Goal: Task Accomplishment & Management: Complete application form

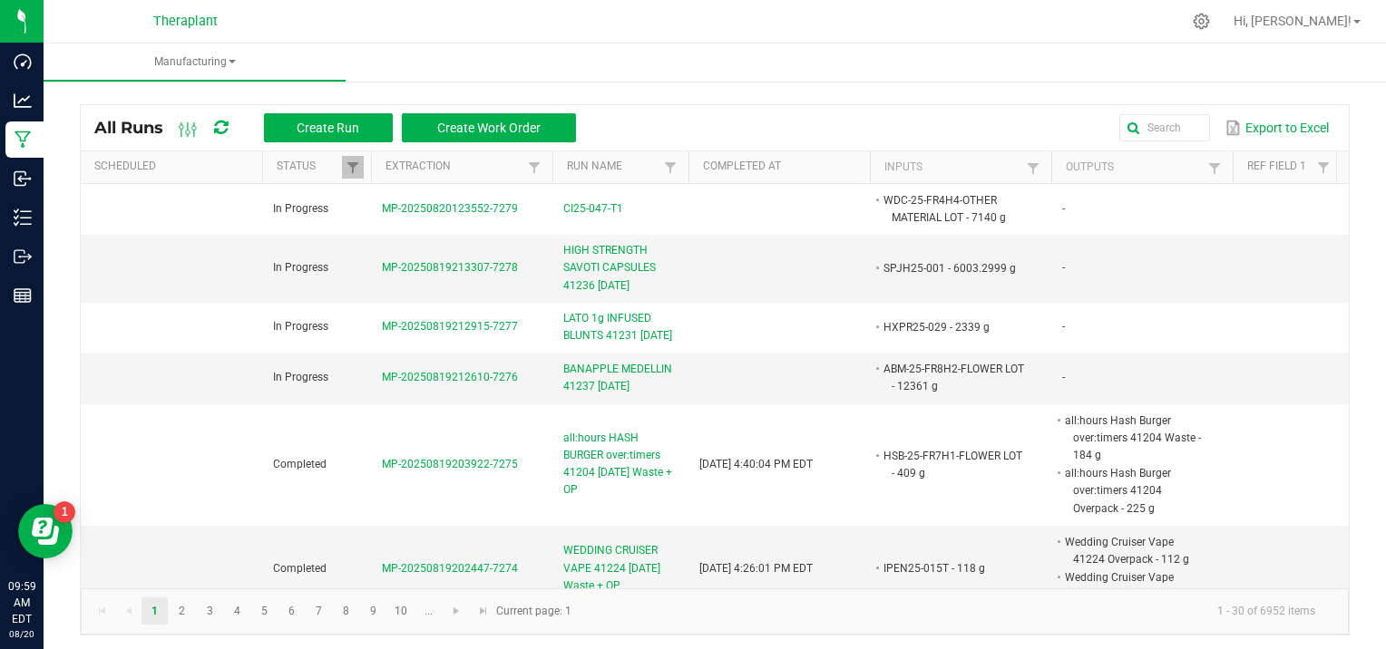
click at [882, 617] on kendo-pager-info "1 - 30 of 6952 items" at bounding box center [955, 612] width 747 height 30
click at [375, 36] on div at bounding box center [753, 21] width 856 height 35
click at [1132, 130] on input "text" at bounding box center [1004, 127] width 410 height 27
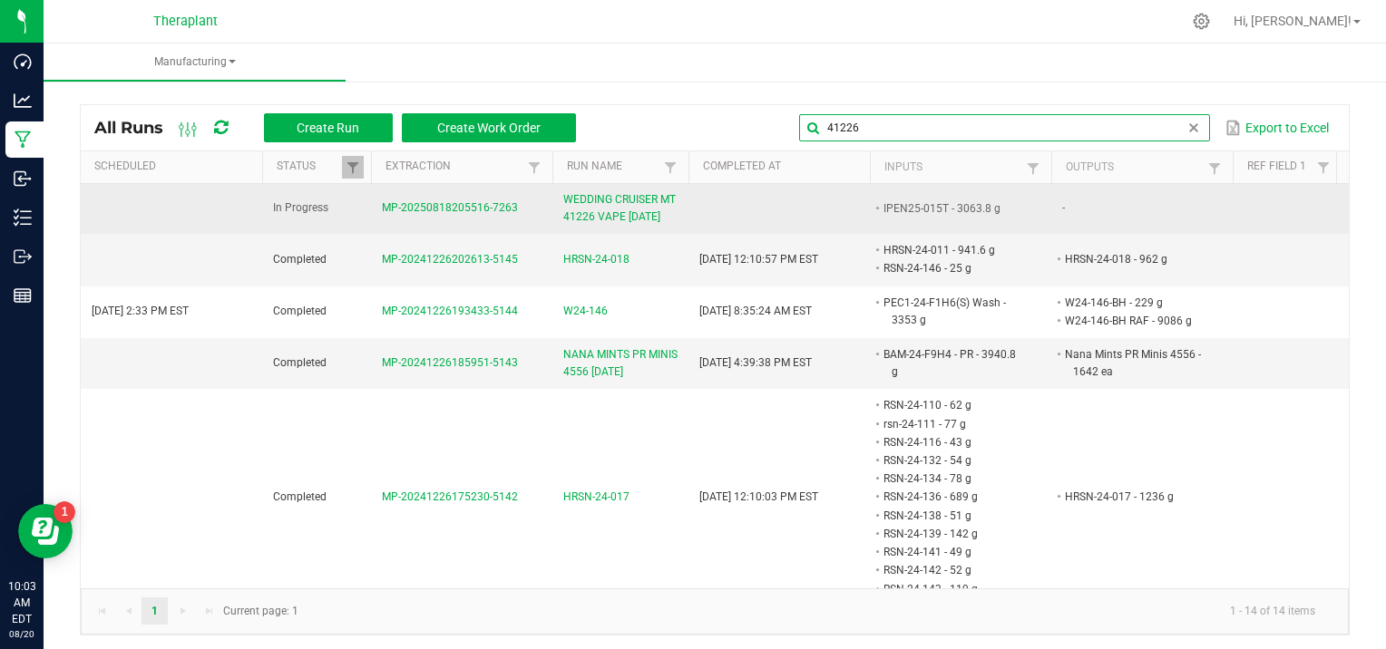
type input "41226"
click at [452, 203] on span "MP-20250818205516-7263" at bounding box center [450, 207] width 136 height 13
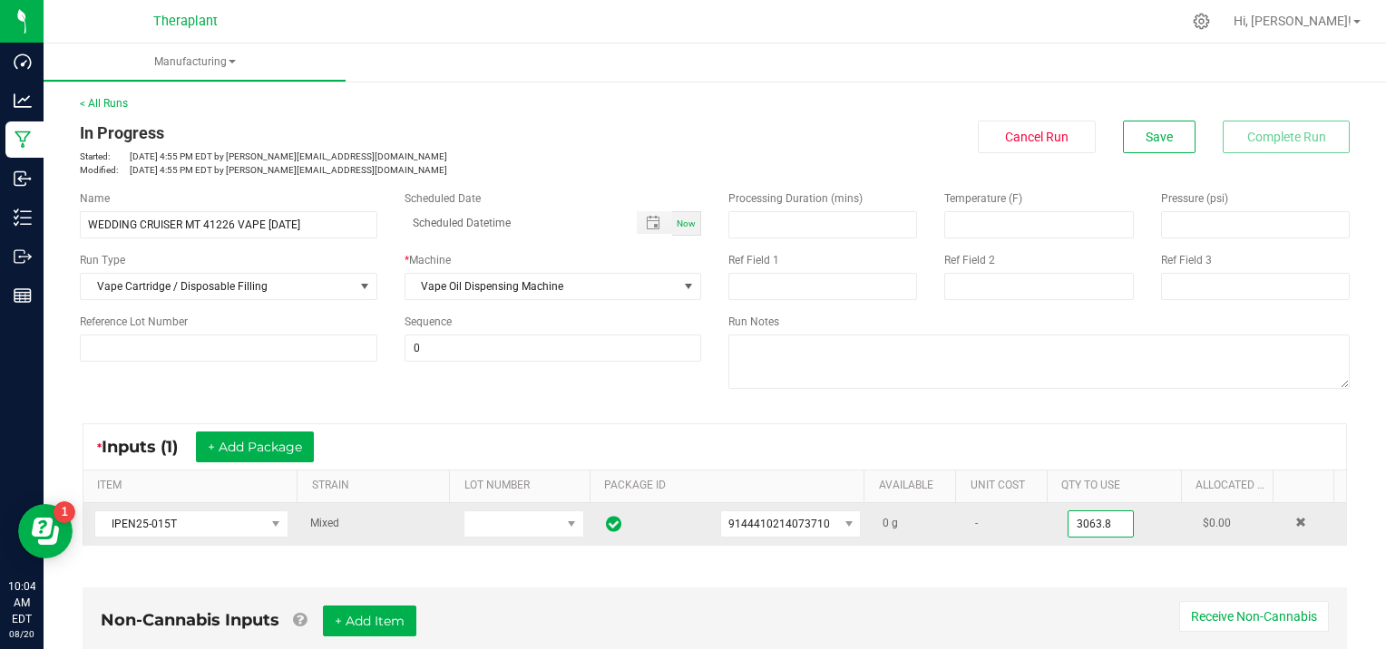
click at [1102, 521] on input "3063.8" at bounding box center [1101, 524] width 64 height 25
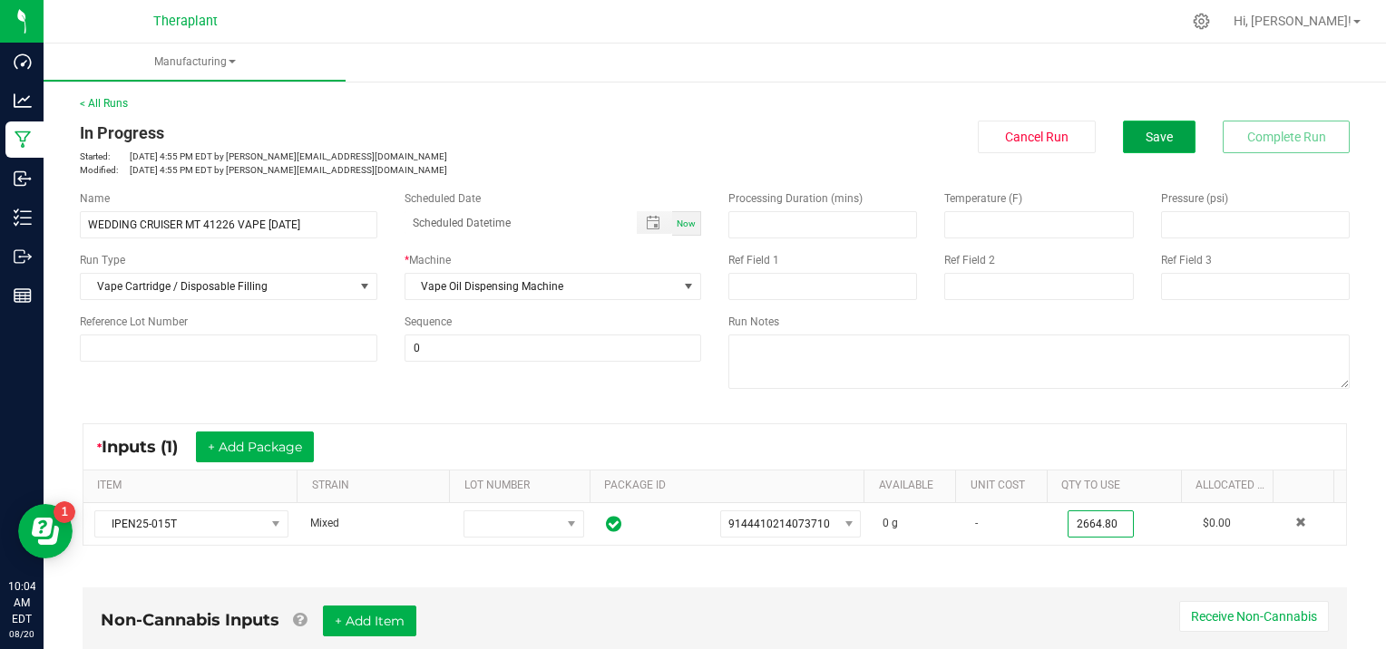
type input "2664.8000 g"
click at [1124, 138] on button "Save" at bounding box center [1159, 137] width 73 height 33
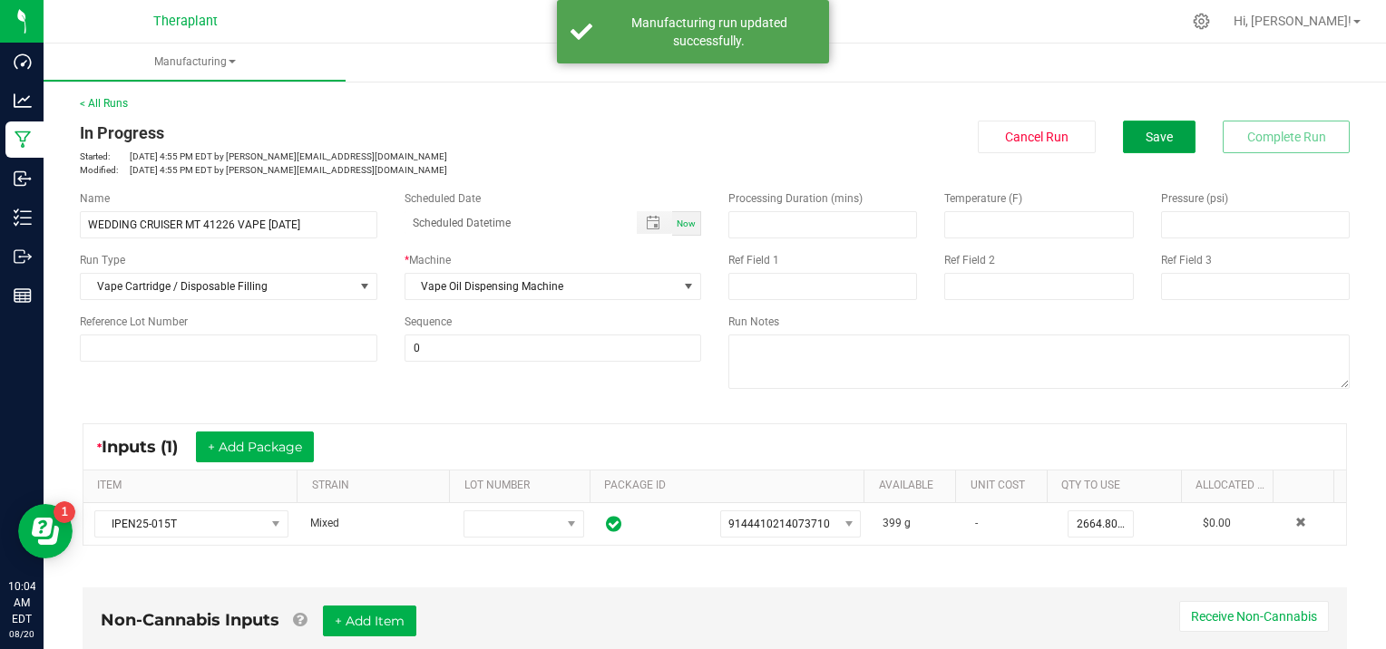
click at [1124, 138] on button "Save" at bounding box center [1159, 137] width 73 height 33
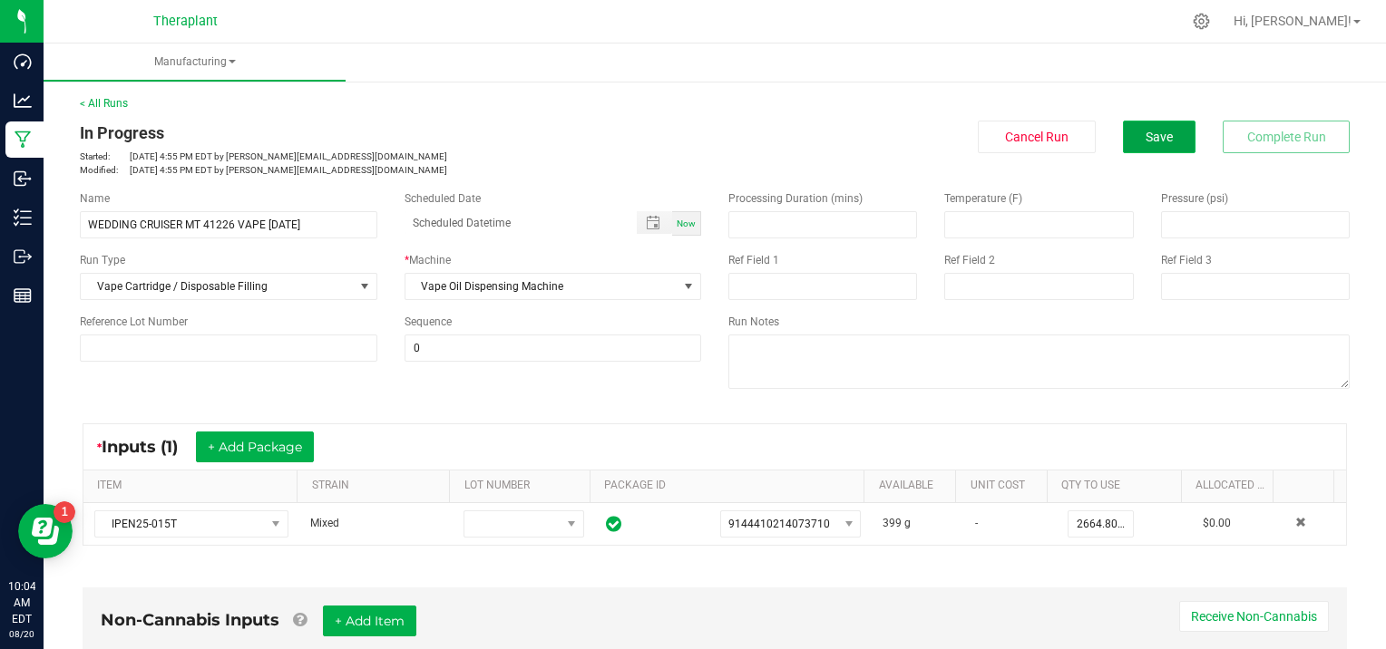
click at [1127, 133] on button "Save" at bounding box center [1159, 137] width 73 height 33
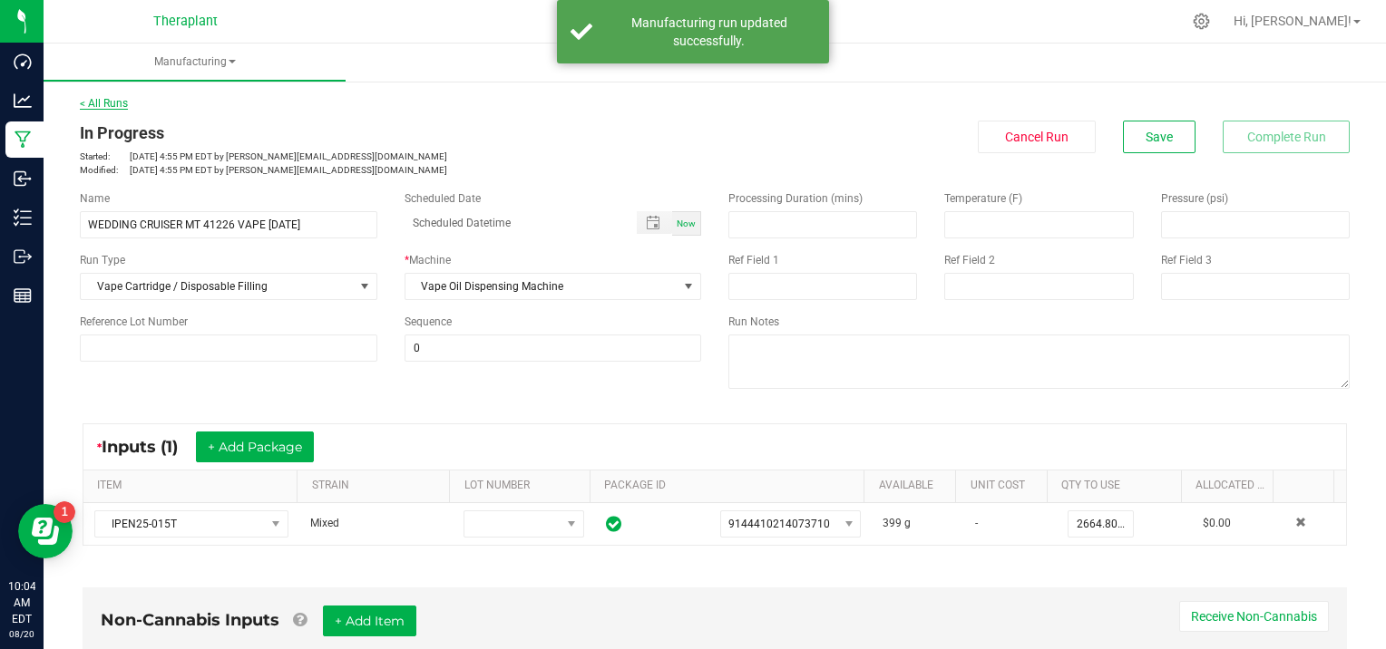
click at [106, 102] on link "< All Runs" at bounding box center [104, 103] width 48 height 13
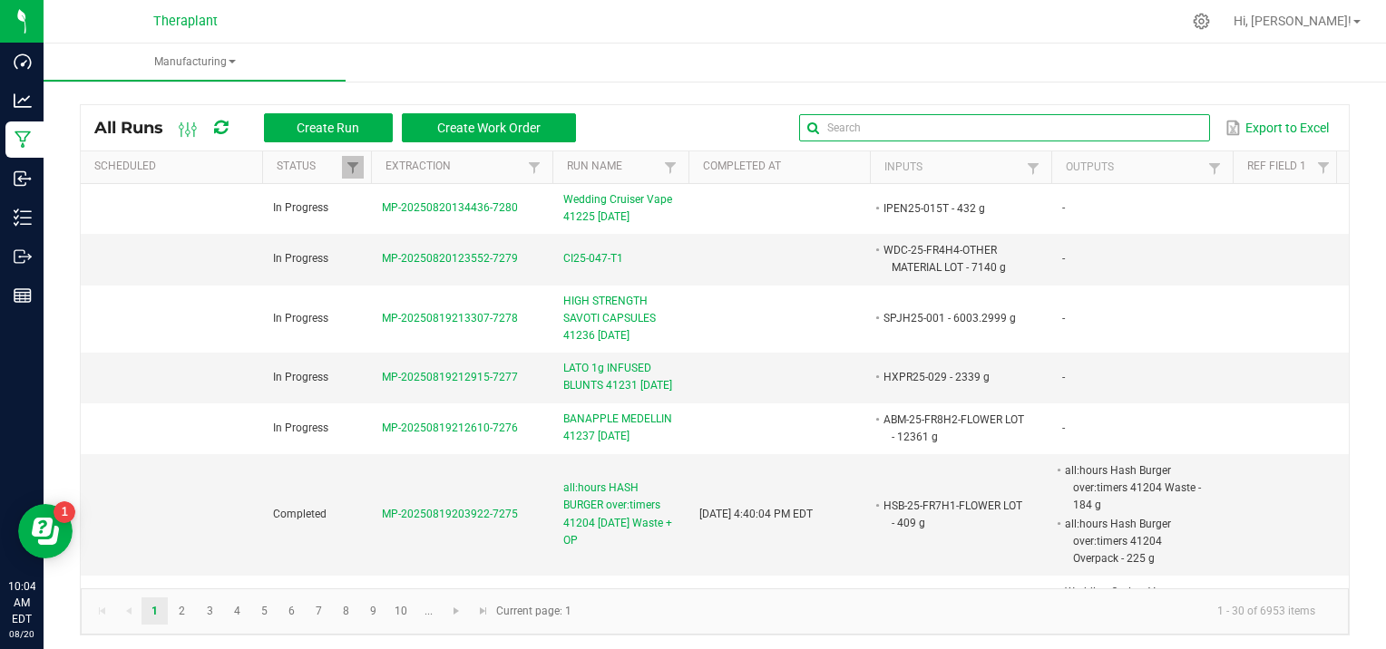
click at [1169, 129] on input "text" at bounding box center [1004, 127] width 410 height 27
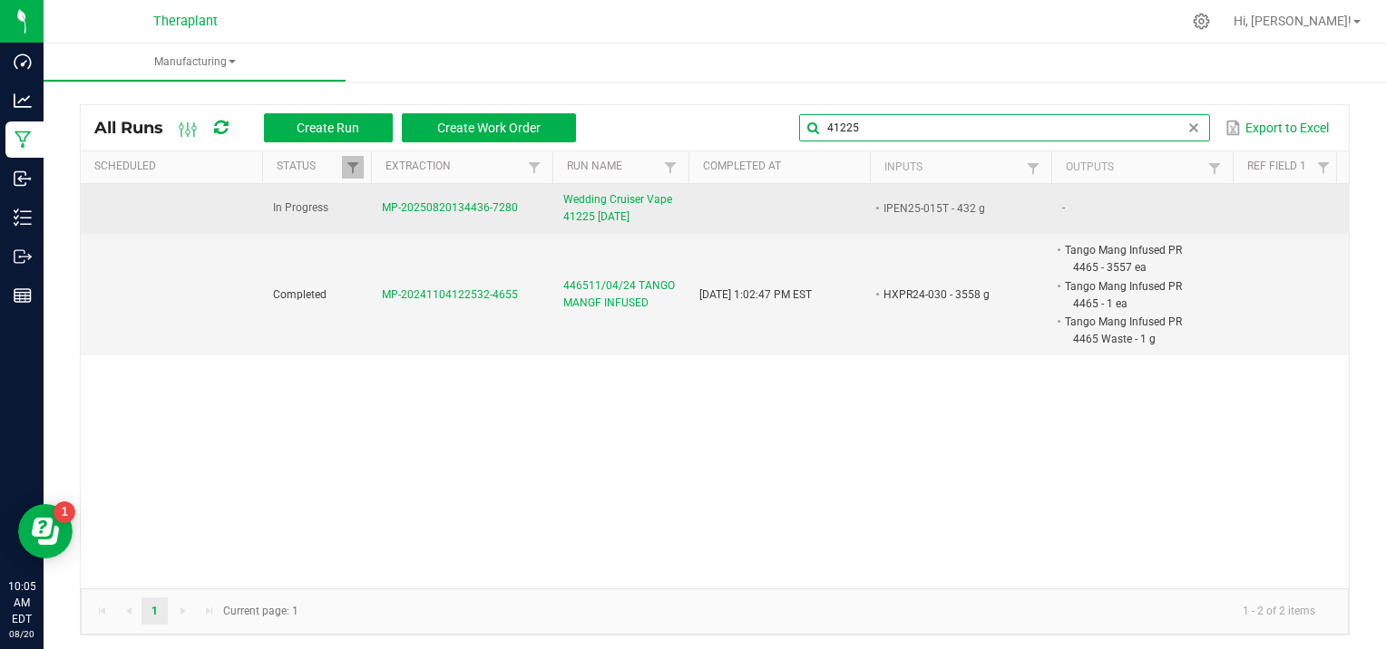
type input "41225"
click at [461, 205] on span "MP-20250820134436-7280" at bounding box center [450, 207] width 136 height 13
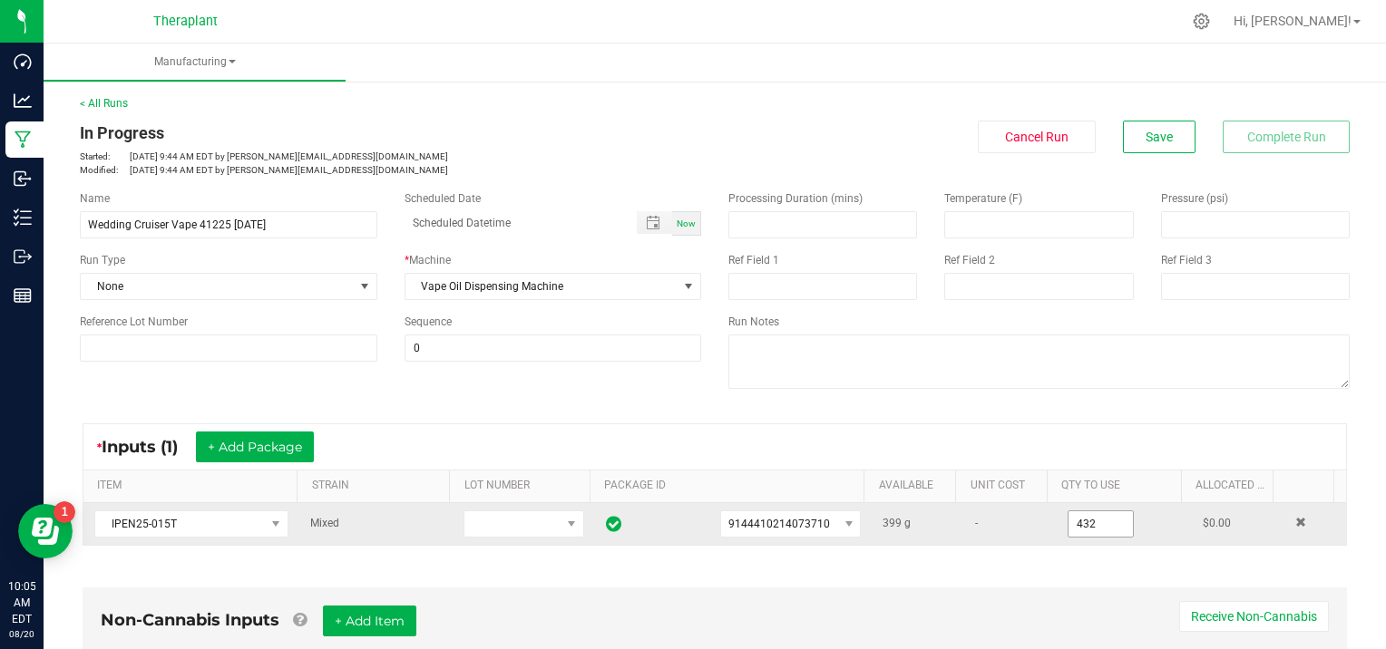
click at [1100, 522] on input "432" at bounding box center [1101, 524] width 64 height 25
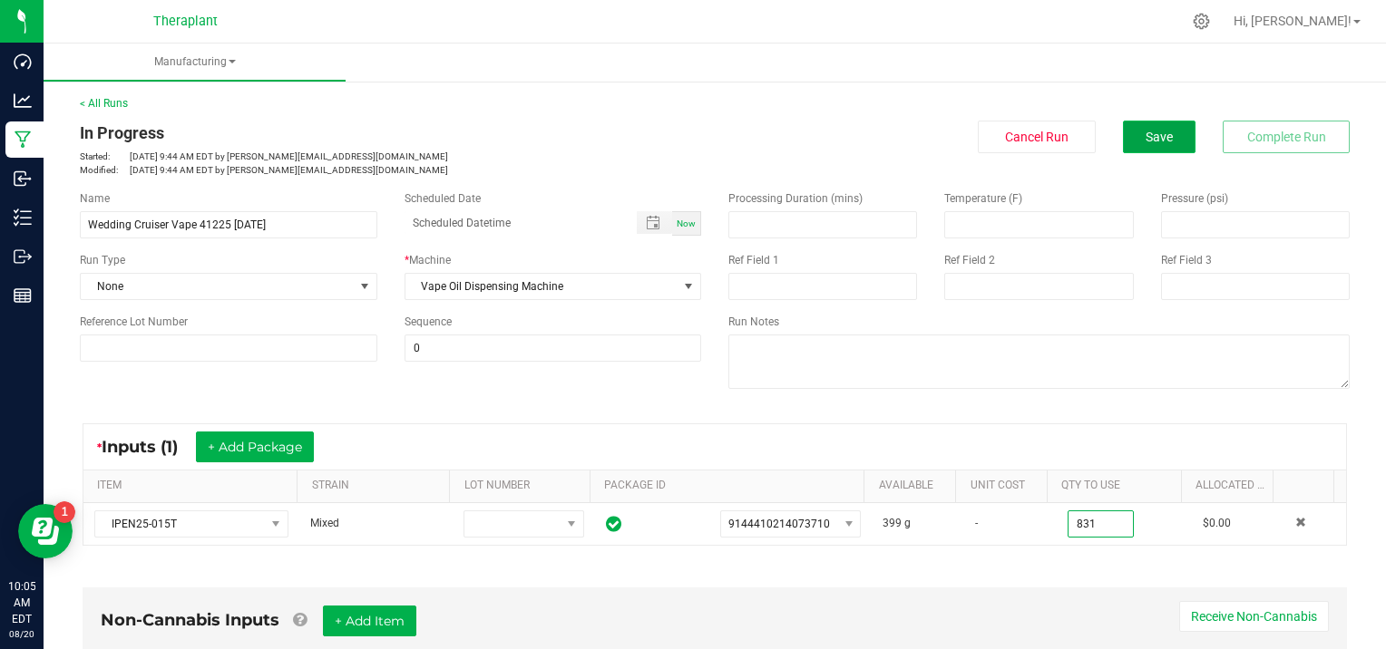
type input "831.0000 g"
click at [1160, 130] on button "Save" at bounding box center [1159, 137] width 73 height 33
click at [1146, 133] on span "Save" at bounding box center [1159, 137] width 27 height 15
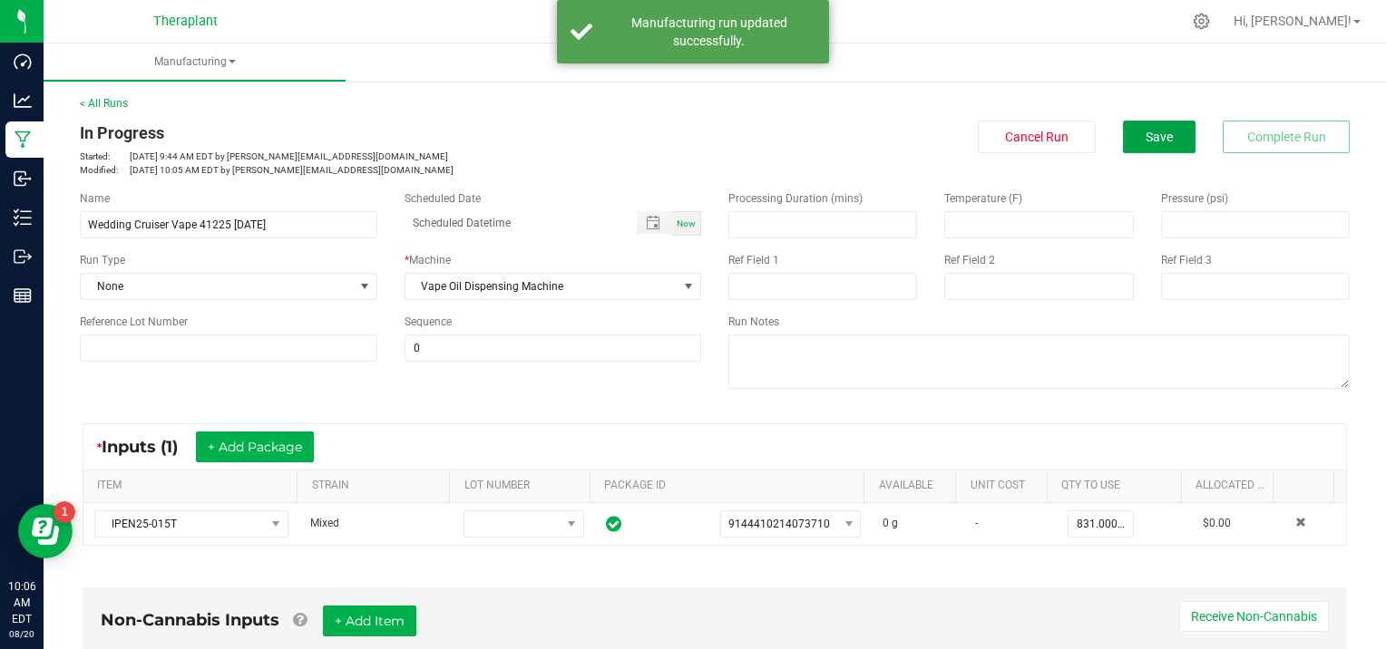
click at [1146, 133] on span "Save" at bounding box center [1159, 137] width 27 height 15
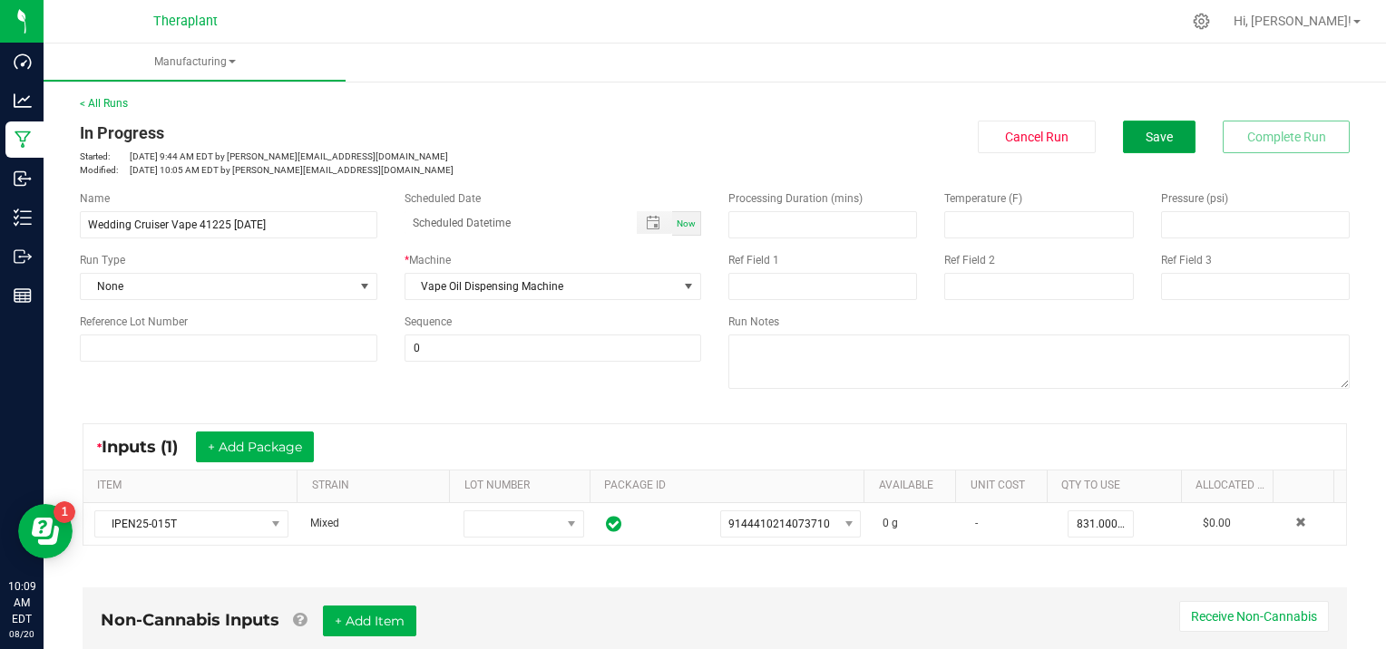
click at [1146, 133] on span "Save" at bounding box center [1159, 137] width 27 height 15
click at [1158, 139] on span "Save" at bounding box center [1159, 137] width 27 height 15
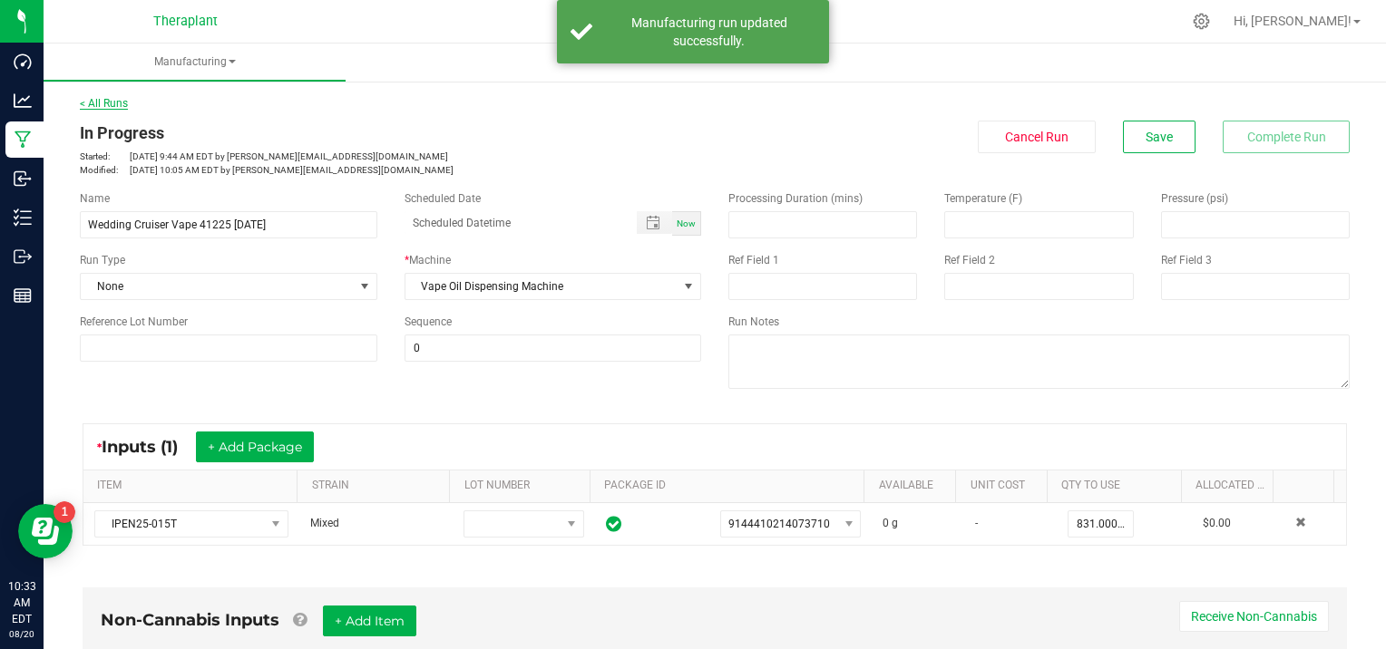
click at [89, 102] on link "< All Runs" at bounding box center [104, 103] width 48 height 13
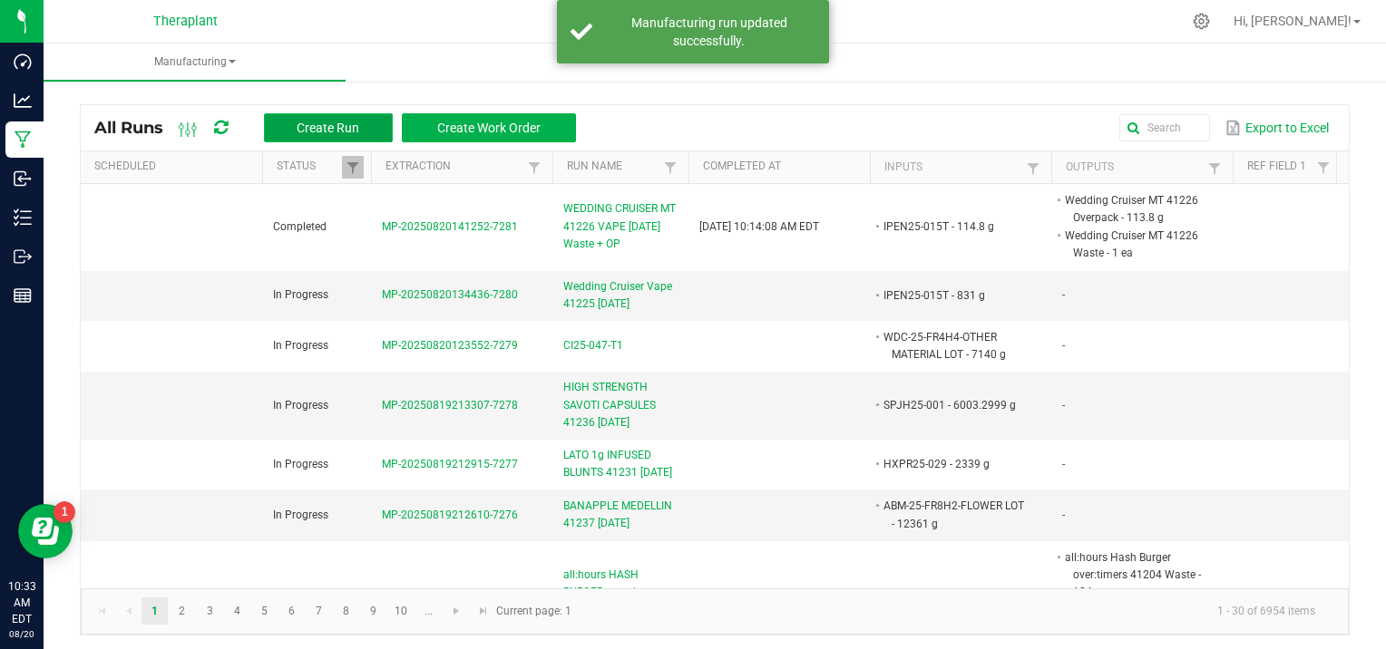
click at [304, 124] on span "Create Run" at bounding box center [328, 128] width 63 height 15
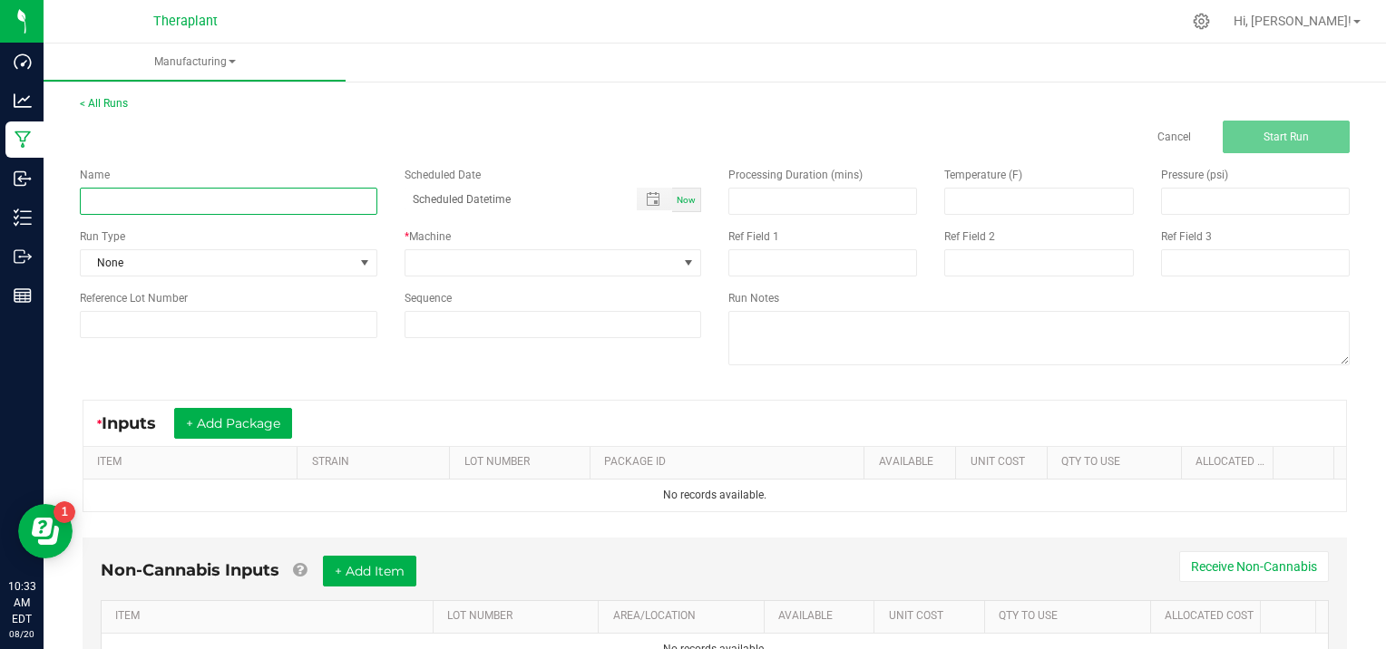
click at [161, 192] on input at bounding box center [229, 201] width 298 height 27
type input "W25-177"
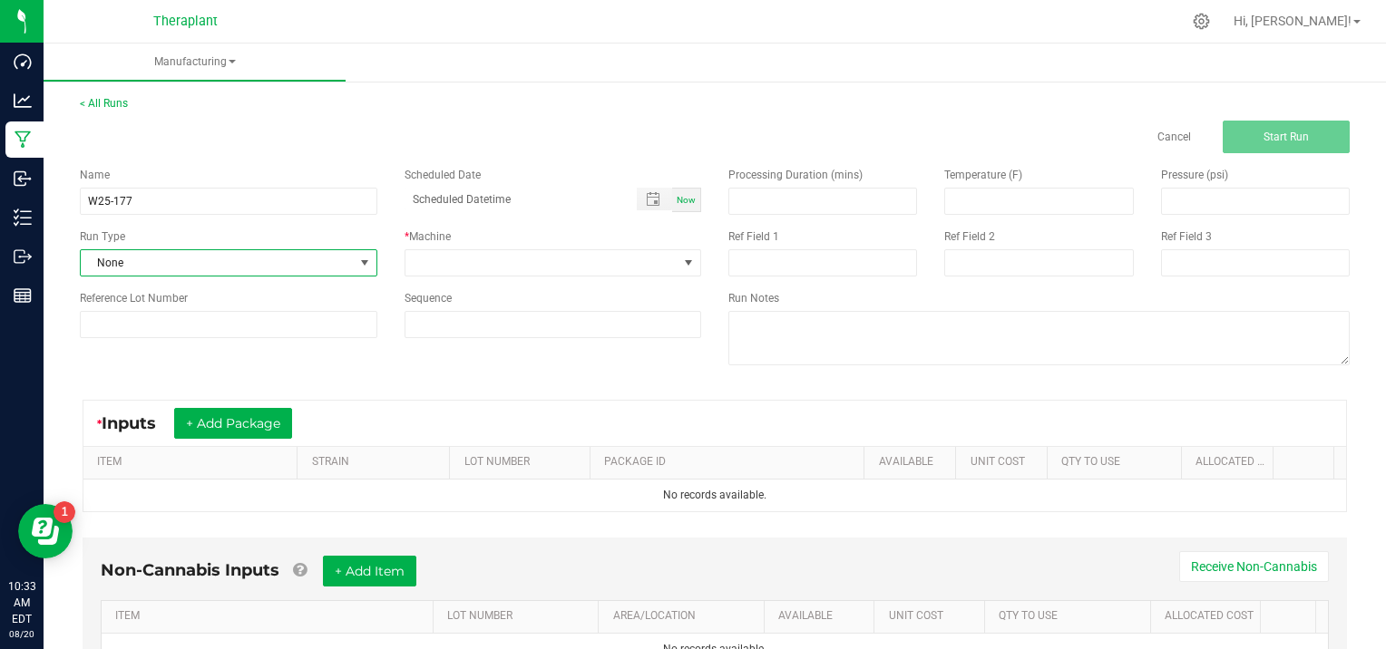
click at [363, 263] on span at bounding box center [364, 263] width 15 height 15
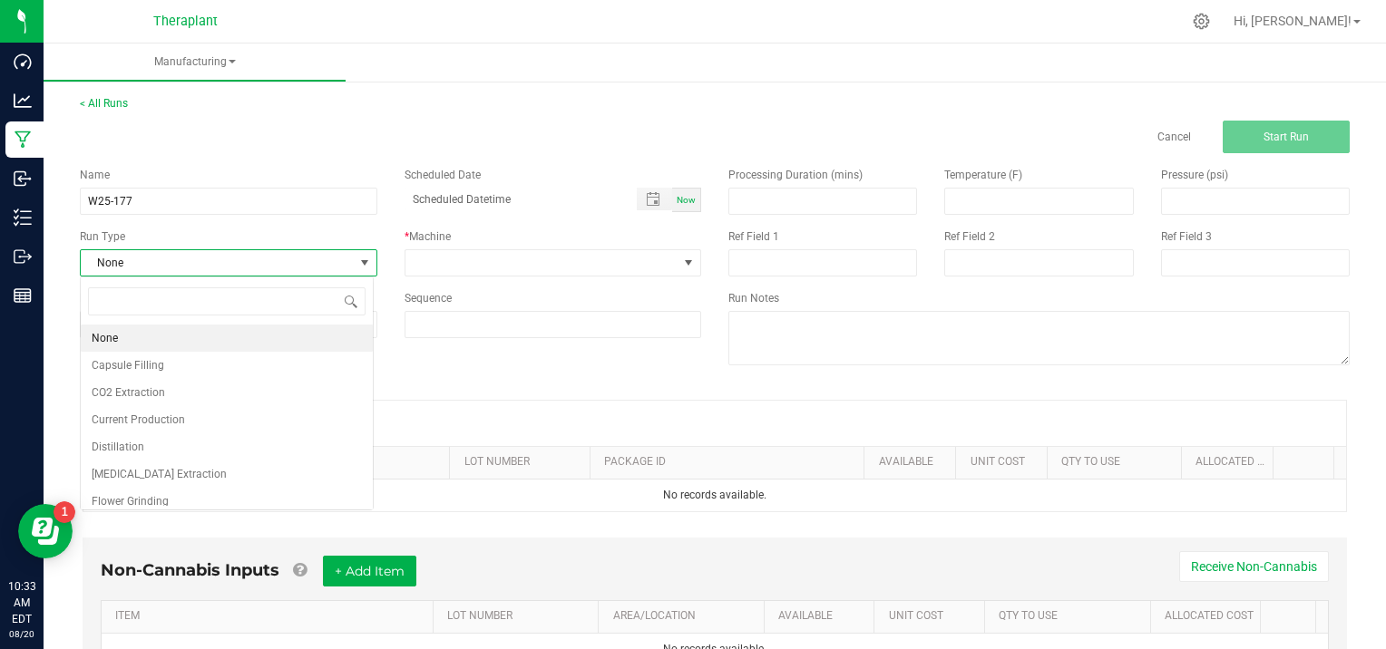
scroll to position [26, 293]
click at [240, 470] on li "[MEDICAL_DATA] Extraction" at bounding box center [227, 474] width 292 height 27
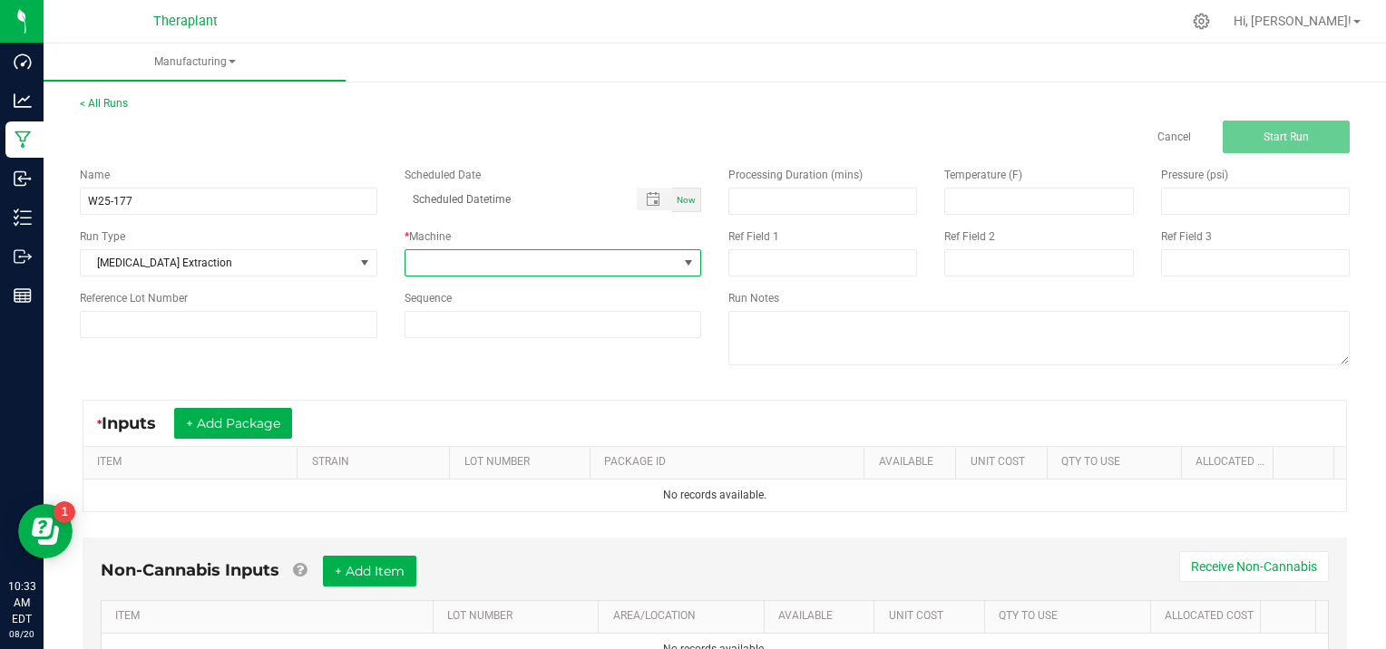
click at [681, 261] on span at bounding box center [688, 263] width 15 height 15
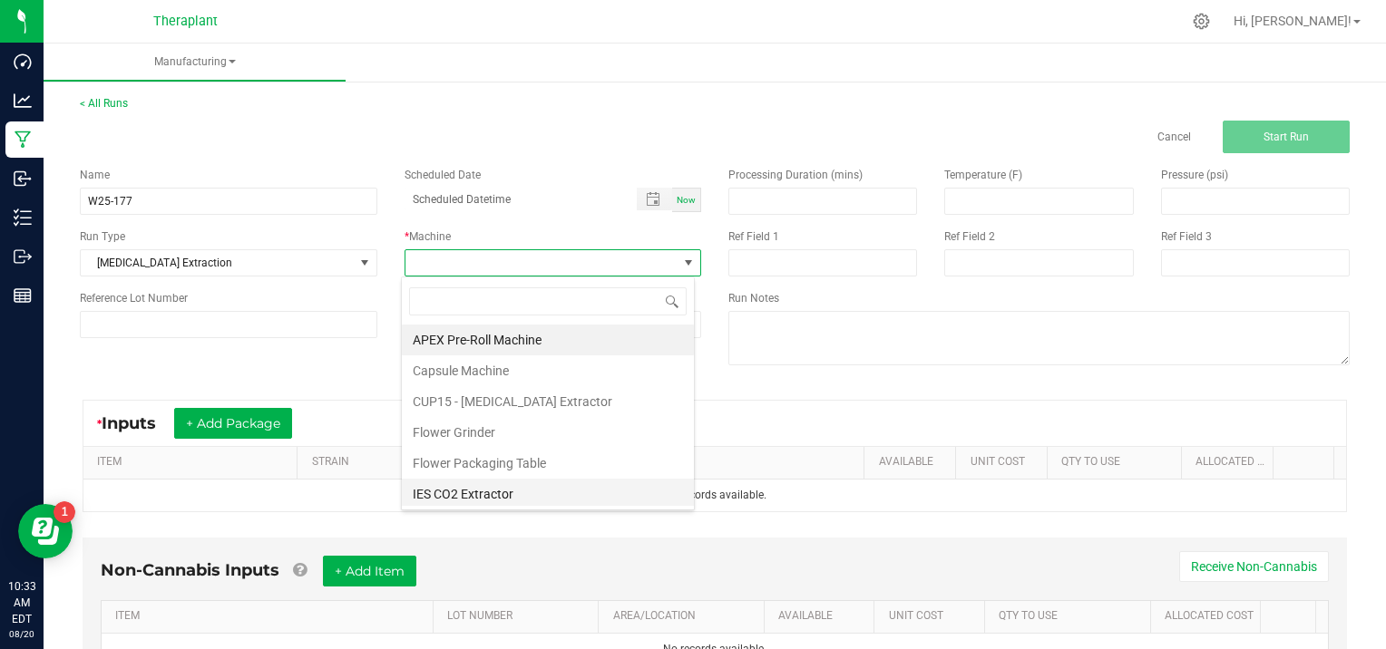
click at [460, 493] on li "IES CO2 Extractor" at bounding box center [548, 494] width 292 height 31
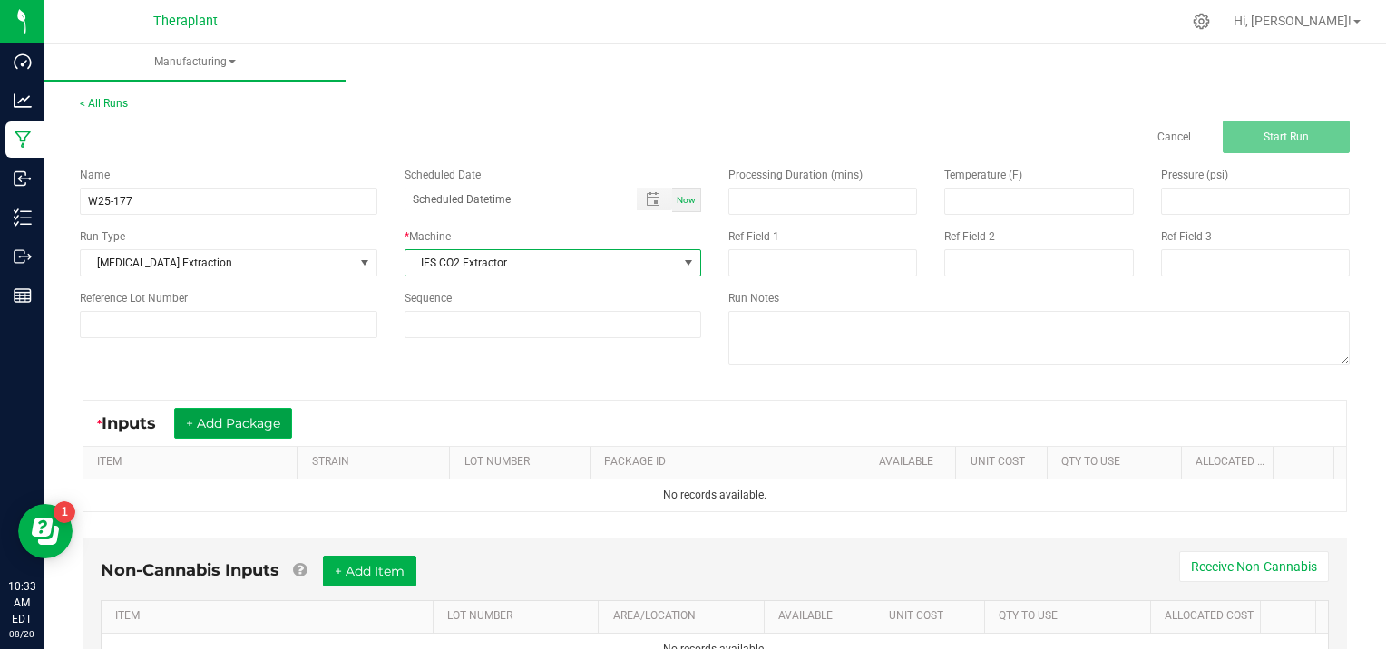
click at [240, 415] on button "+ Add Package" at bounding box center [233, 423] width 118 height 31
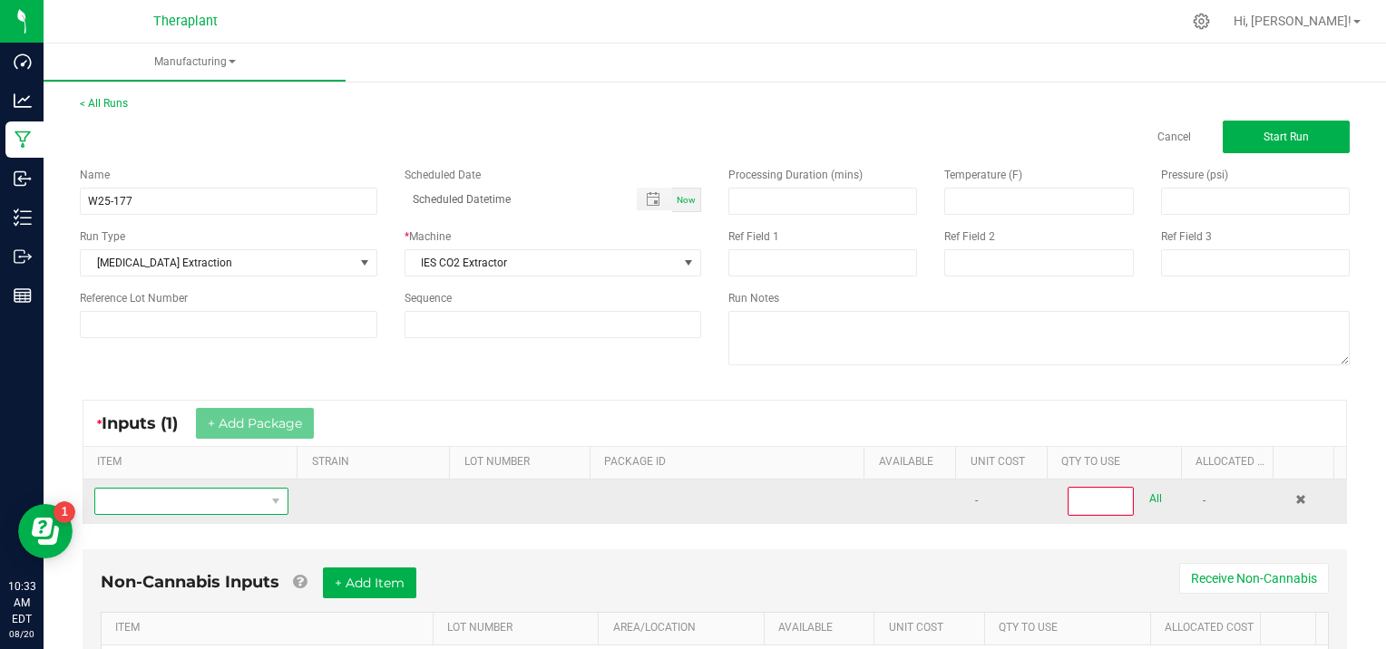
click at [158, 494] on span "NO DATA FOUND" at bounding box center [180, 501] width 170 height 25
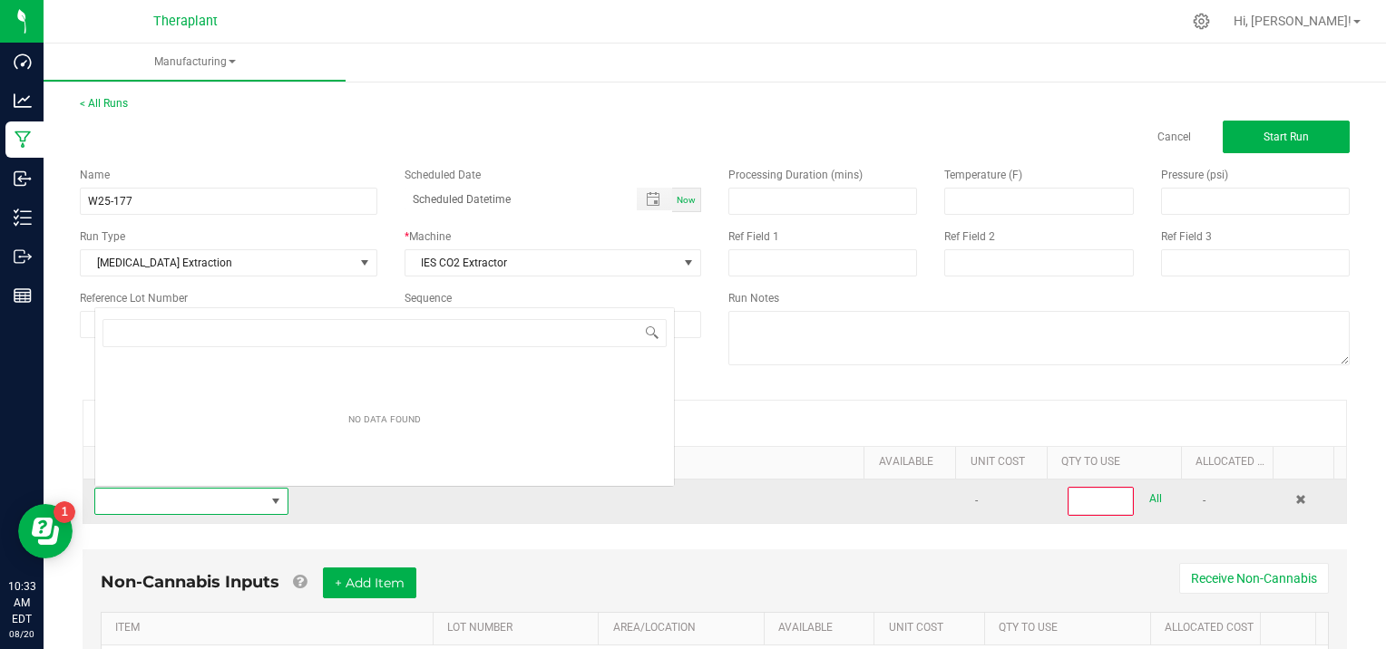
scroll to position [26, 187]
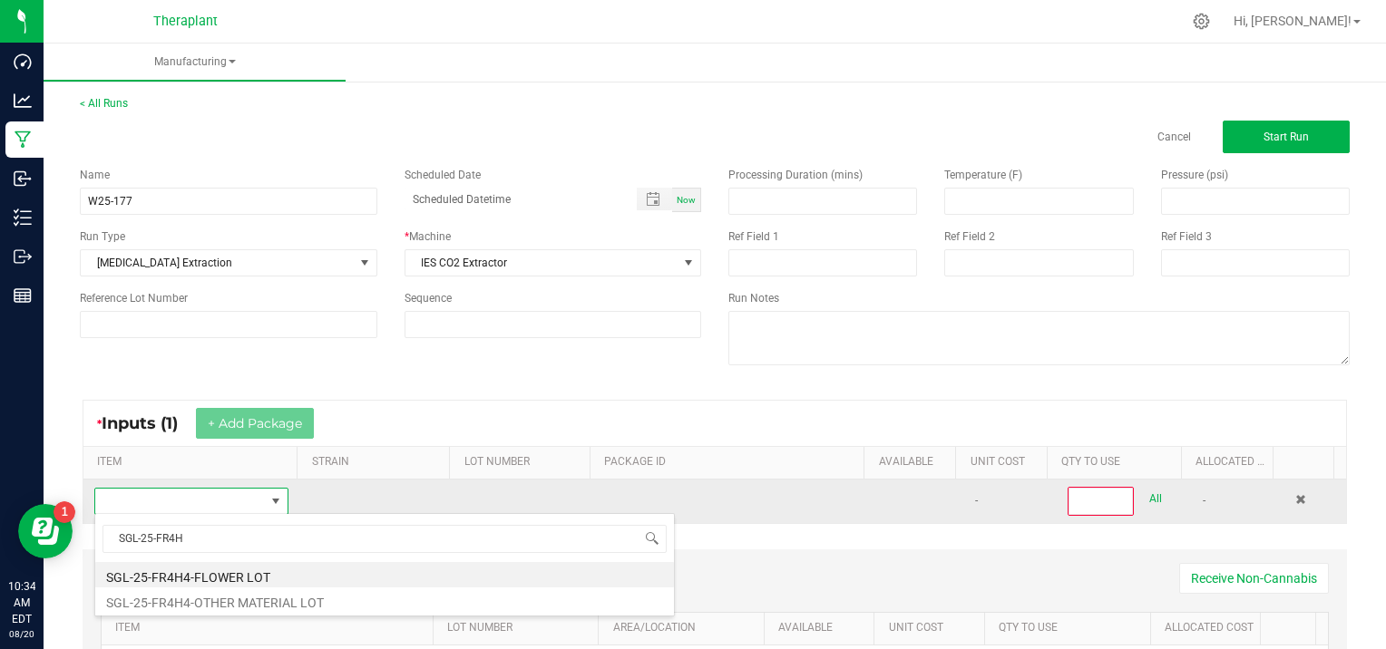
type input "SGL-25-FR4H4"
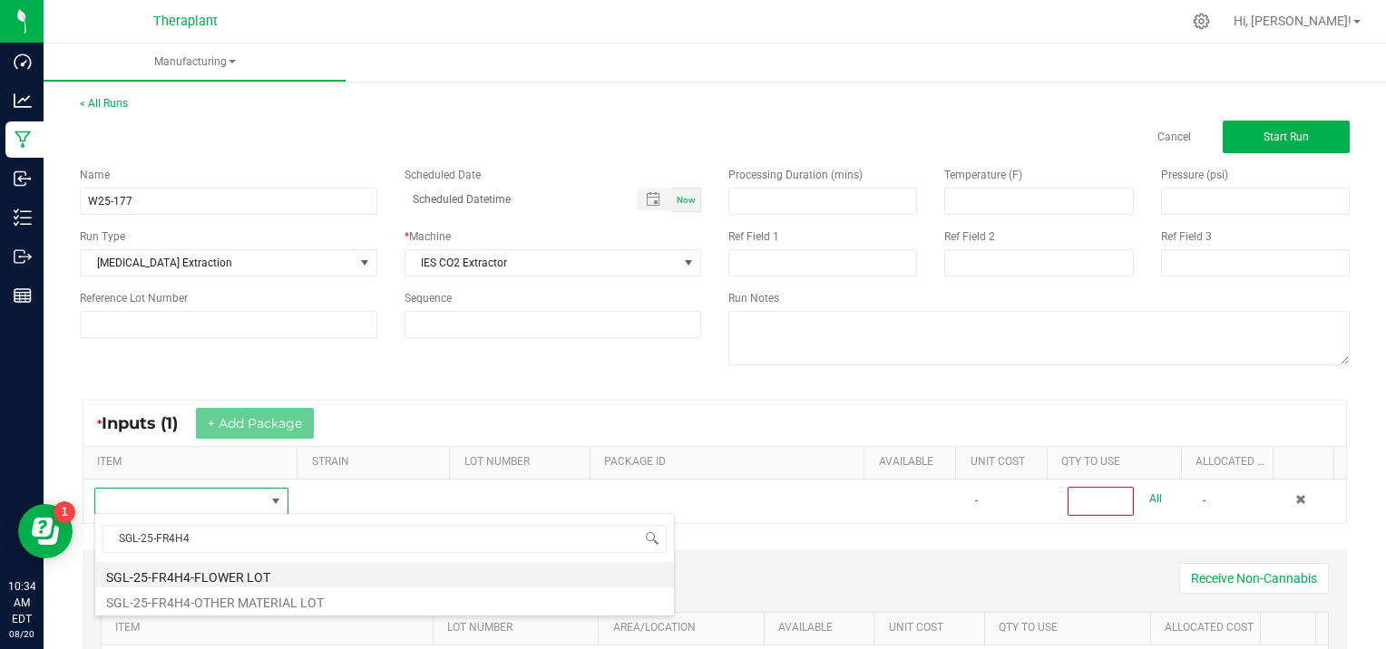
click at [278, 581] on li "SGL-25-FR4H4-FLOWER LOT" at bounding box center [384, 574] width 579 height 25
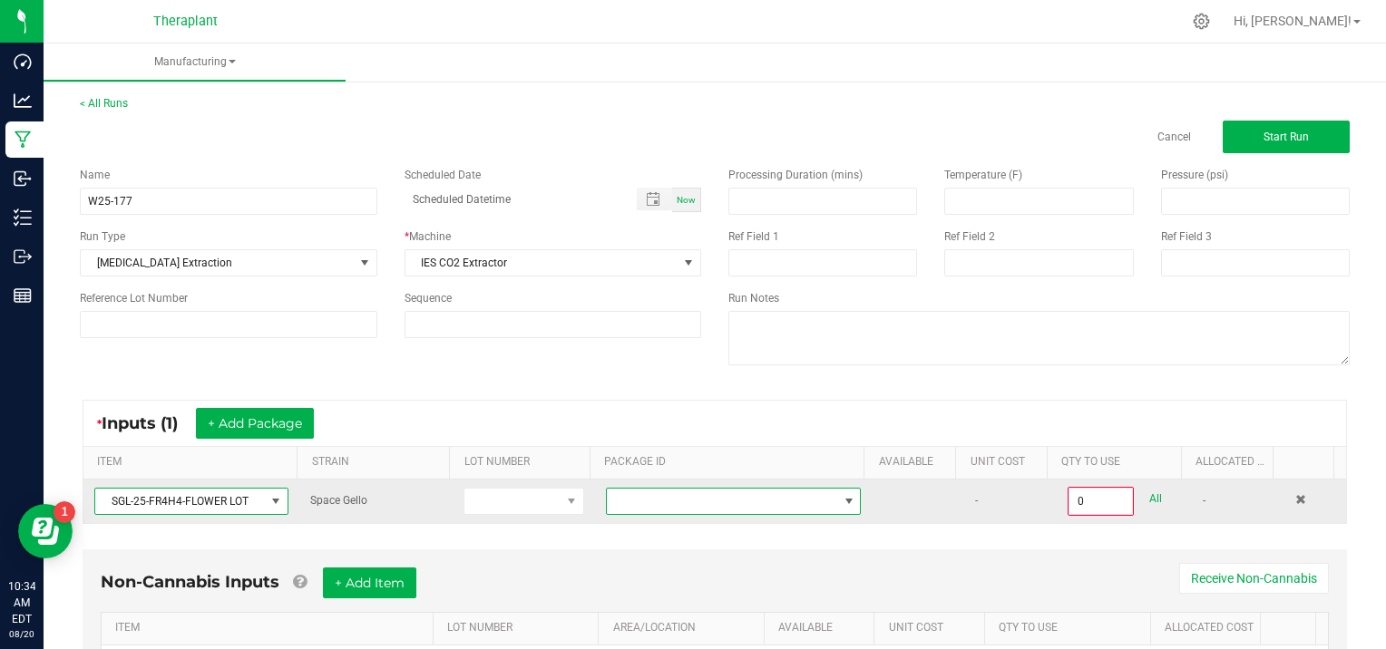
click at [842, 498] on span at bounding box center [849, 501] width 15 height 15
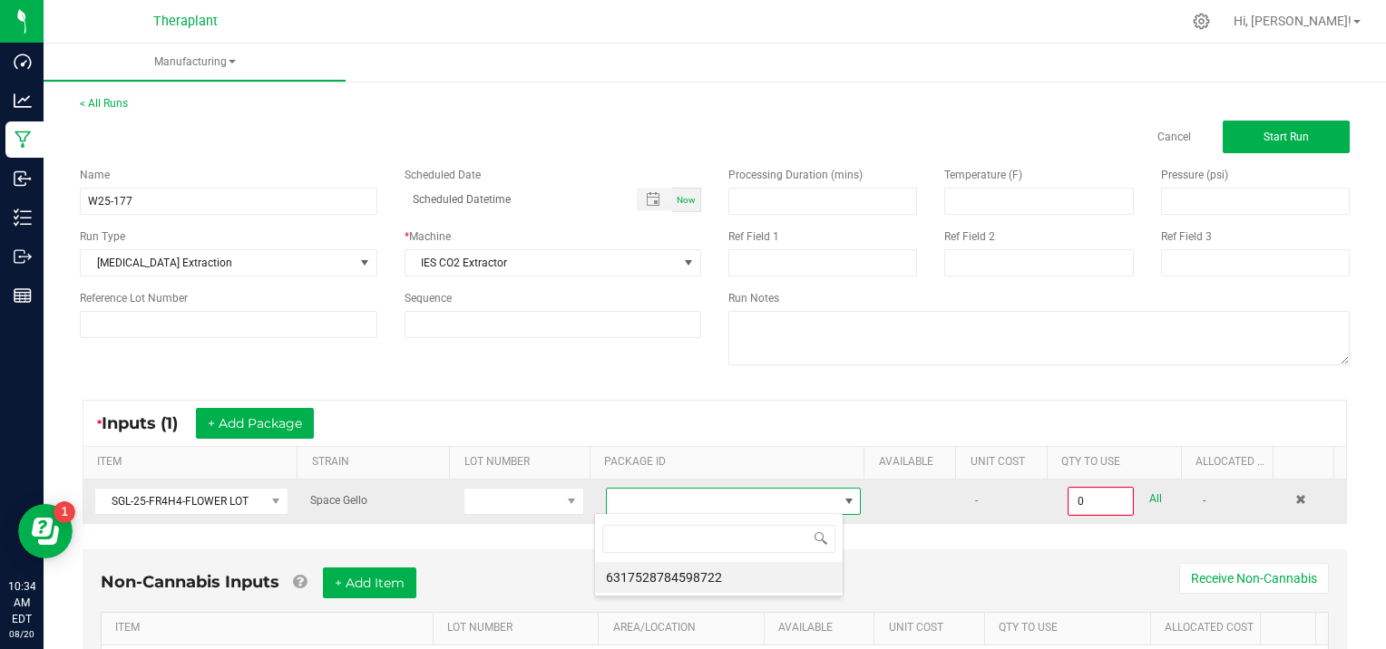
scroll to position [26, 249]
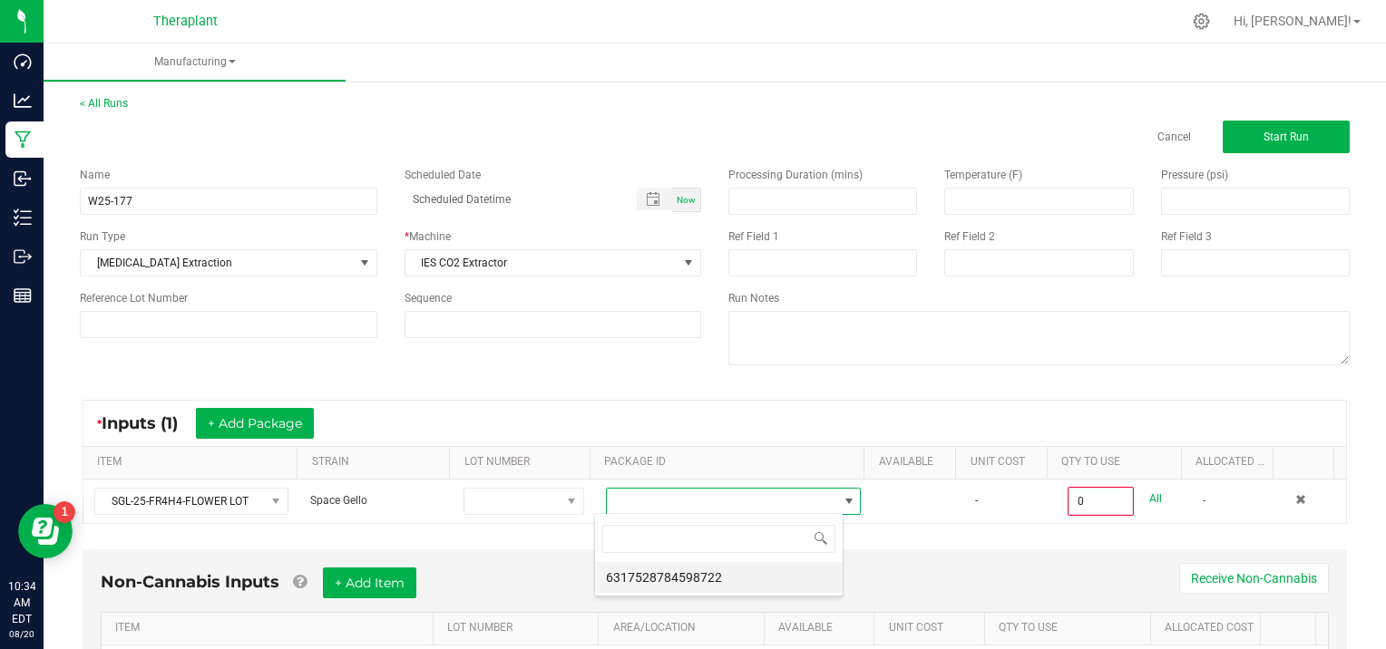
click at [762, 587] on li "6317528784598722" at bounding box center [719, 577] width 248 height 31
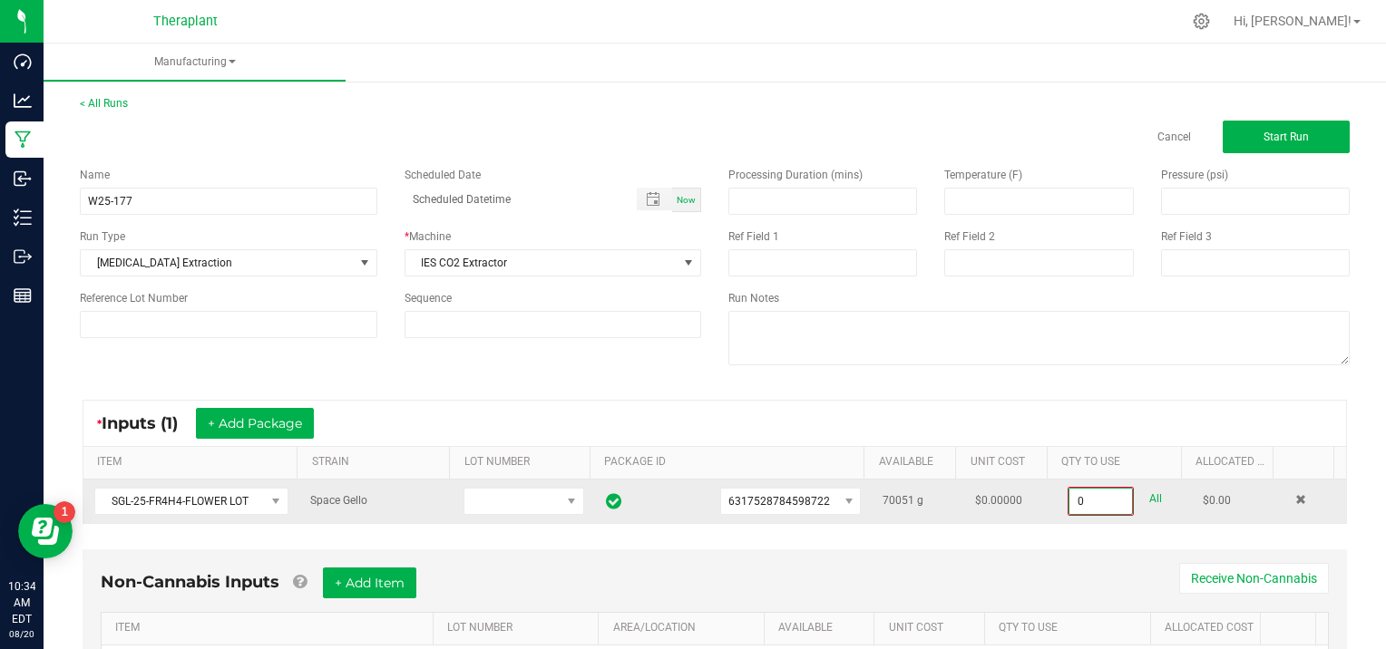
click at [1102, 501] on input "0" at bounding box center [1100, 501] width 63 height 25
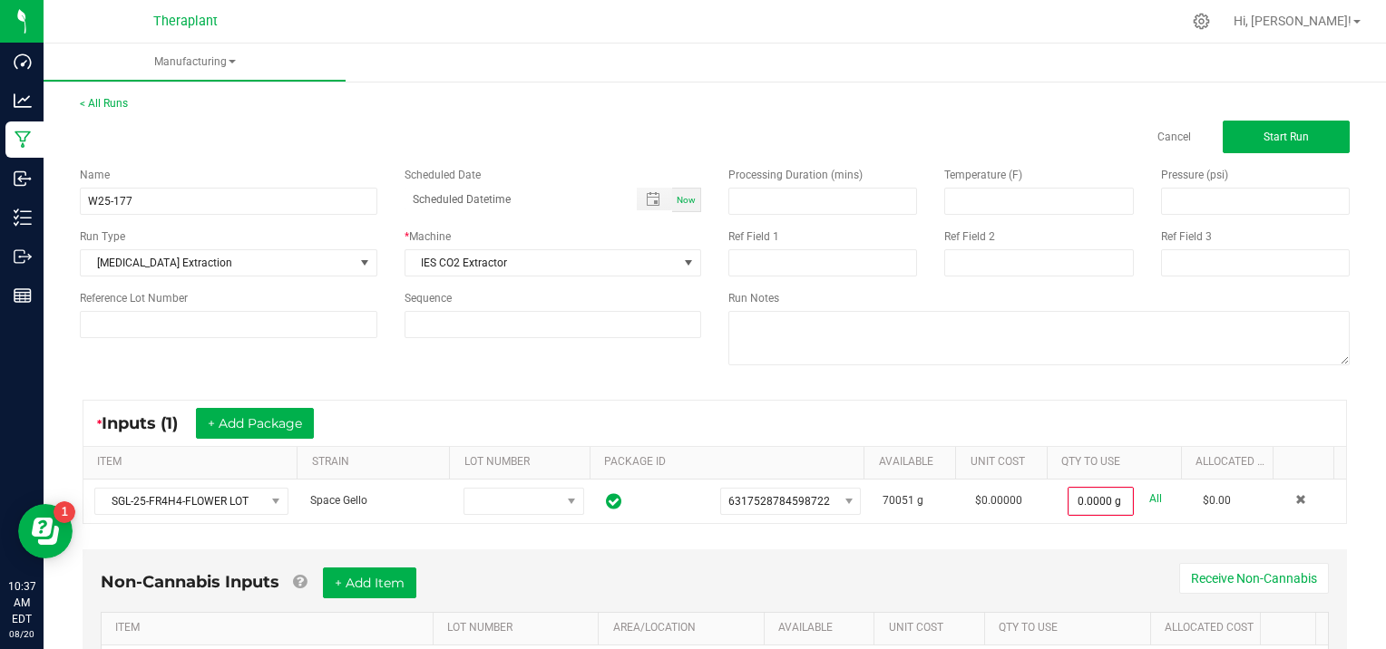
click at [968, 585] on div "Non-Cannabis Inputs + Add Item Receive Non-Cannabis" at bounding box center [715, 590] width 1228 height 44
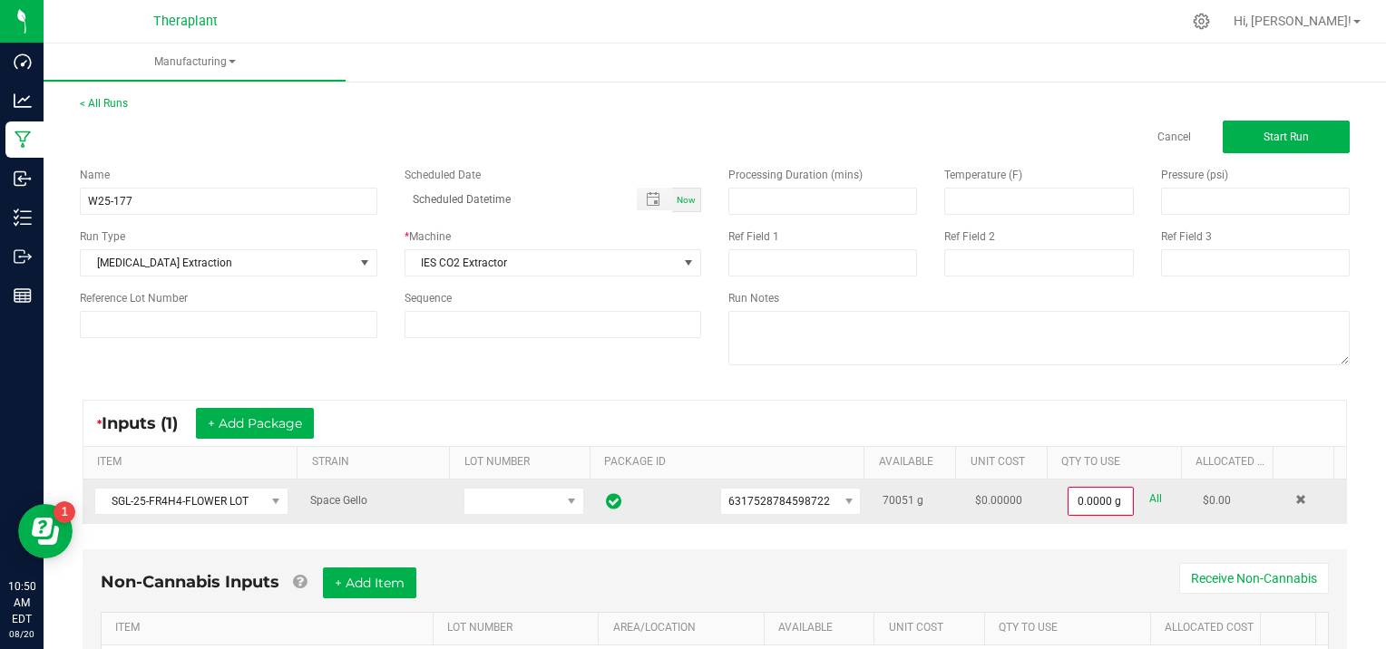
click at [1149, 496] on link "All" at bounding box center [1155, 499] width 13 height 24
type input "70051.0000 g"
click at [1273, 141] on span "Start Run" at bounding box center [1286, 137] width 45 height 13
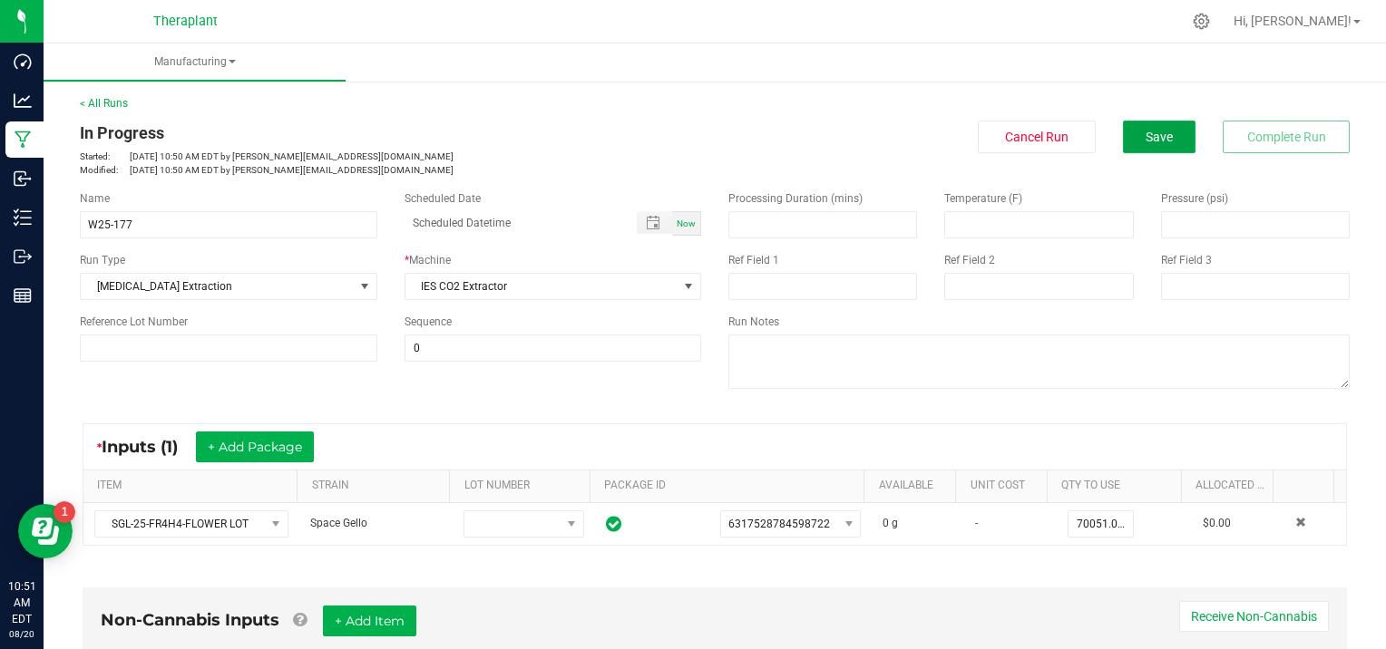
click at [1128, 136] on button "Save" at bounding box center [1159, 137] width 73 height 33
click at [1168, 136] on button "Save" at bounding box center [1159, 137] width 73 height 33
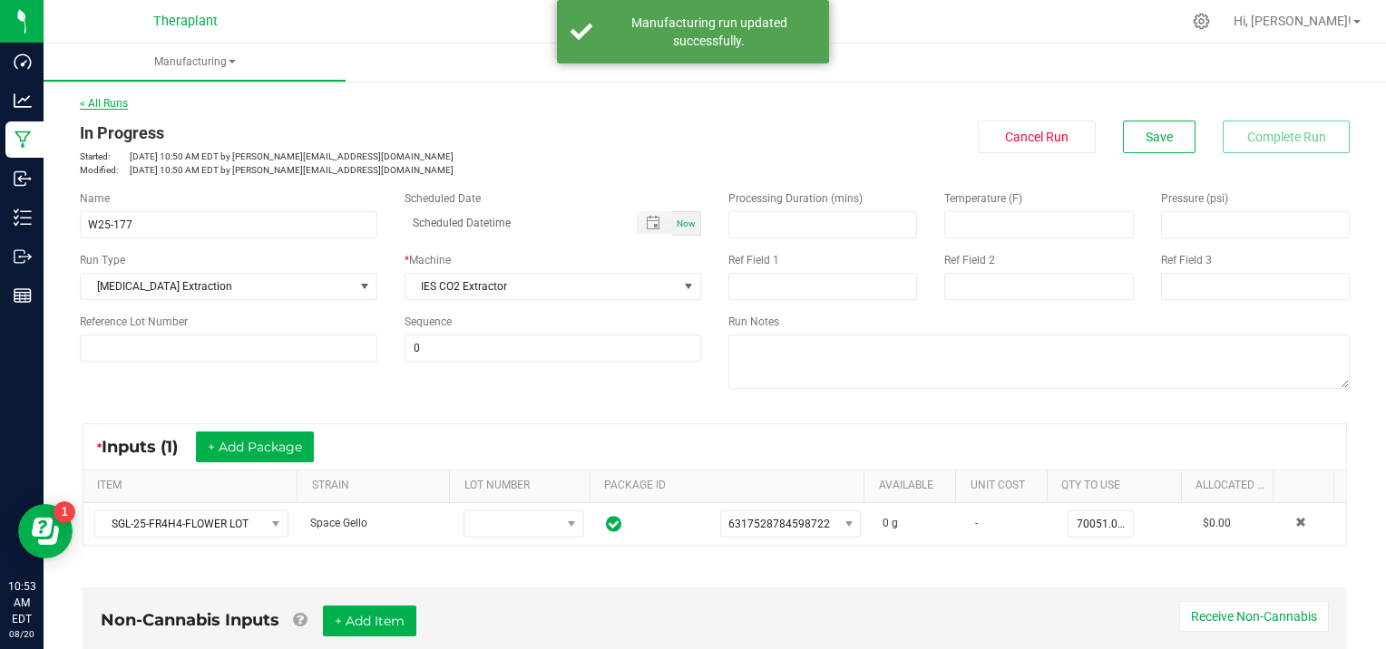
click at [116, 102] on link "< All Runs" at bounding box center [104, 103] width 48 height 13
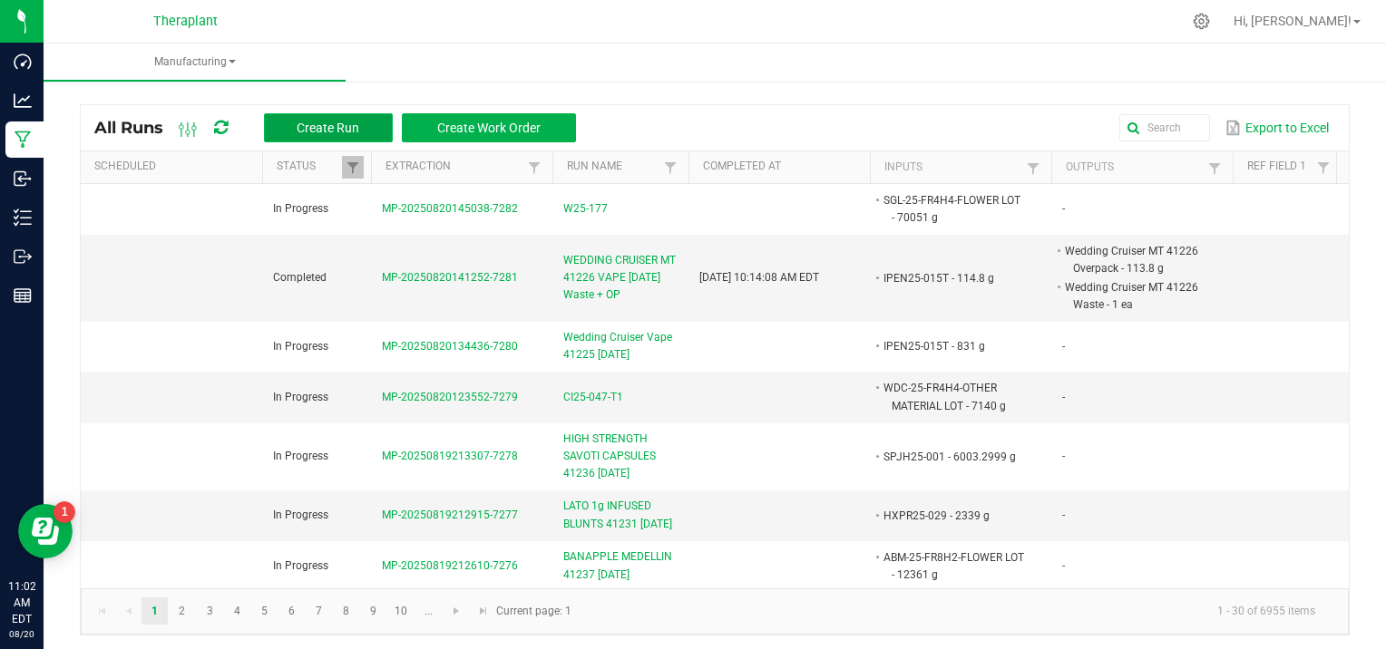
click at [341, 119] on button "Create Run" at bounding box center [328, 127] width 129 height 29
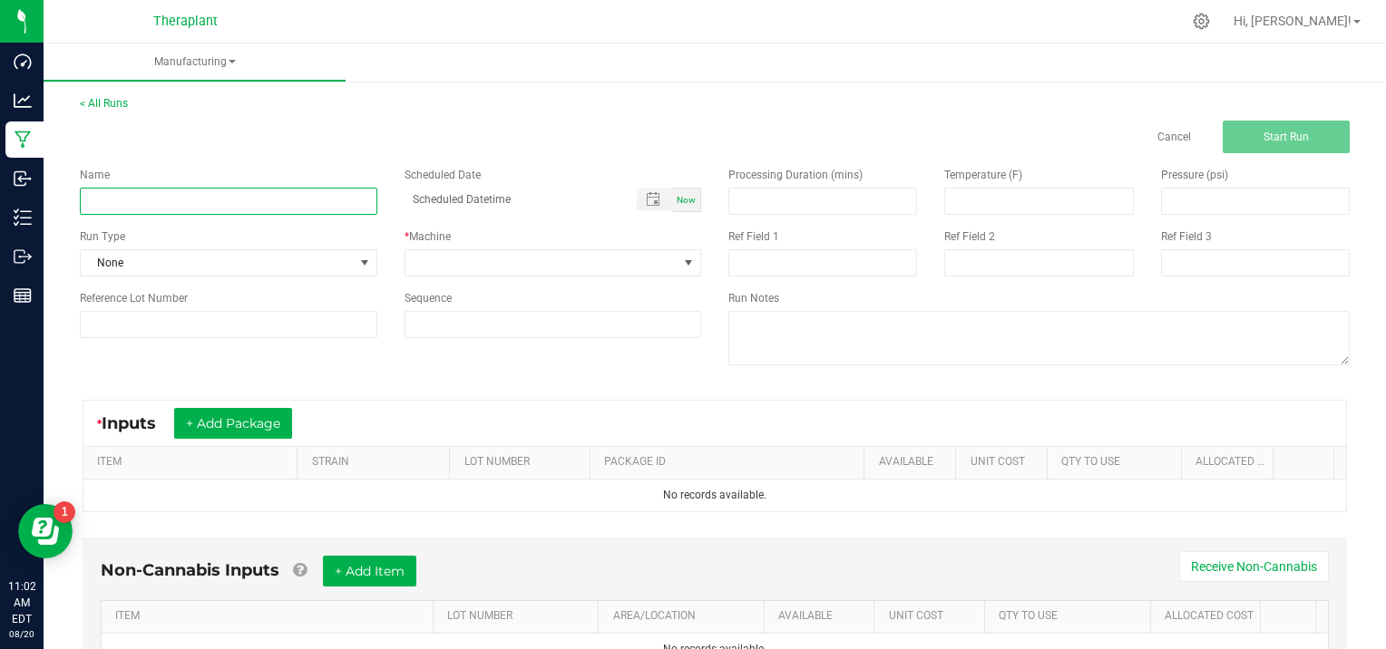
click at [137, 192] on input at bounding box center [229, 201] width 298 height 27
type input "SBC 41229 [DATE]"
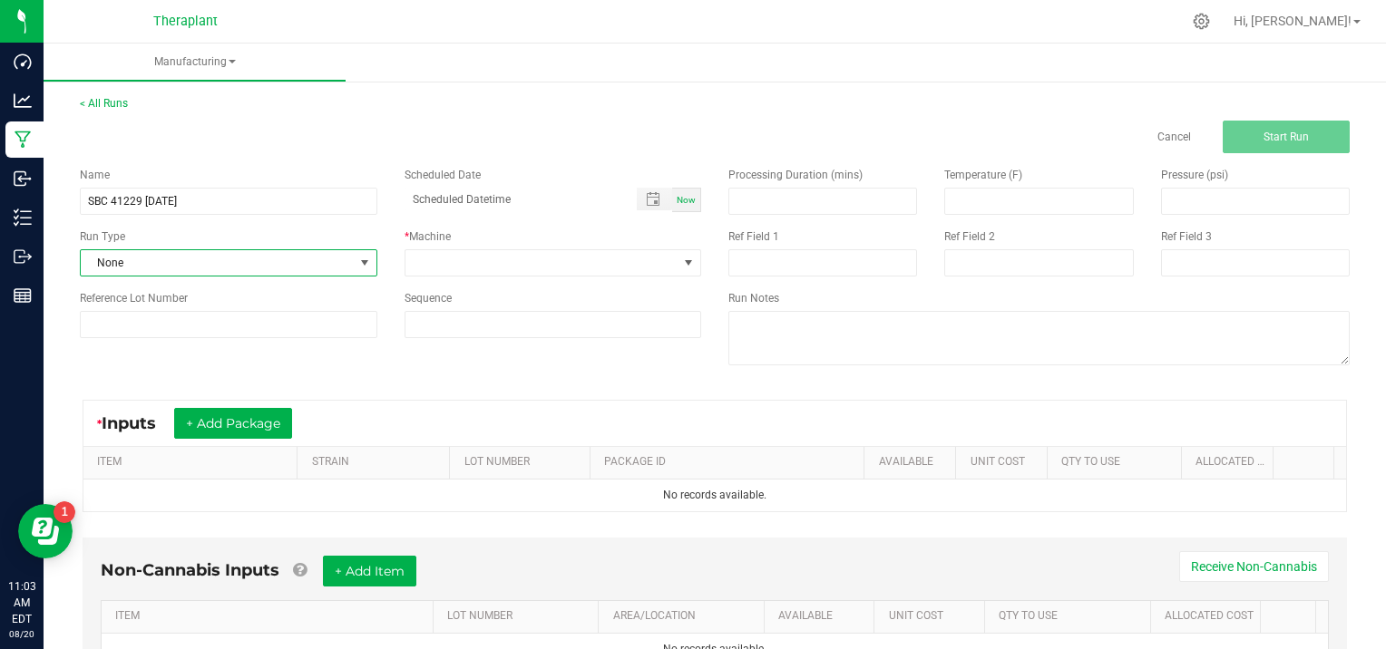
click at [365, 261] on span at bounding box center [364, 263] width 15 height 15
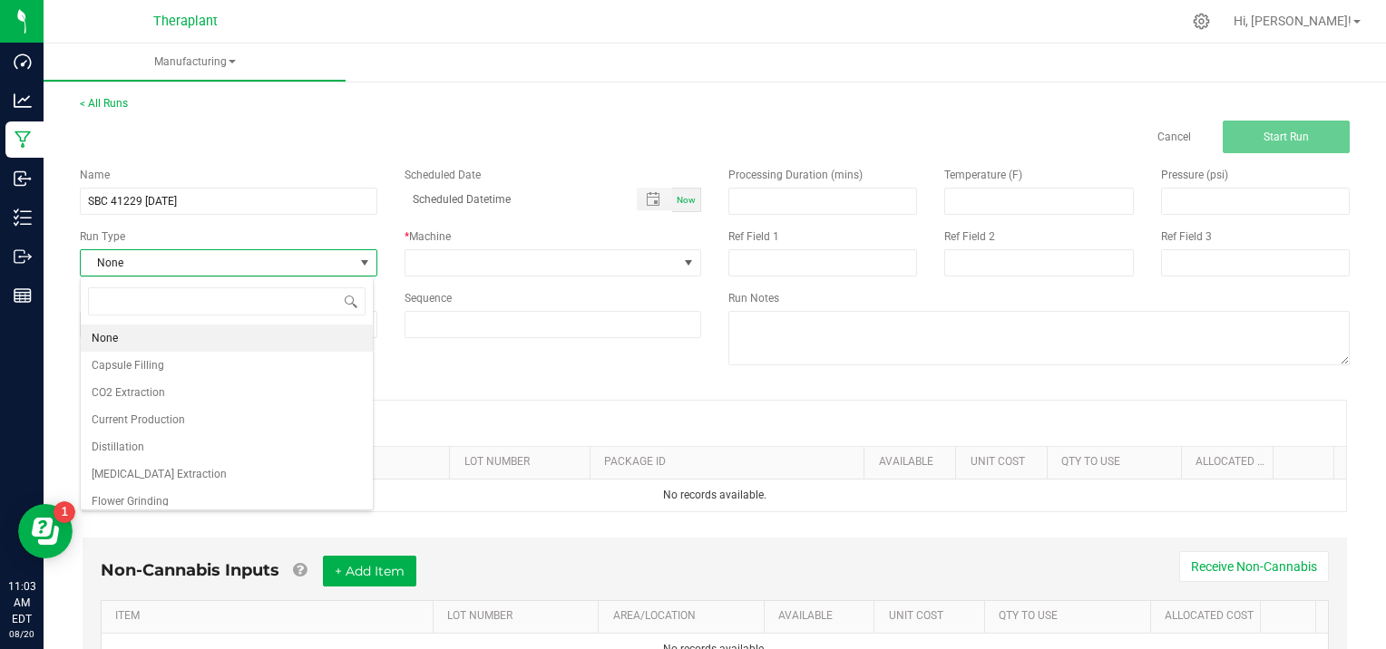
scroll to position [62, 0]
click at [174, 465] on span "Flower Packaging" at bounding box center [136, 467] width 88 height 18
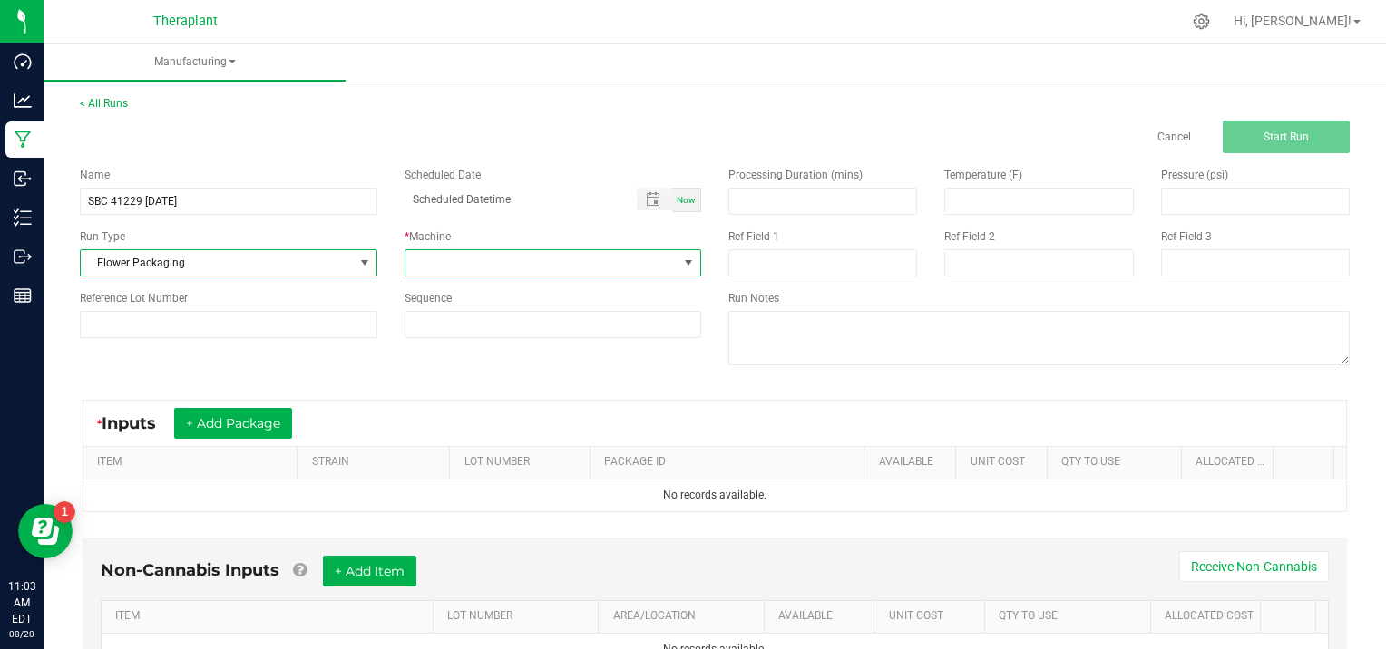
click at [681, 259] on span at bounding box center [688, 263] width 15 height 15
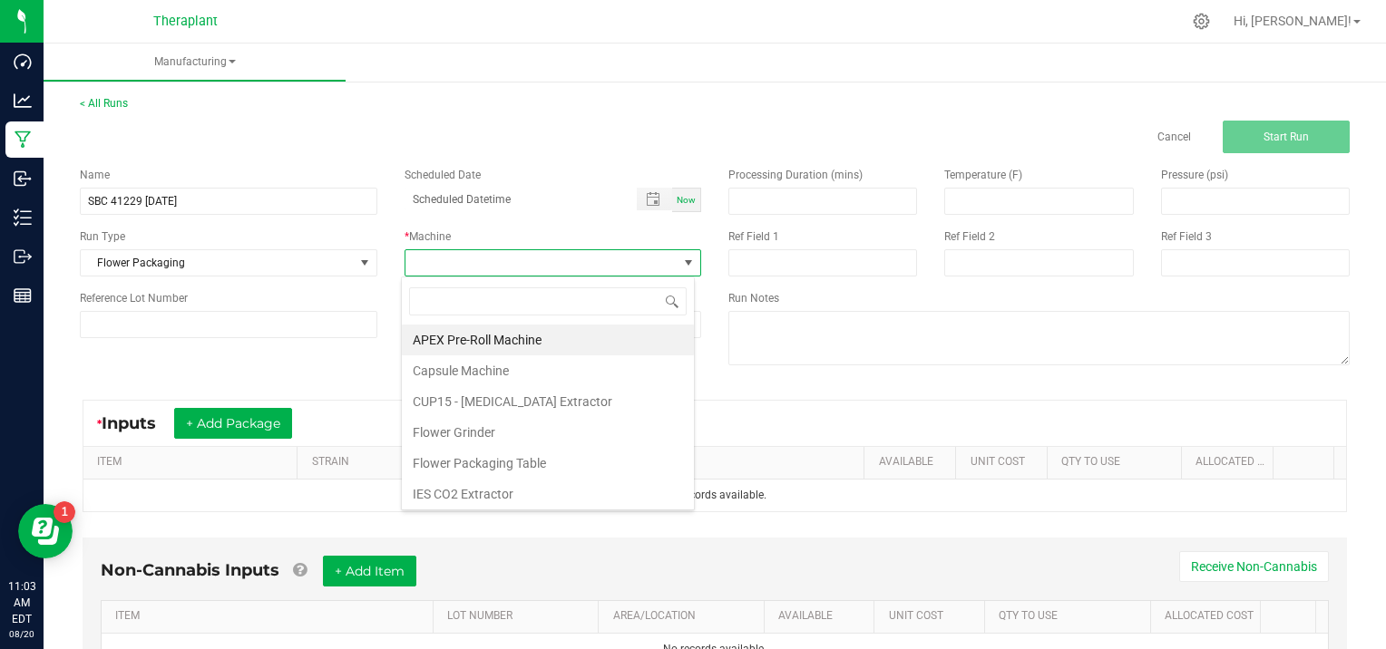
scroll to position [93, 0]
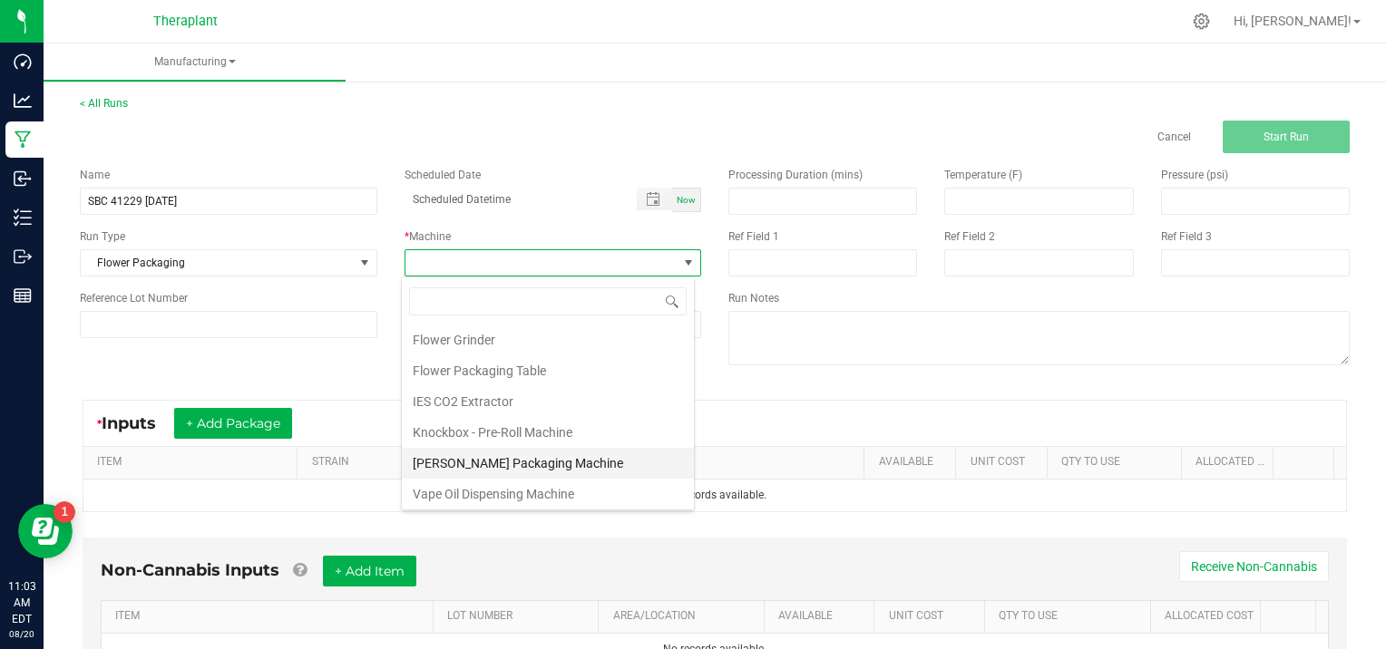
click at [512, 452] on li "[PERSON_NAME] Packaging Machine" at bounding box center [548, 463] width 292 height 31
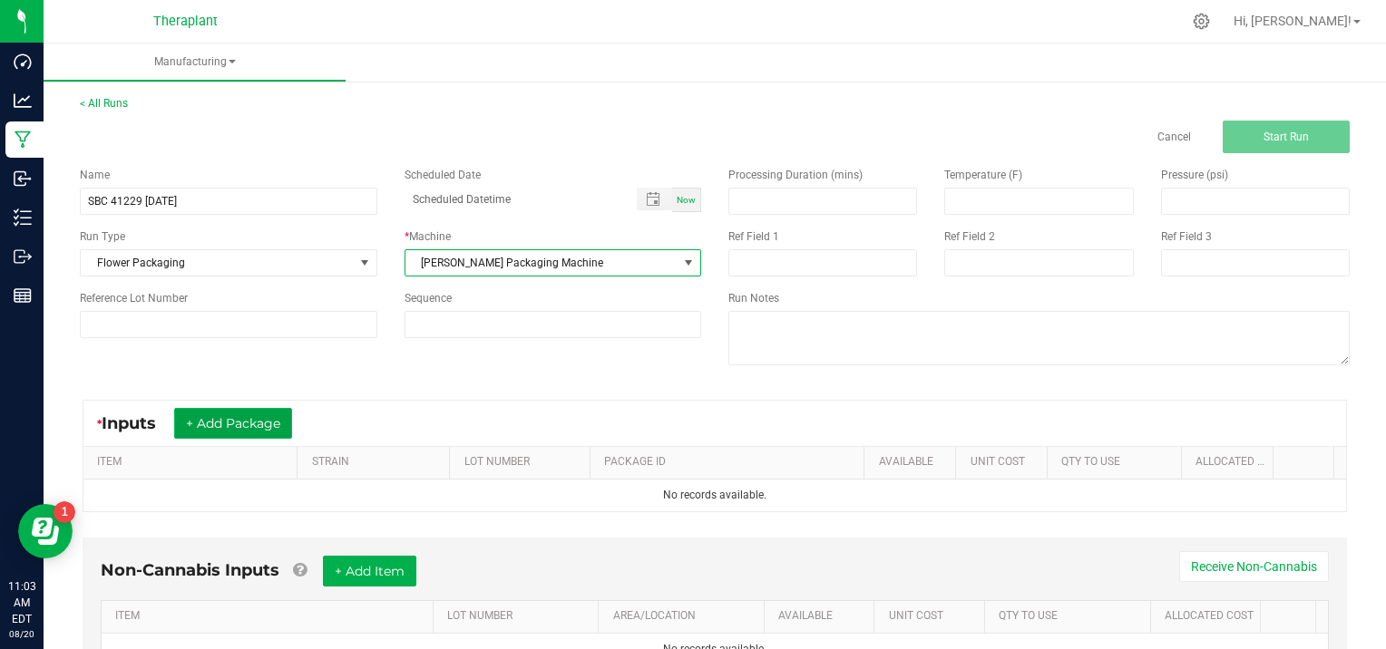
click at [243, 424] on button "+ Add Package" at bounding box center [233, 423] width 118 height 31
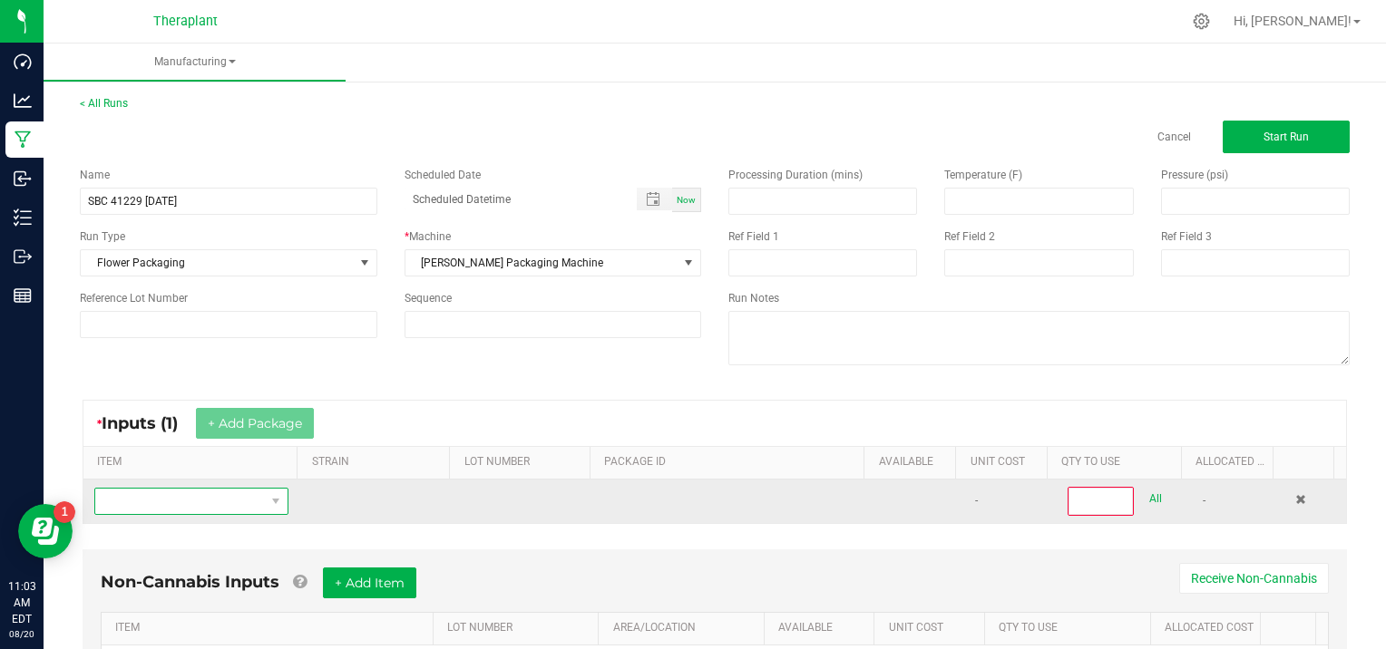
click at [178, 497] on span "NO DATA FOUND" at bounding box center [180, 501] width 170 height 25
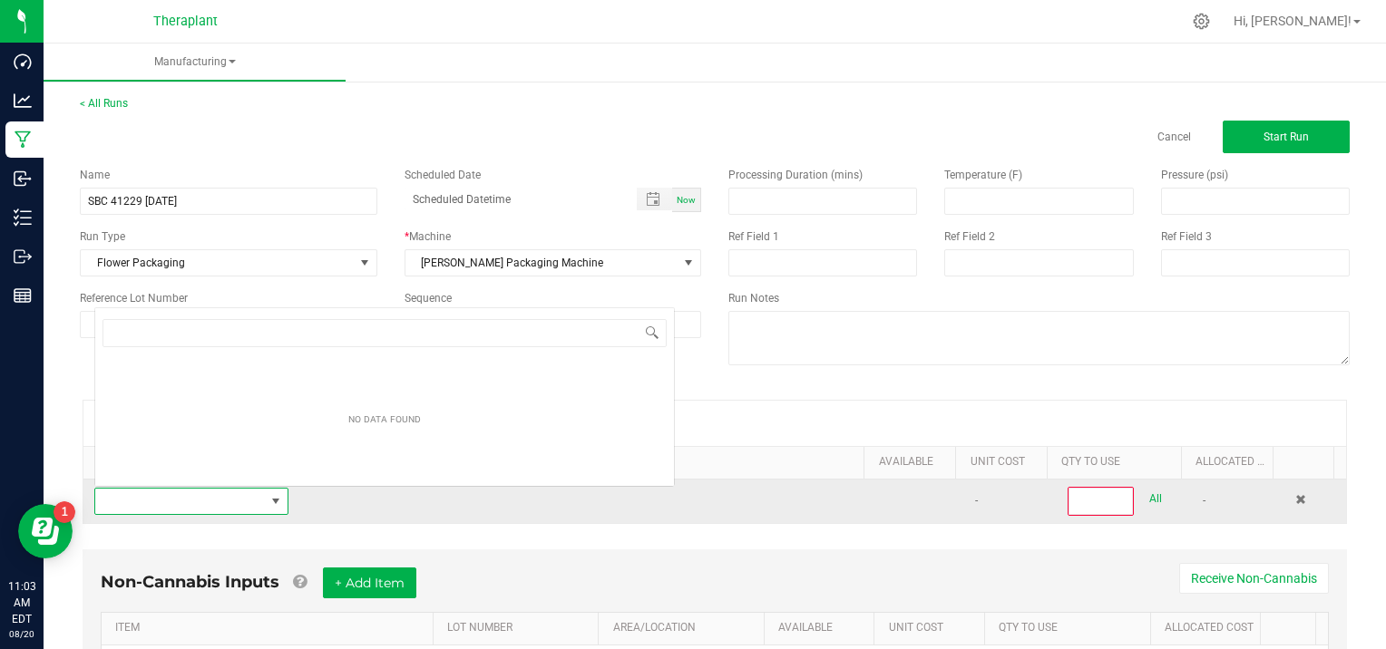
scroll to position [26, 187]
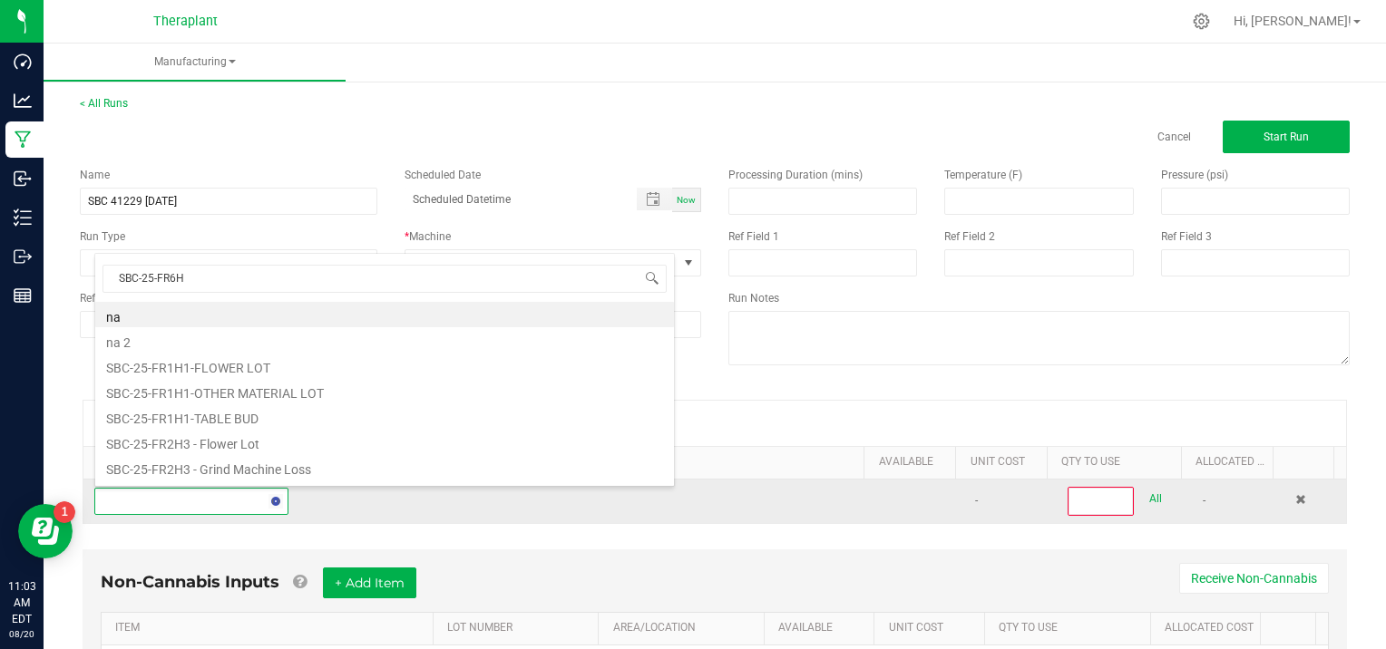
type input "SBC-25-FR6H1"
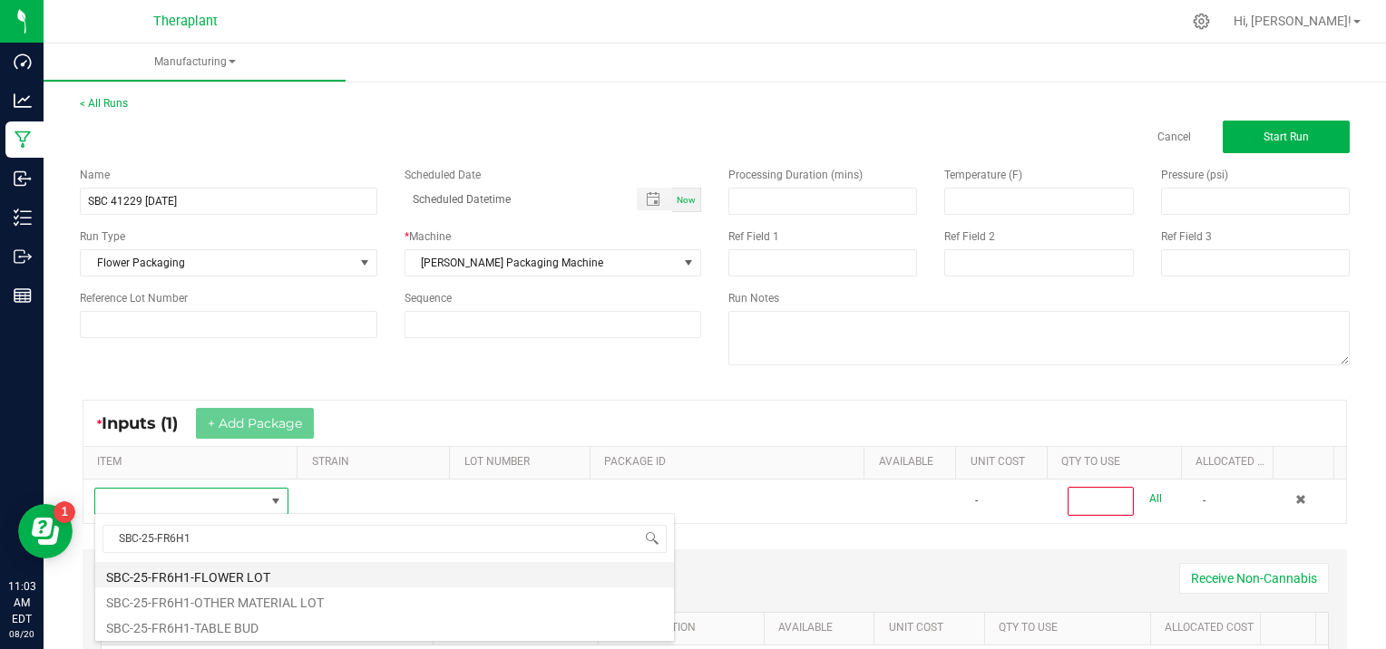
click at [260, 567] on li "SBC-25-FR6H1-FLOWER LOT" at bounding box center [384, 574] width 579 height 25
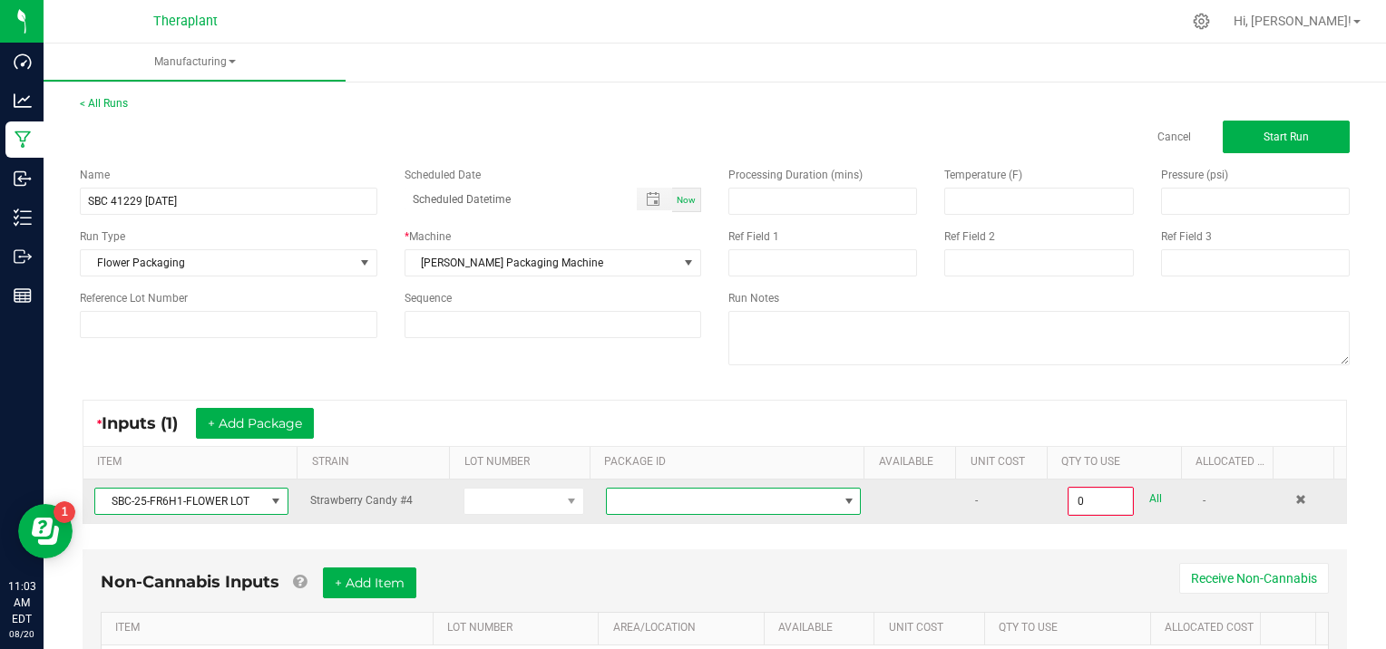
click at [842, 497] on span at bounding box center [849, 501] width 15 height 15
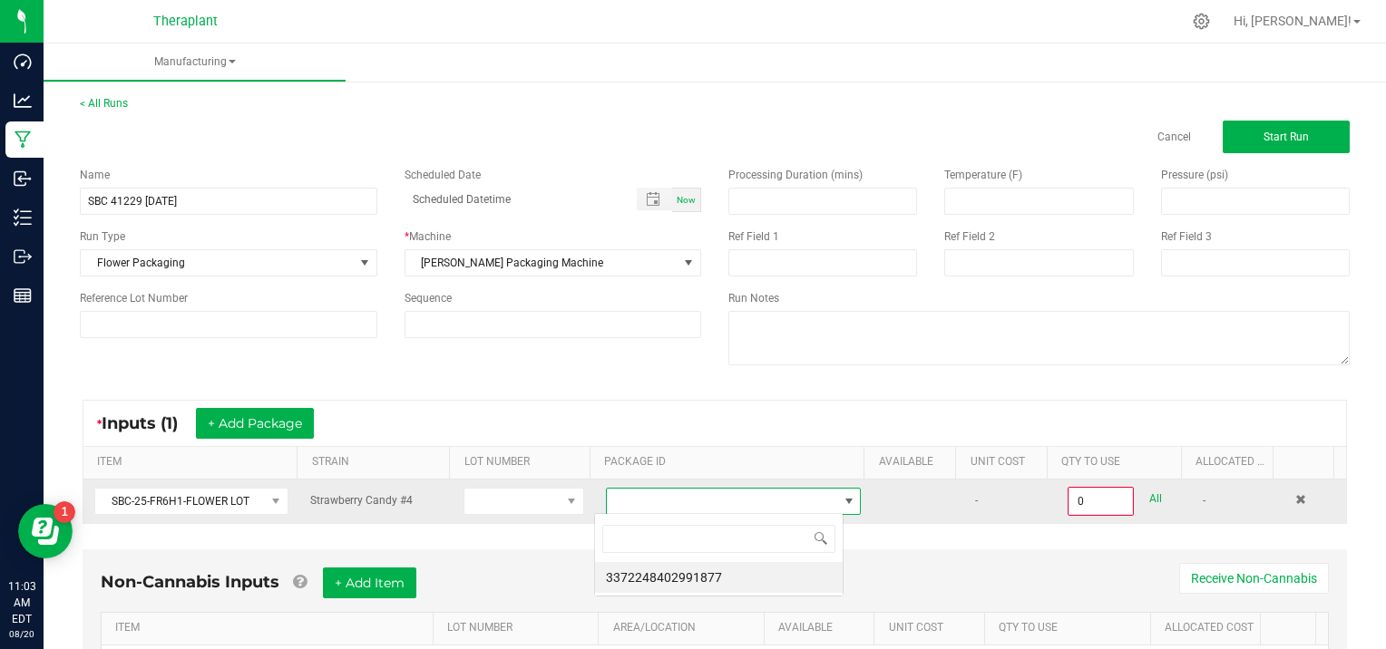
scroll to position [26, 249]
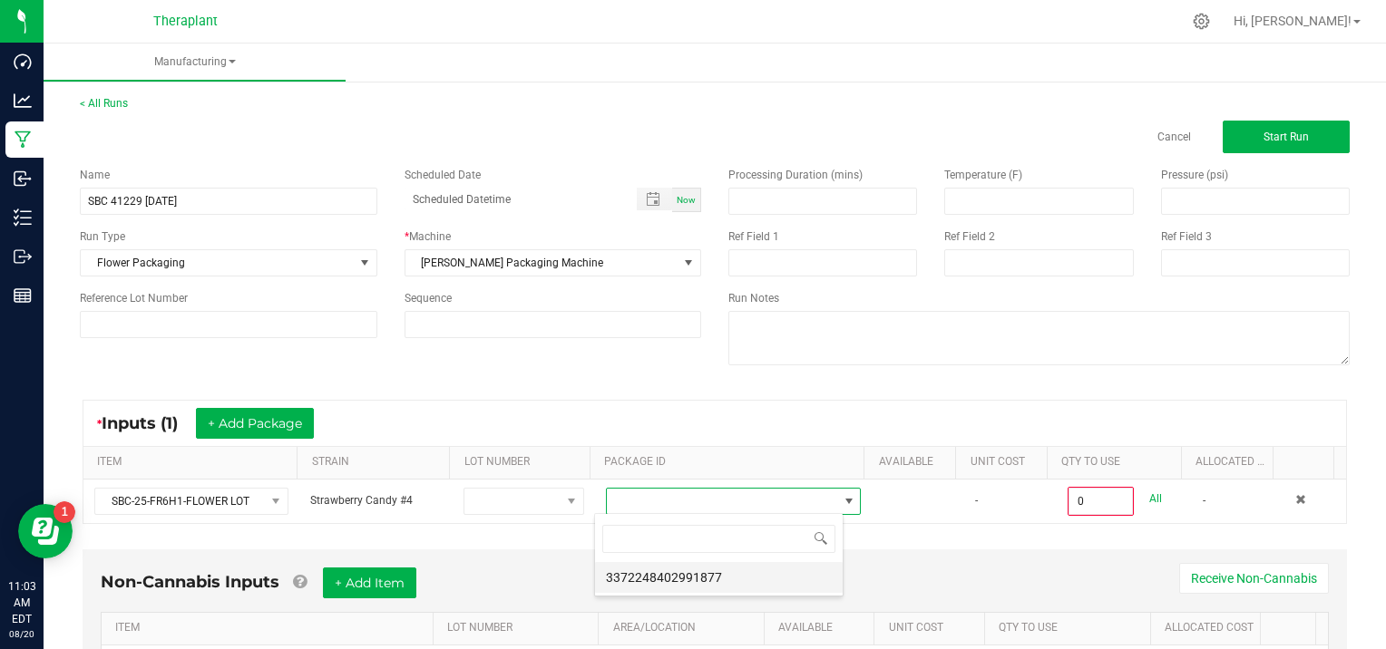
click at [792, 576] on li "3372248402991877" at bounding box center [719, 577] width 248 height 31
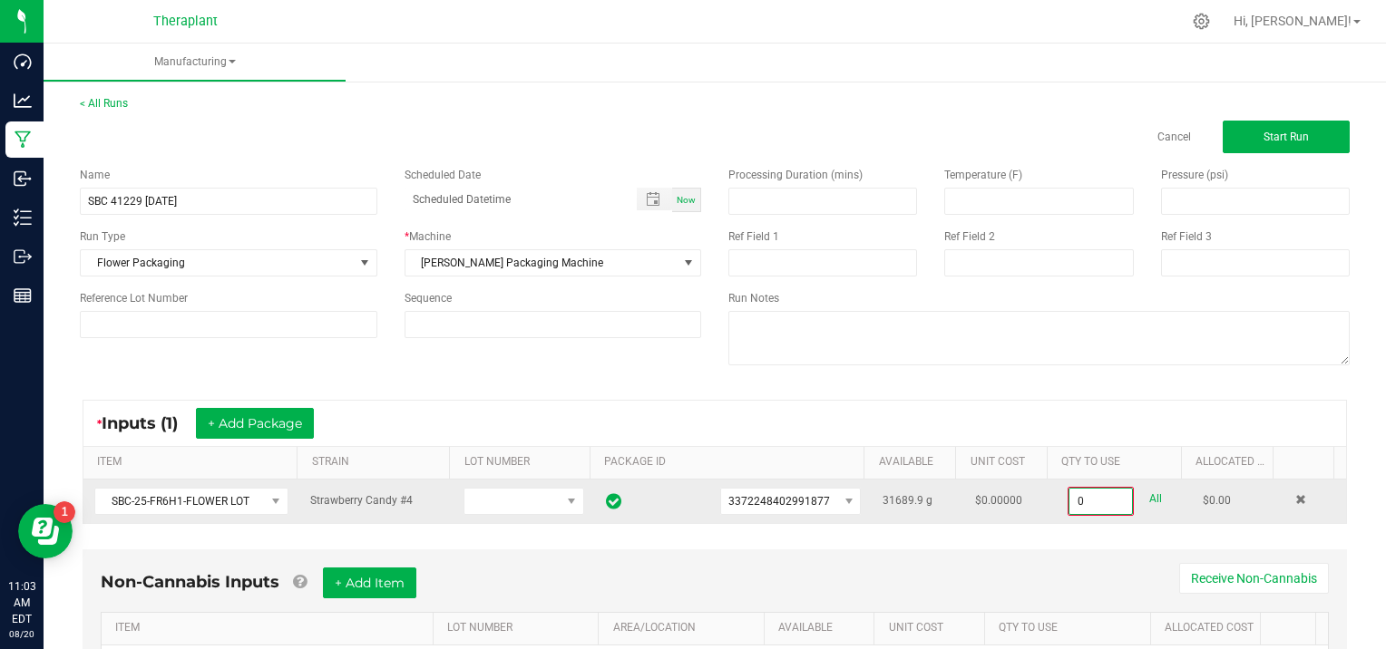
click at [1103, 500] on input "0" at bounding box center [1100, 501] width 63 height 25
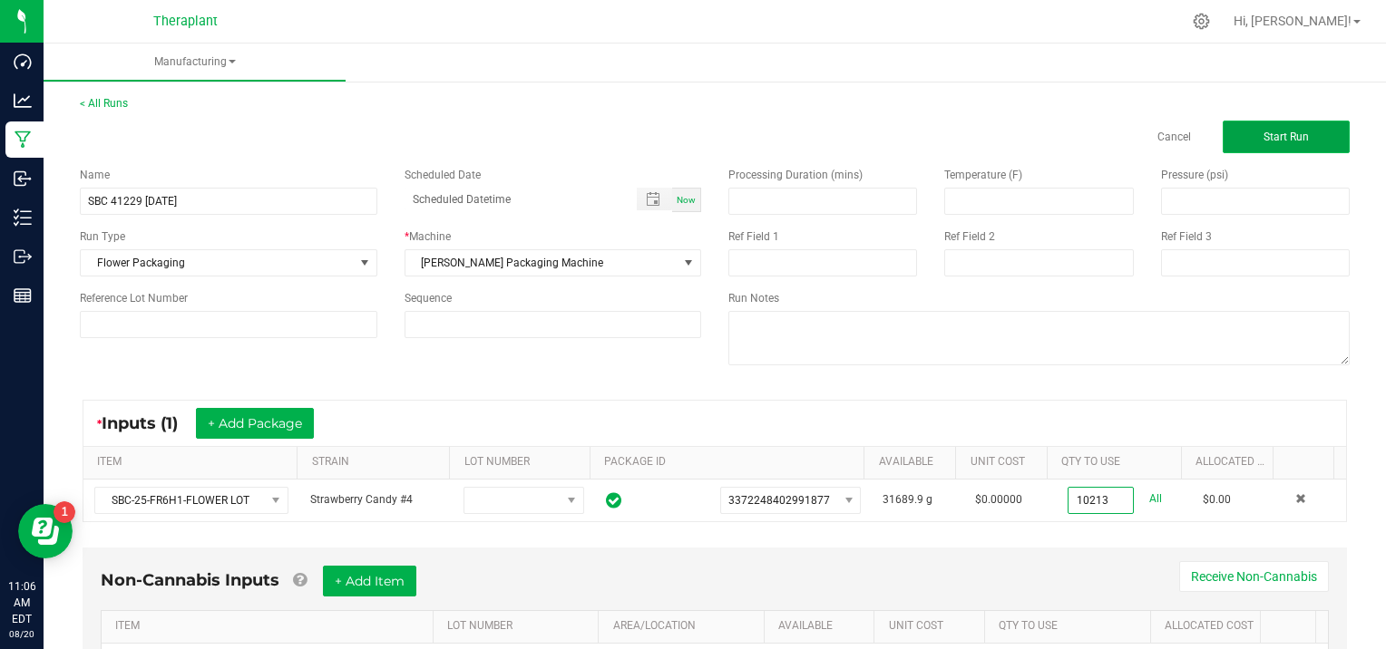
type input "10213.0000 g"
click at [1309, 132] on button "Start Run" at bounding box center [1286, 137] width 127 height 33
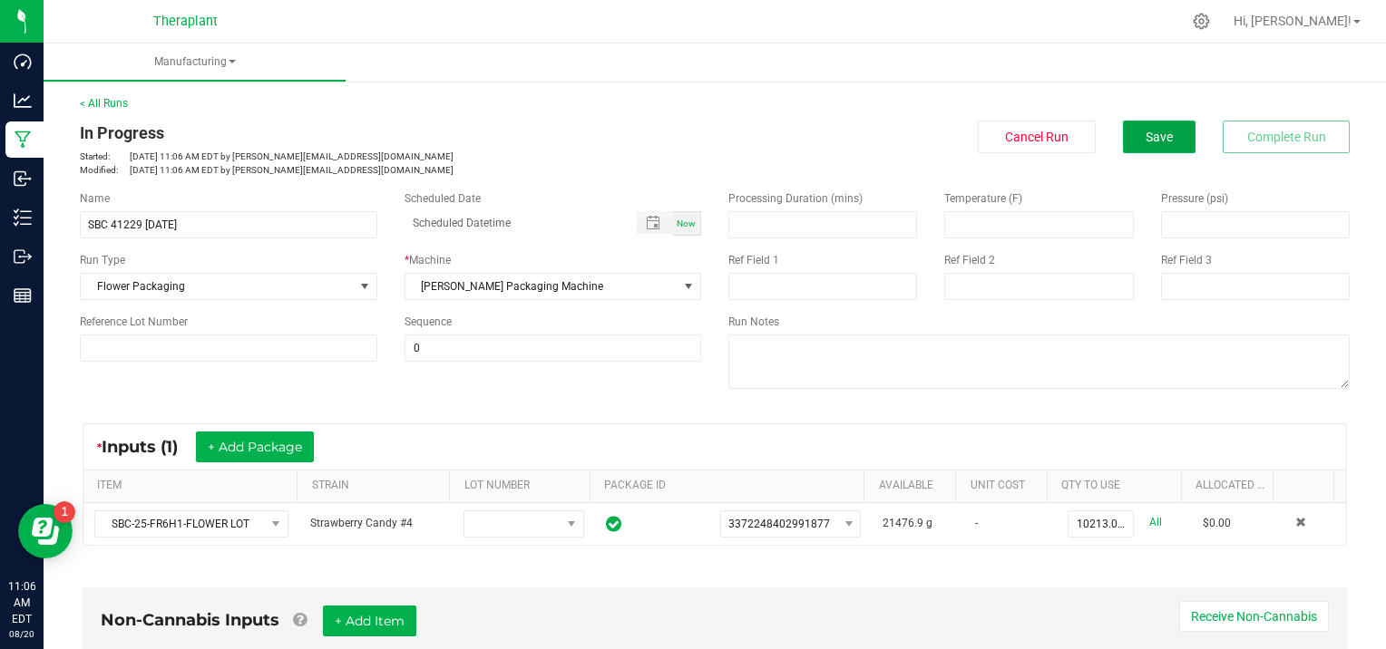
click at [1139, 122] on button "Save" at bounding box center [1159, 137] width 73 height 33
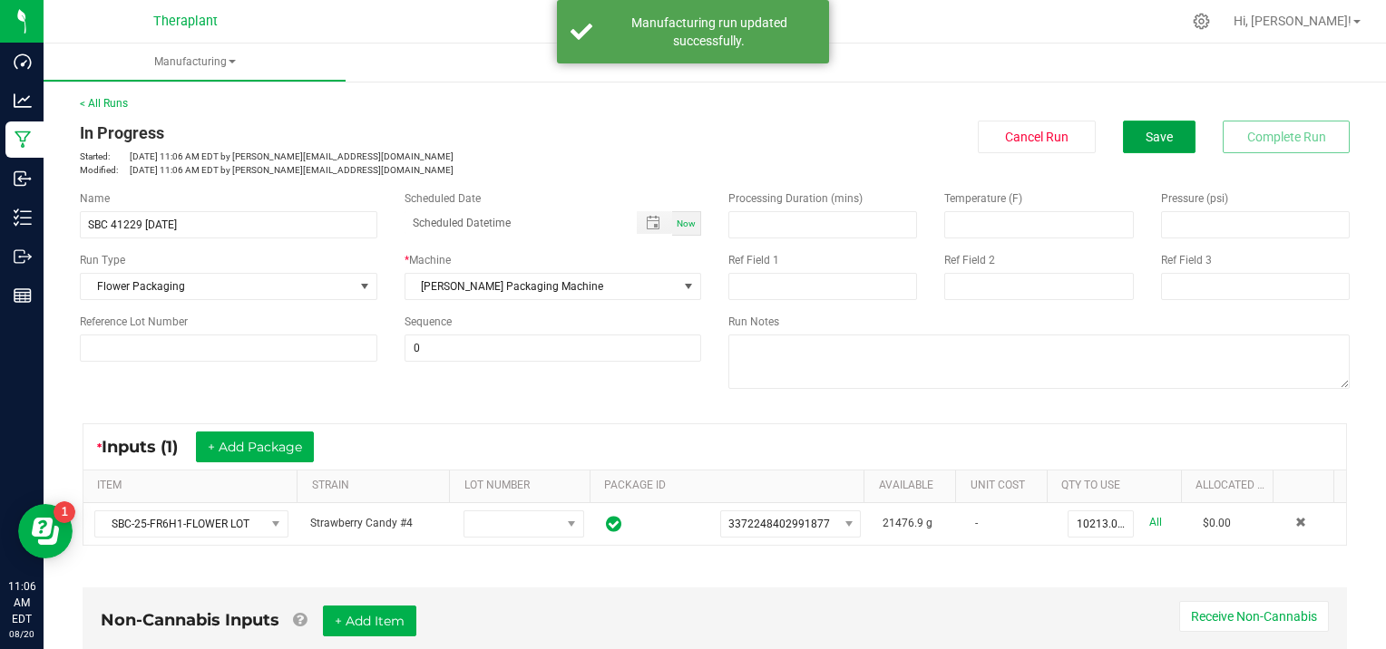
click at [1146, 132] on span "Save" at bounding box center [1159, 137] width 27 height 15
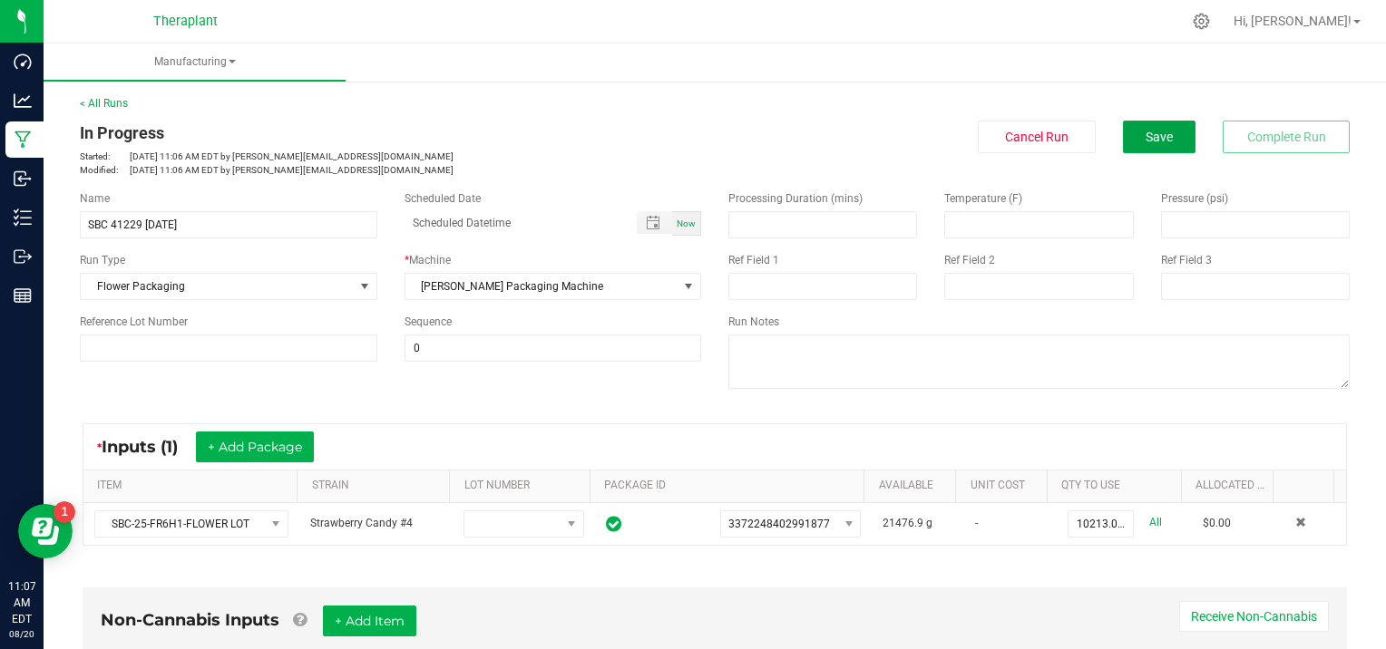
click at [1146, 132] on span "Save" at bounding box center [1159, 137] width 27 height 15
click at [1137, 146] on button "Save" at bounding box center [1159, 137] width 73 height 33
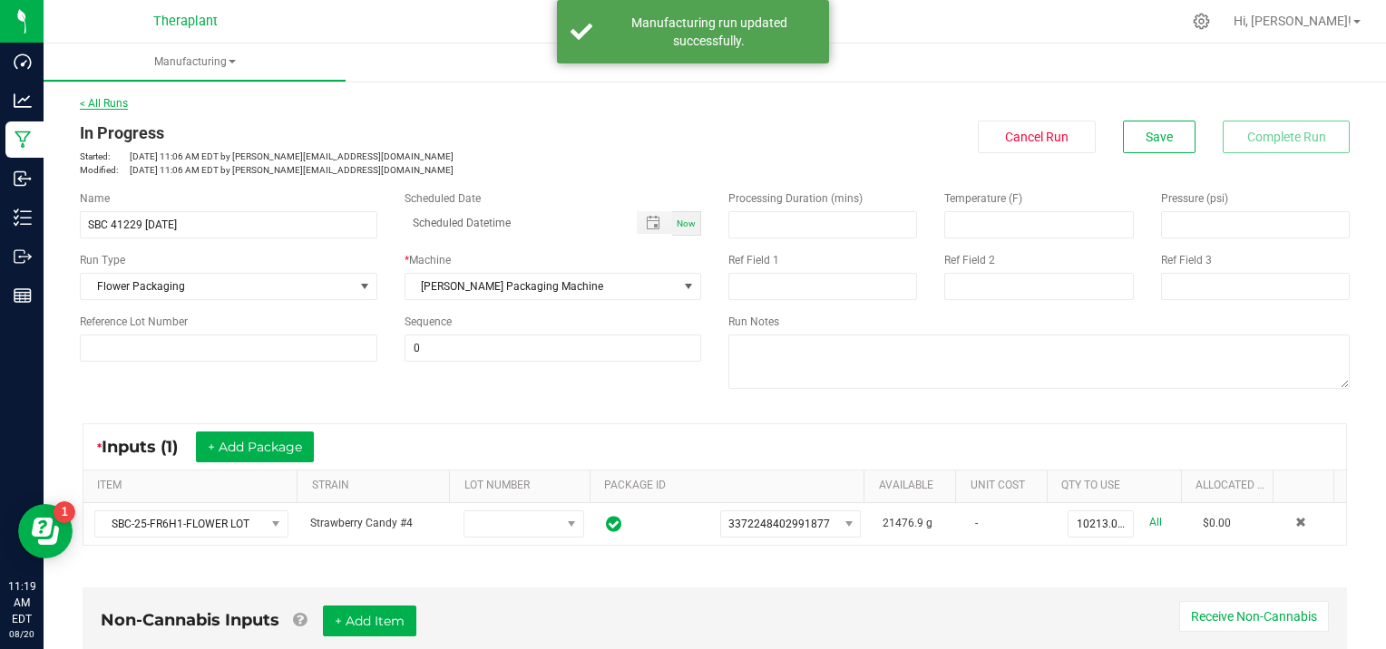
click at [88, 98] on link "< All Runs" at bounding box center [104, 103] width 48 height 13
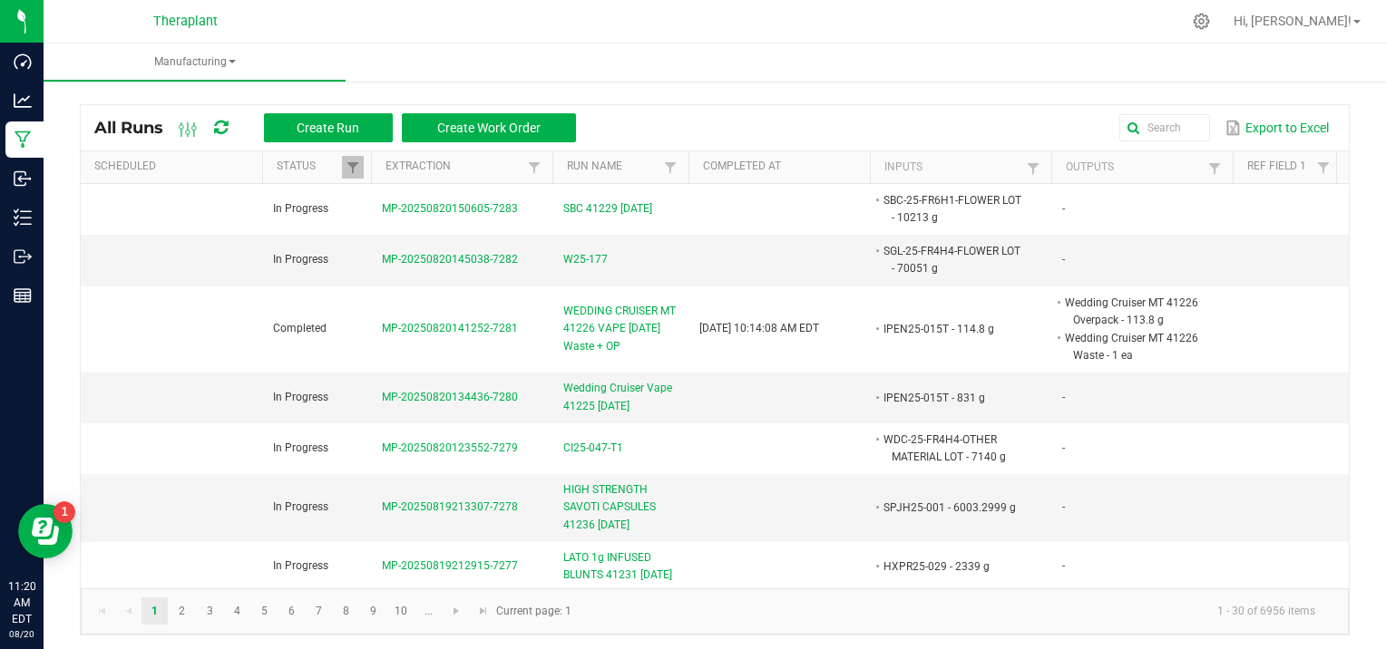
click at [357, 36] on div at bounding box center [753, 21] width 856 height 35
click at [350, 128] on span "Create Run" at bounding box center [328, 128] width 63 height 15
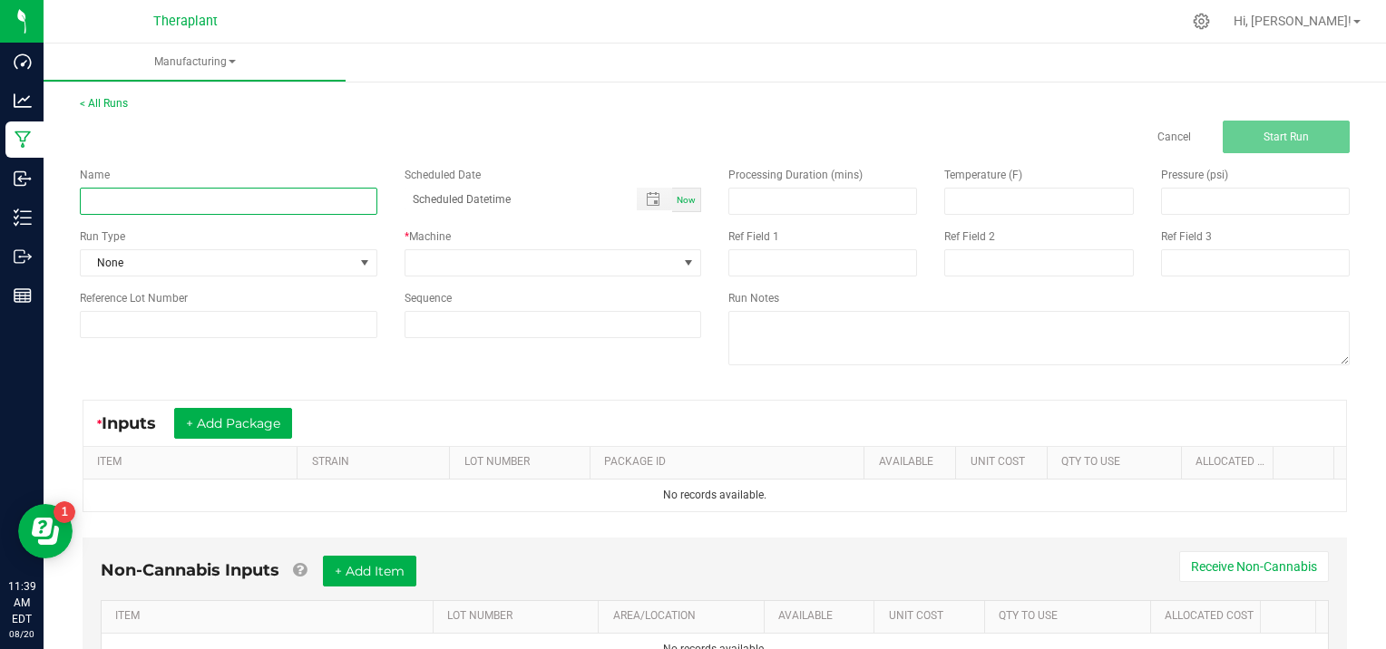
click at [162, 198] on input at bounding box center [229, 201] width 298 height 27
type input "FOREVERBERRY VAPE 41232 [DATE]"
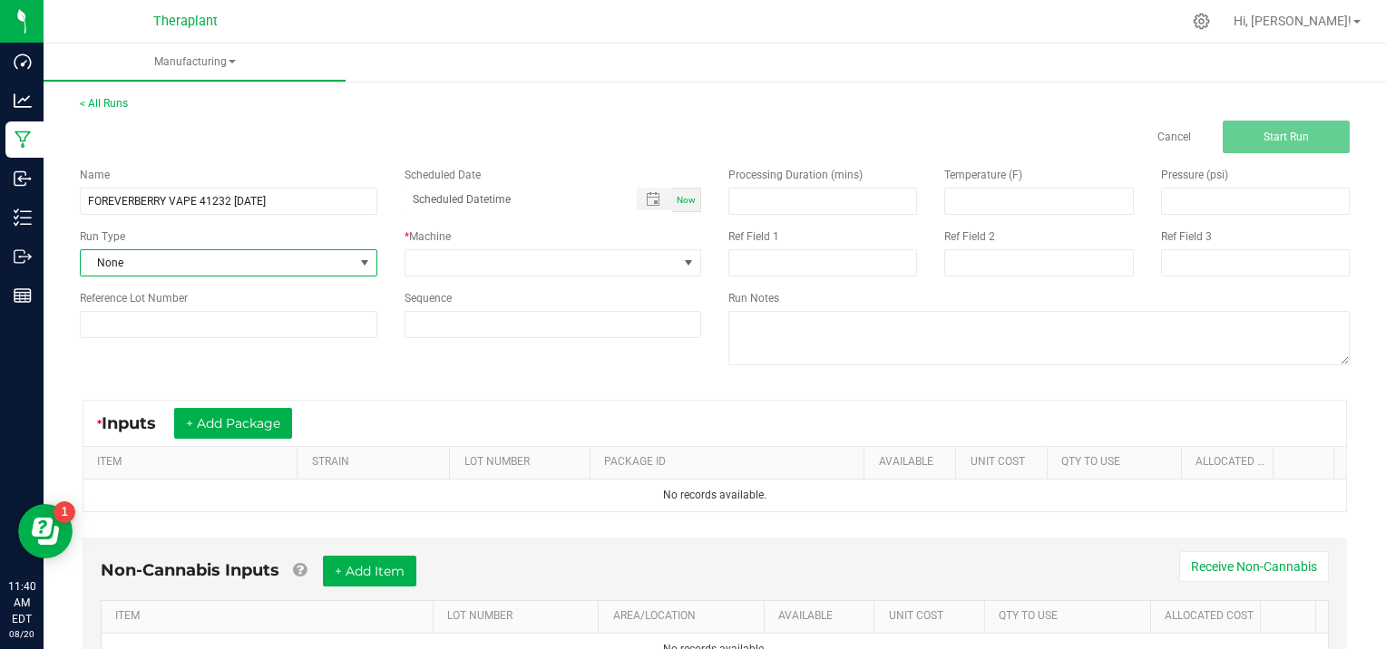
click at [359, 264] on span at bounding box center [364, 263] width 15 height 15
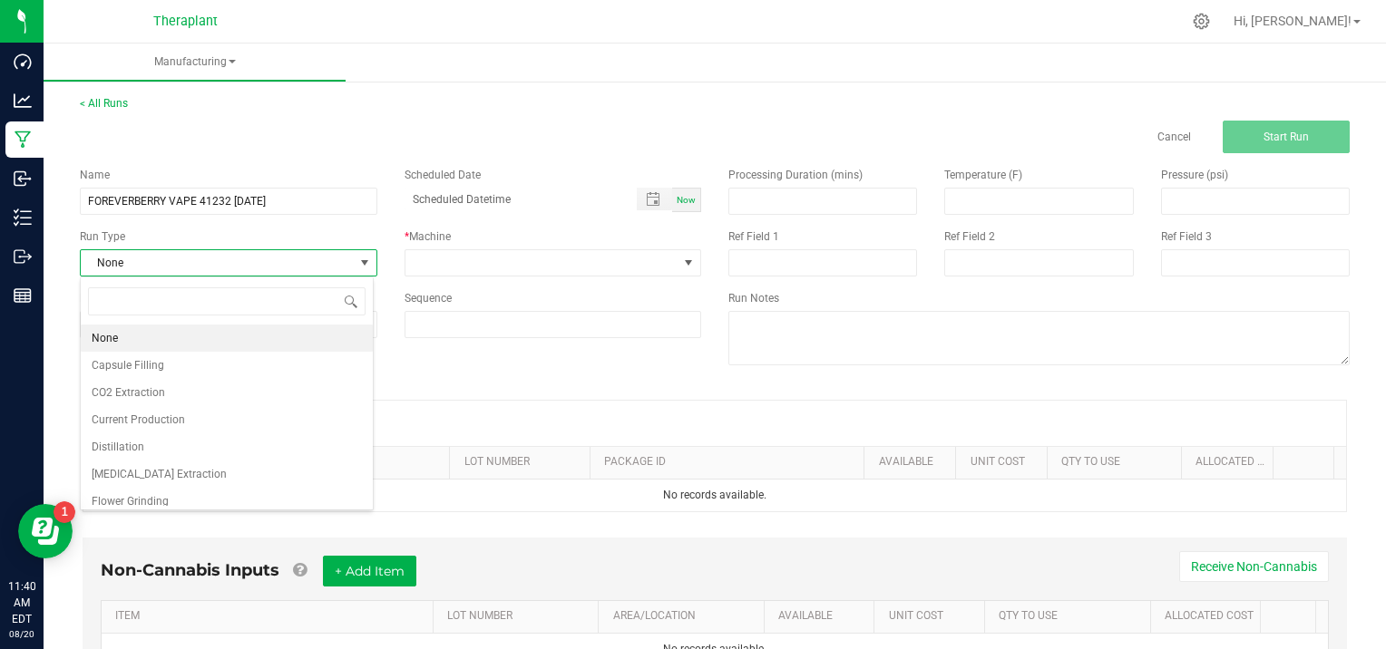
scroll to position [117, 0]
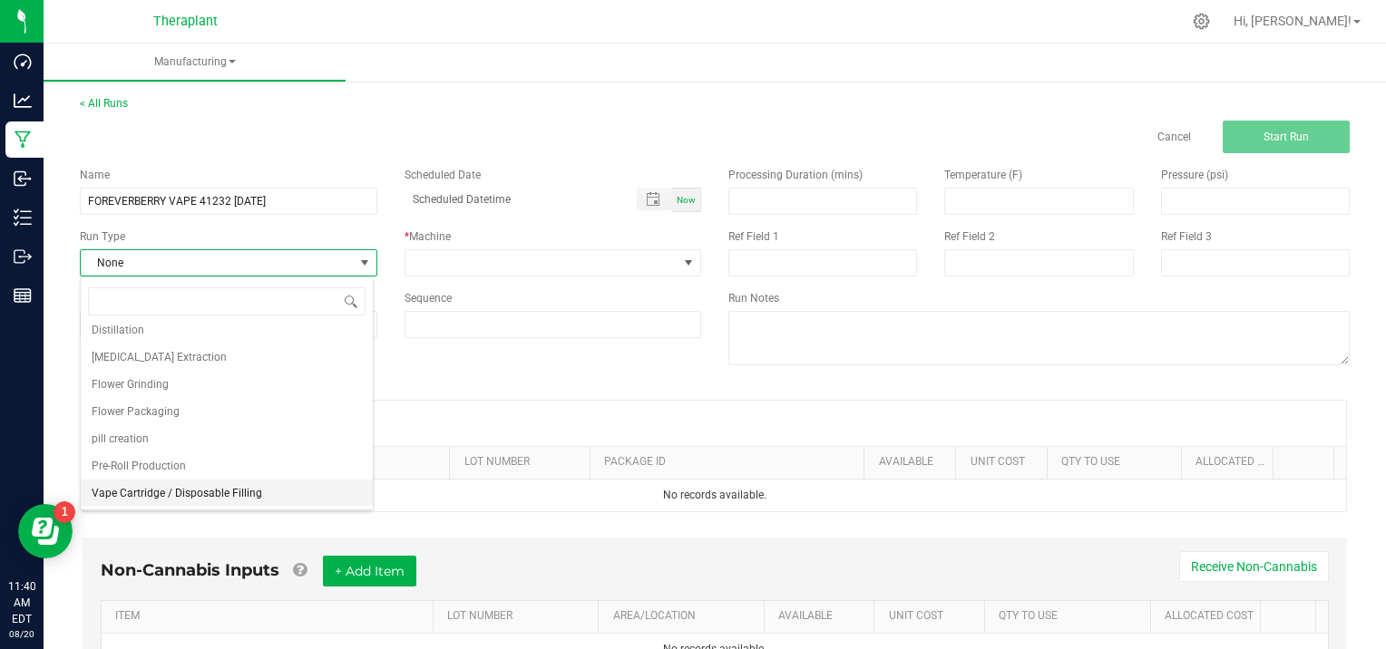
click at [290, 498] on li "Vape Cartridge / Disposable Filling" at bounding box center [227, 493] width 292 height 27
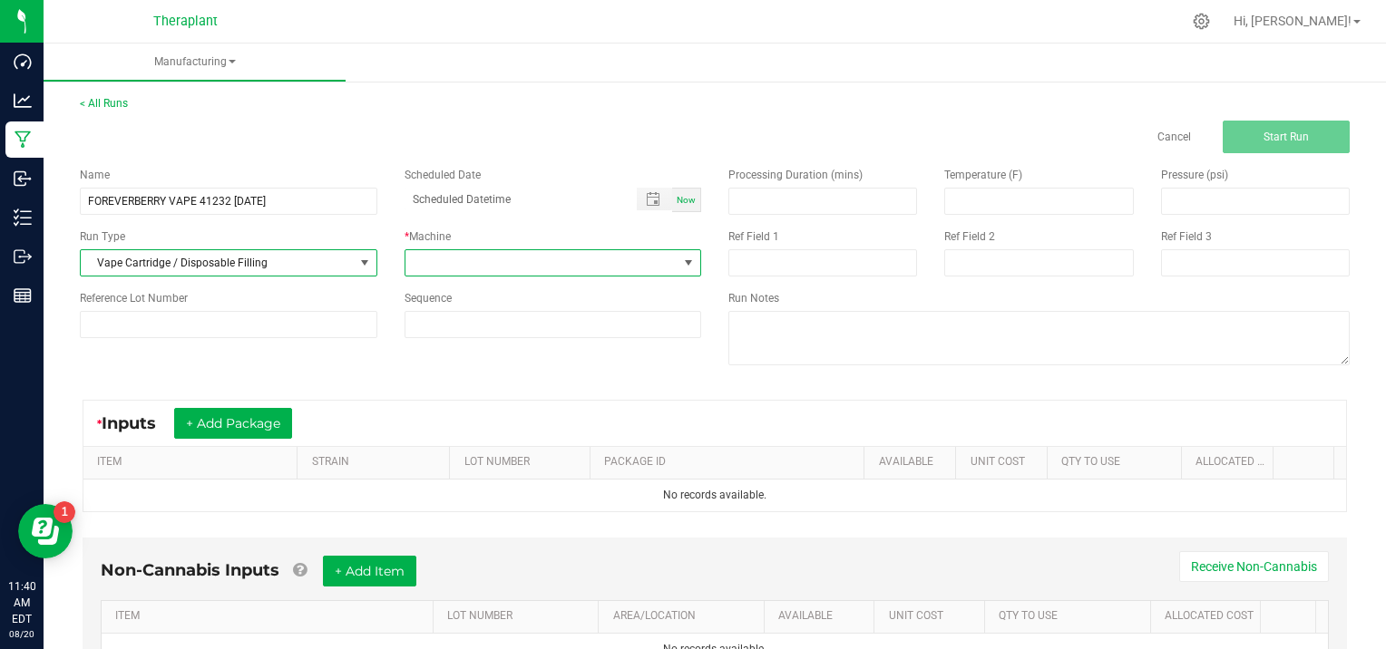
click at [684, 261] on span at bounding box center [688, 263] width 15 height 15
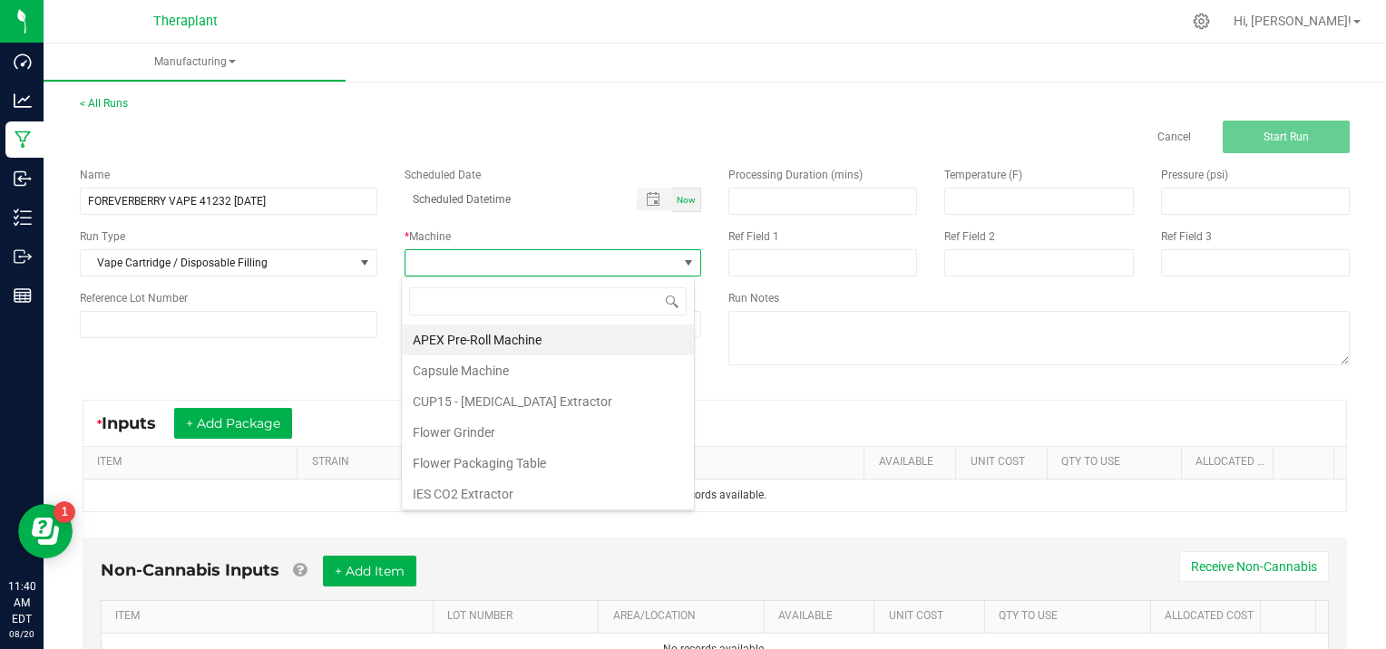
scroll to position [93, 0]
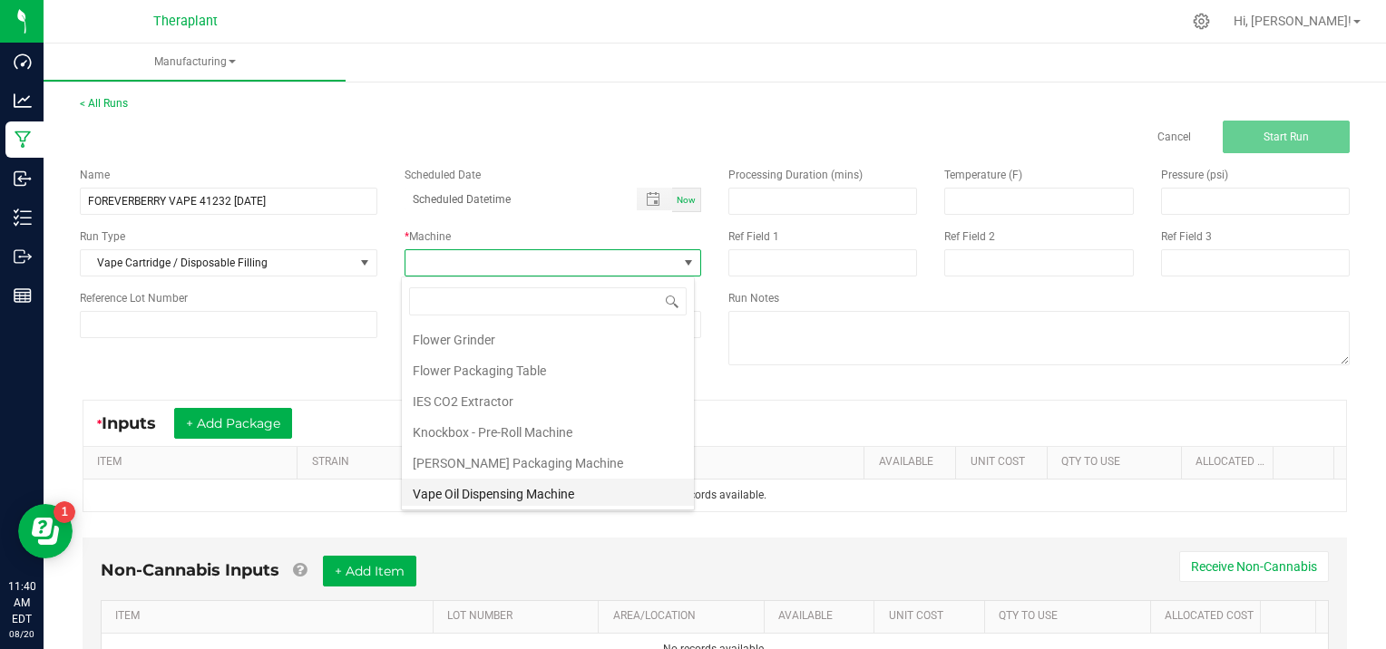
click at [584, 489] on li "Vape Oil Dispensing Machine" at bounding box center [548, 494] width 292 height 31
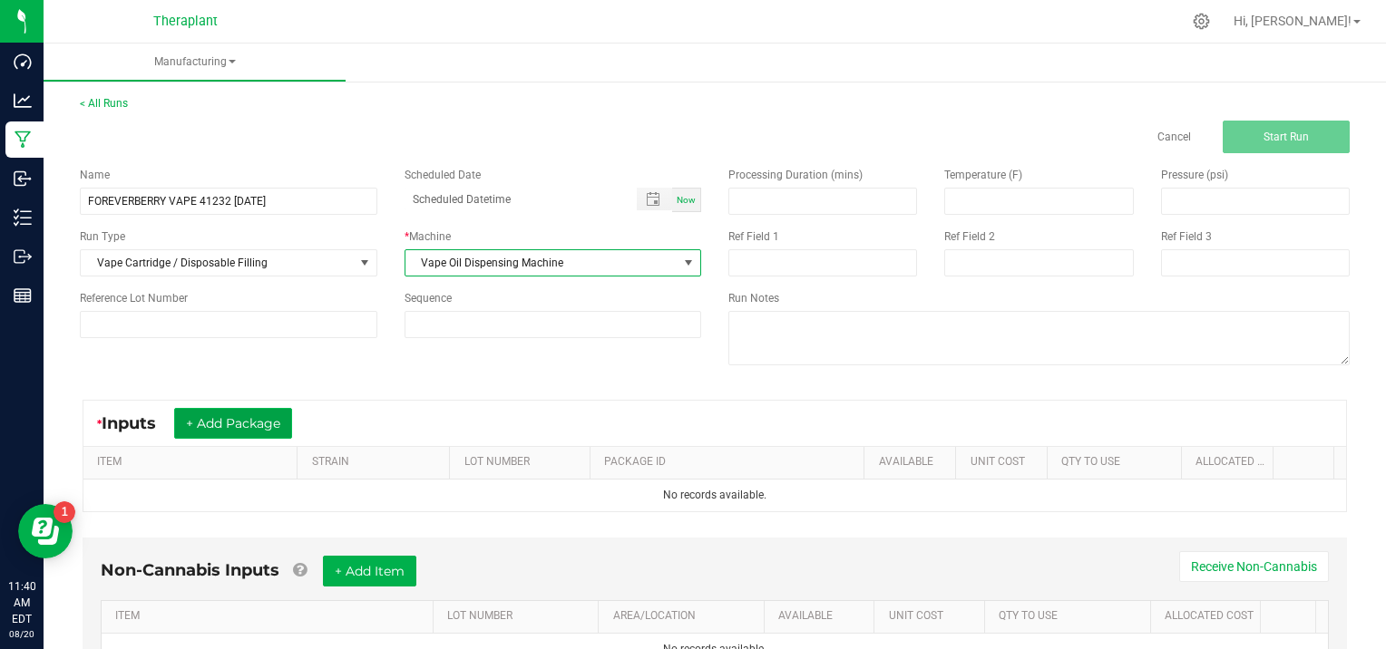
click at [247, 424] on button "+ Add Package" at bounding box center [233, 423] width 118 height 31
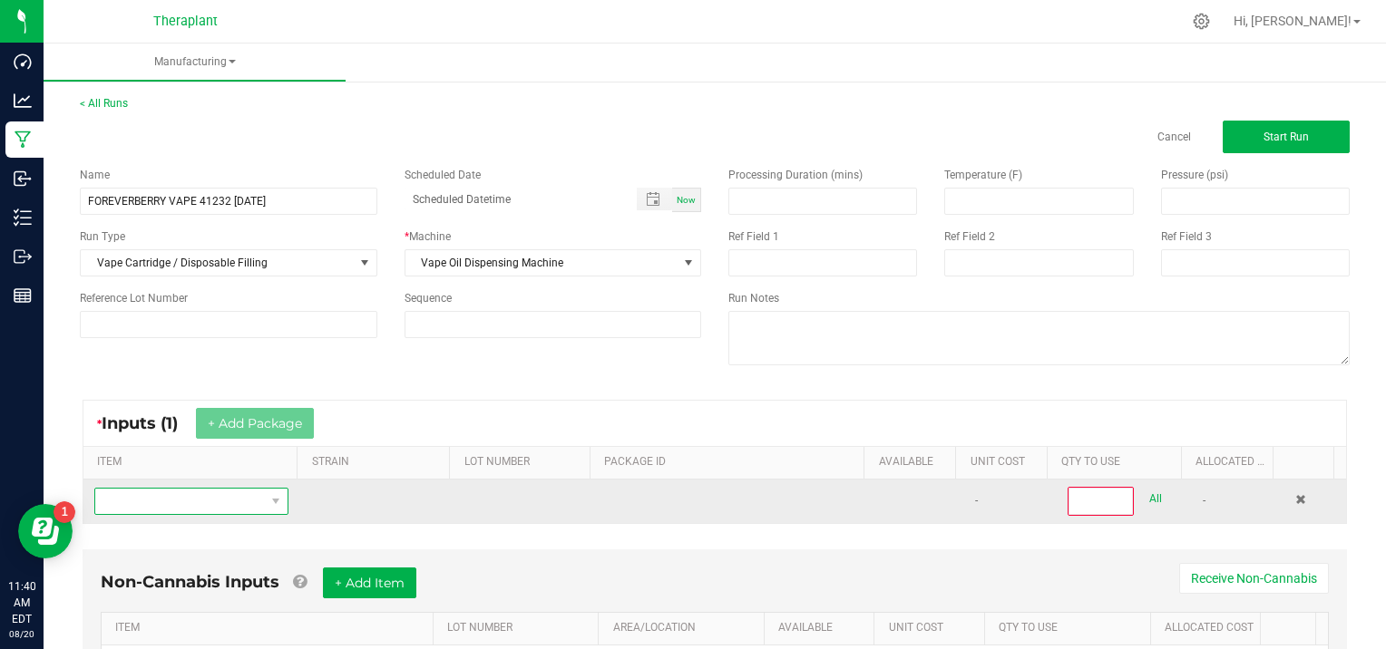
click at [146, 497] on span "NO DATA FOUND" at bounding box center [180, 501] width 170 height 25
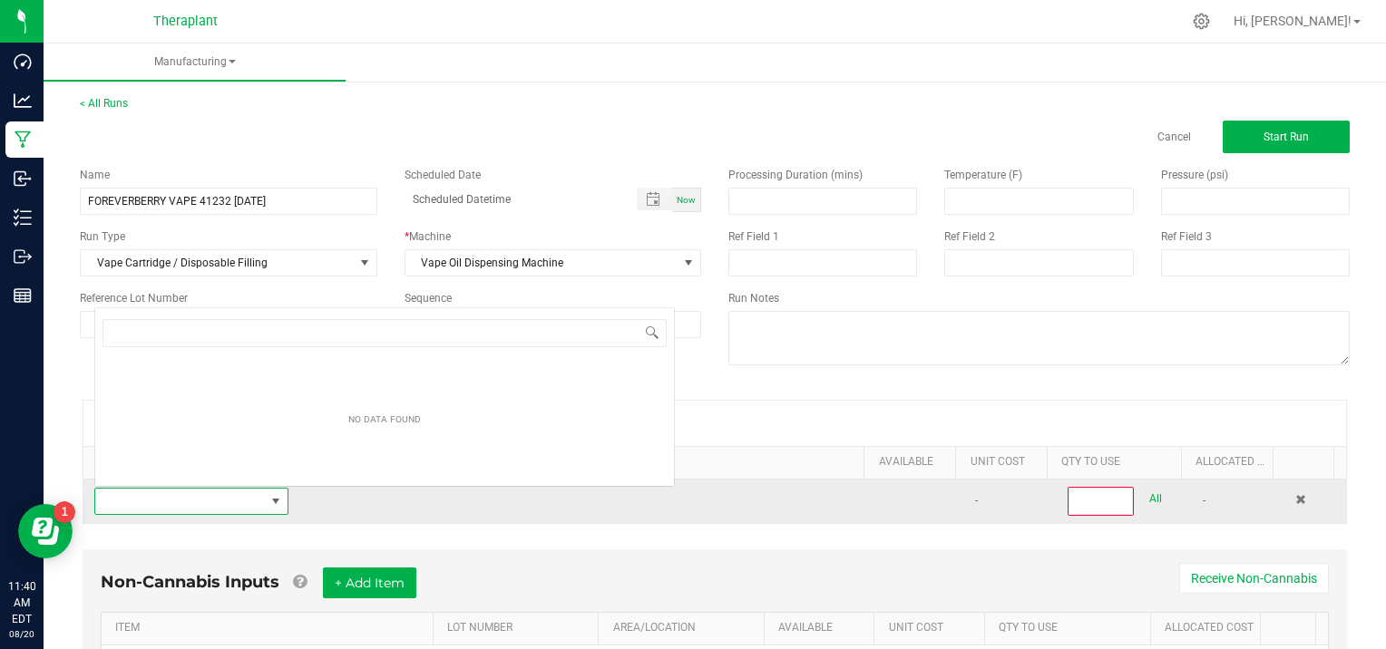
scroll to position [0, 0]
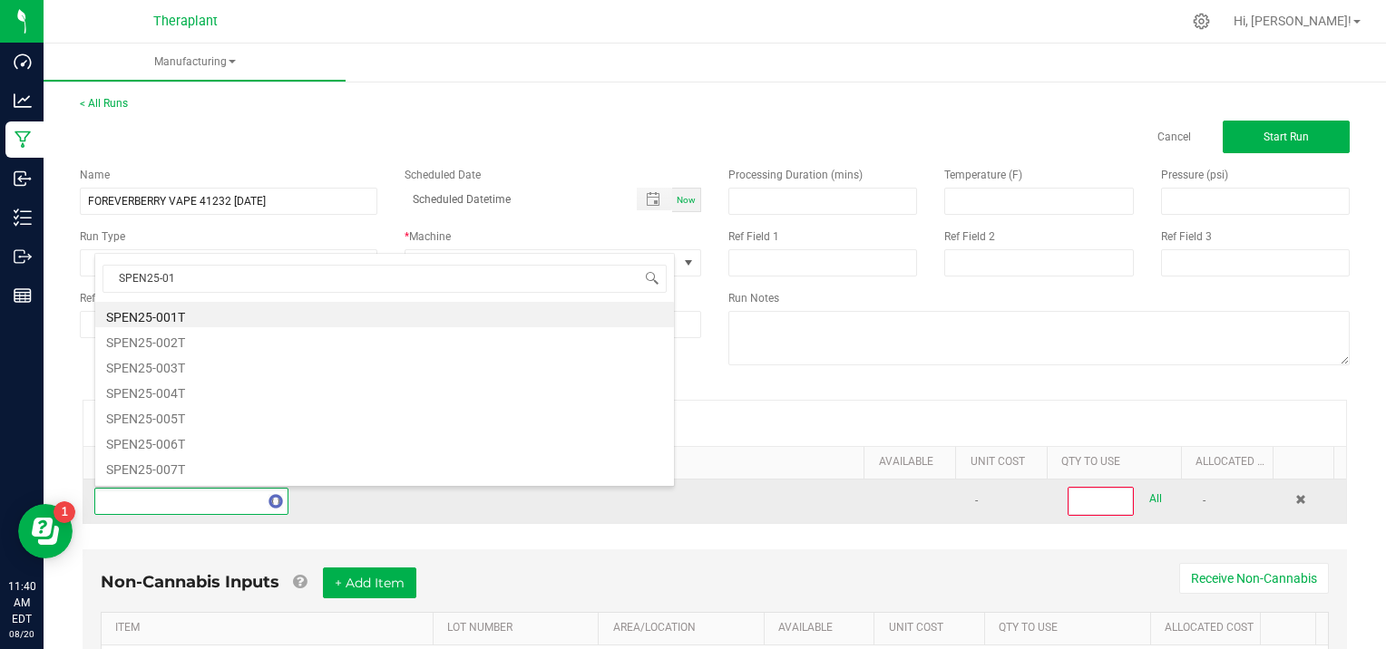
type input "SPEN25-016"
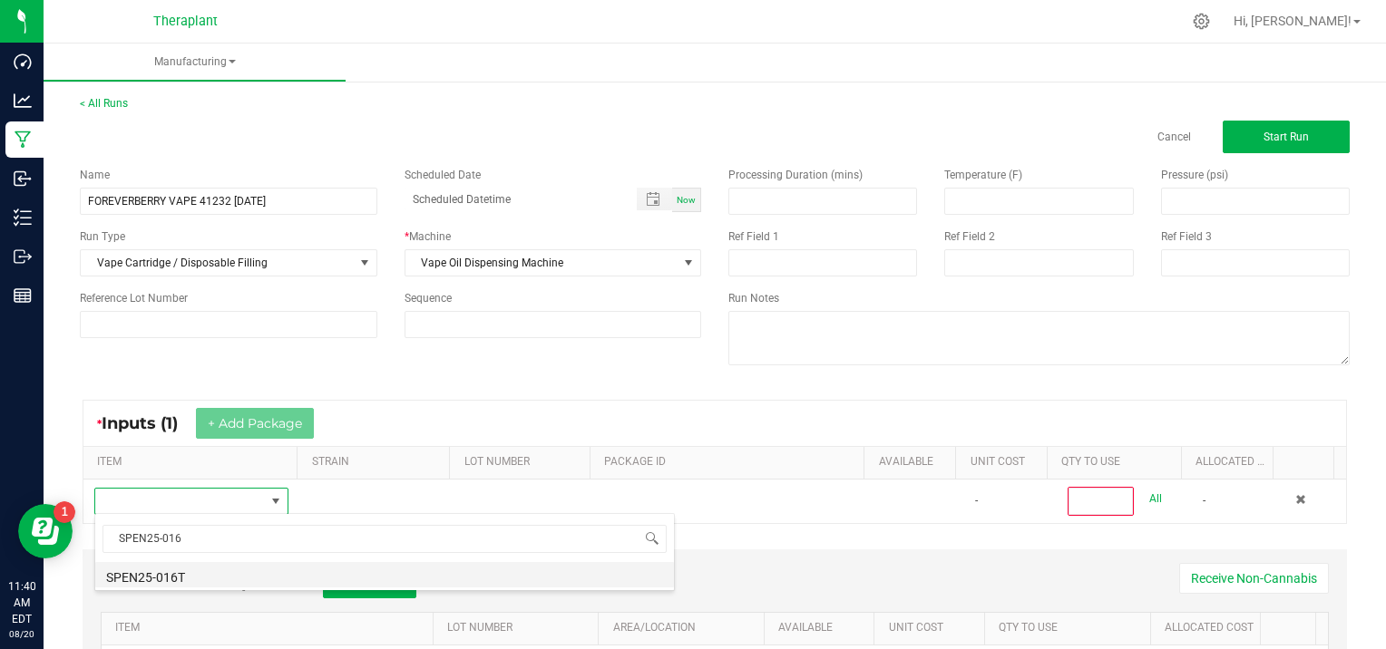
click at [224, 581] on li "SPEN25-016T" at bounding box center [384, 574] width 579 height 25
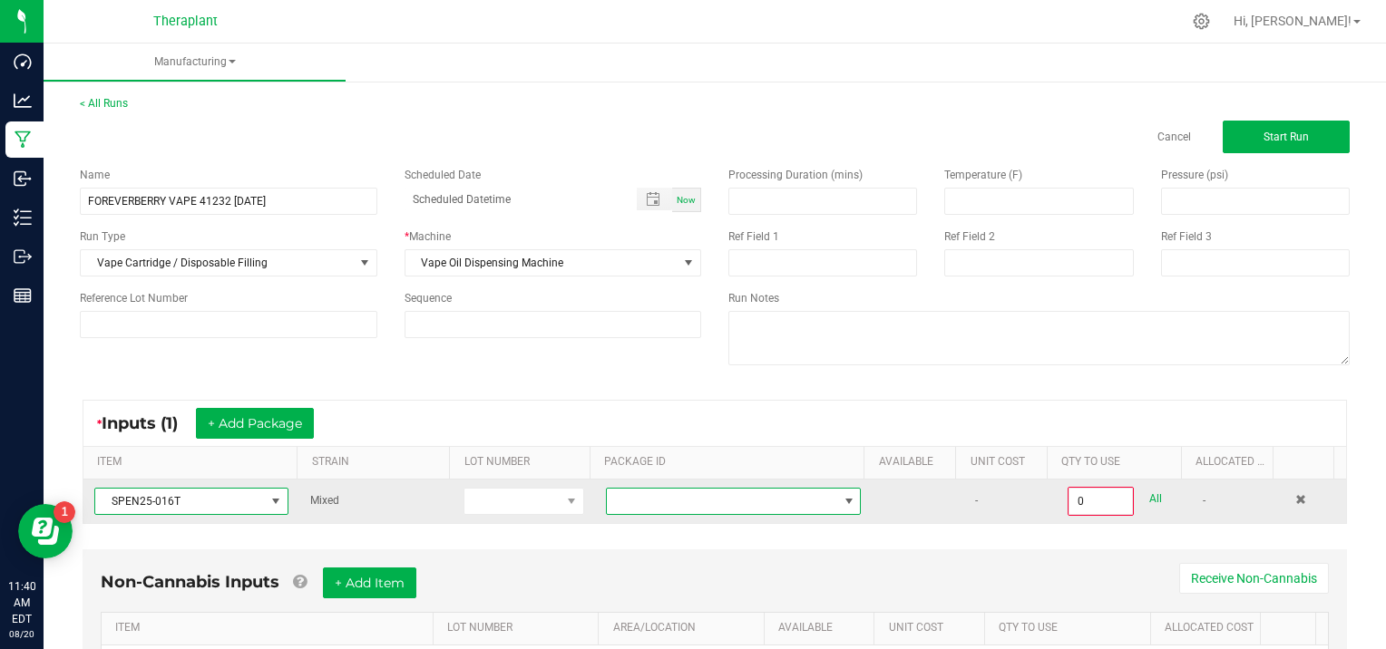
click at [842, 498] on span at bounding box center [849, 501] width 15 height 15
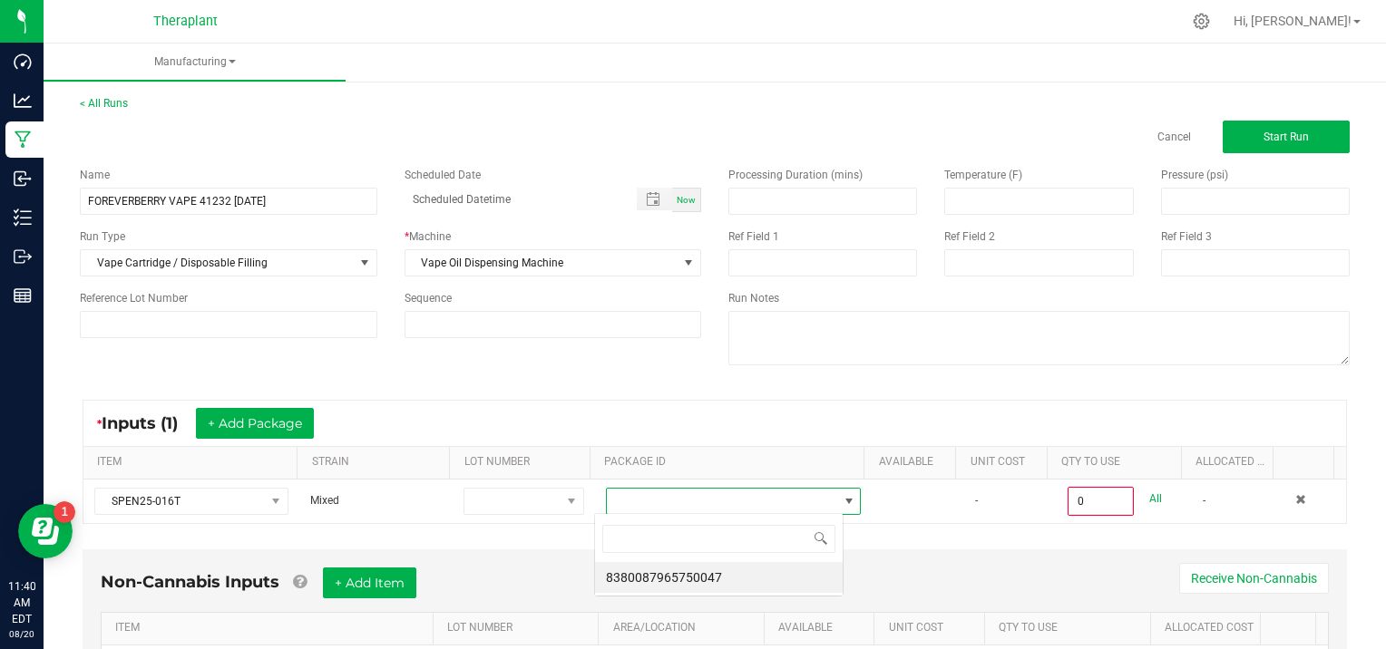
scroll to position [26, 249]
click at [706, 579] on li "8380087965750047" at bounding box center [719, 577] width 248 height 31
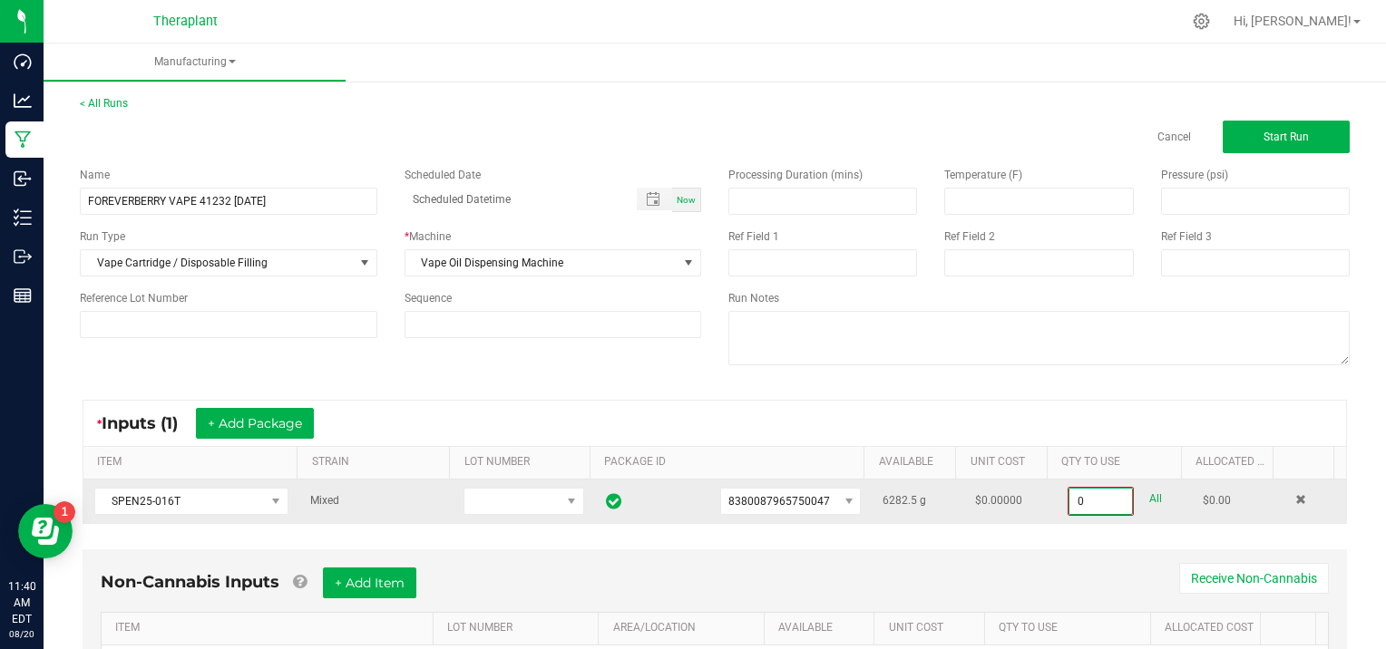
click at [1101, 492] on input "0" at bounding box center [1100, 501] width 63 height 25
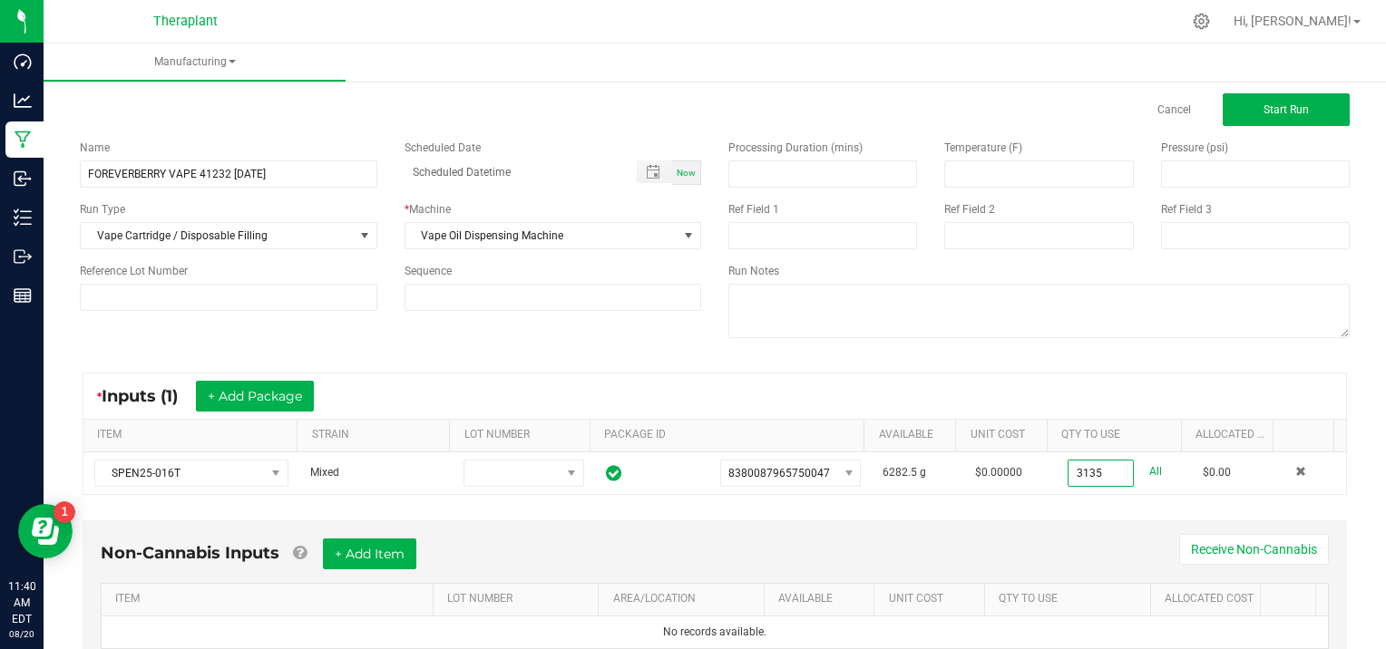
scroll to position [0, 0]
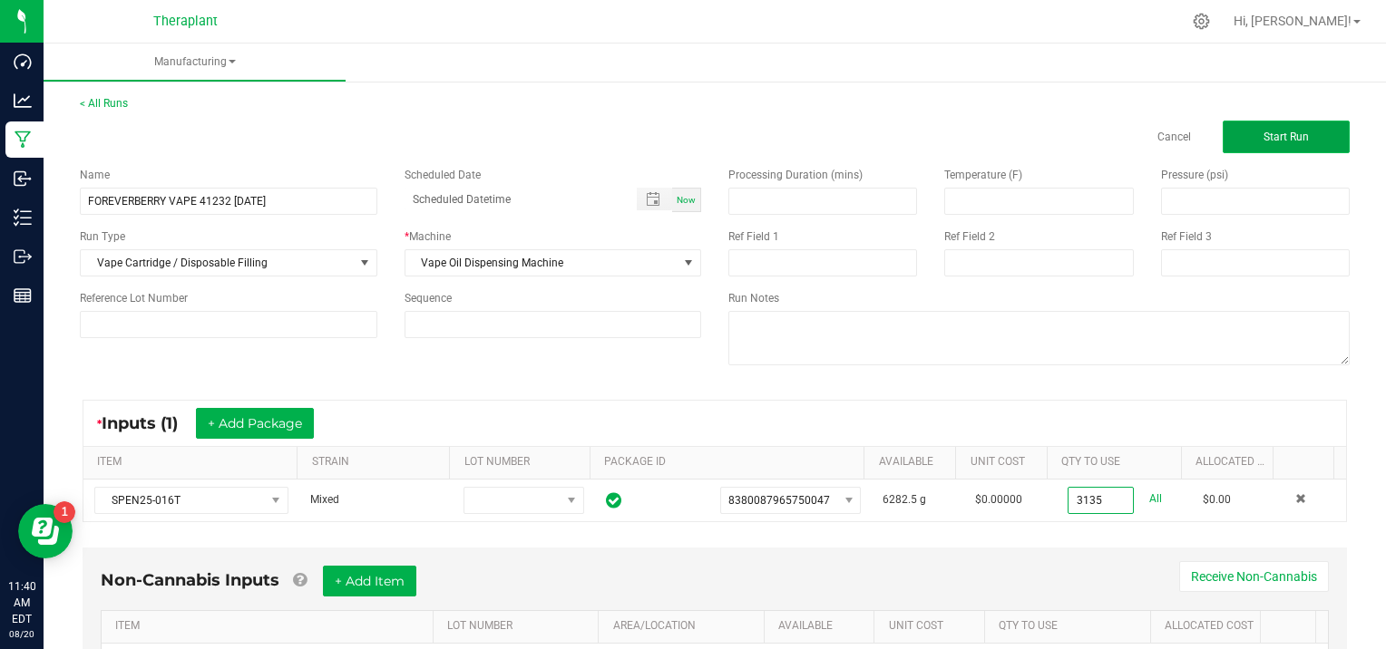
type input "3135.0000 g"
click at [1276, 141] on span "Start Run" at bounding box center [1286, 137] width 45 height 13
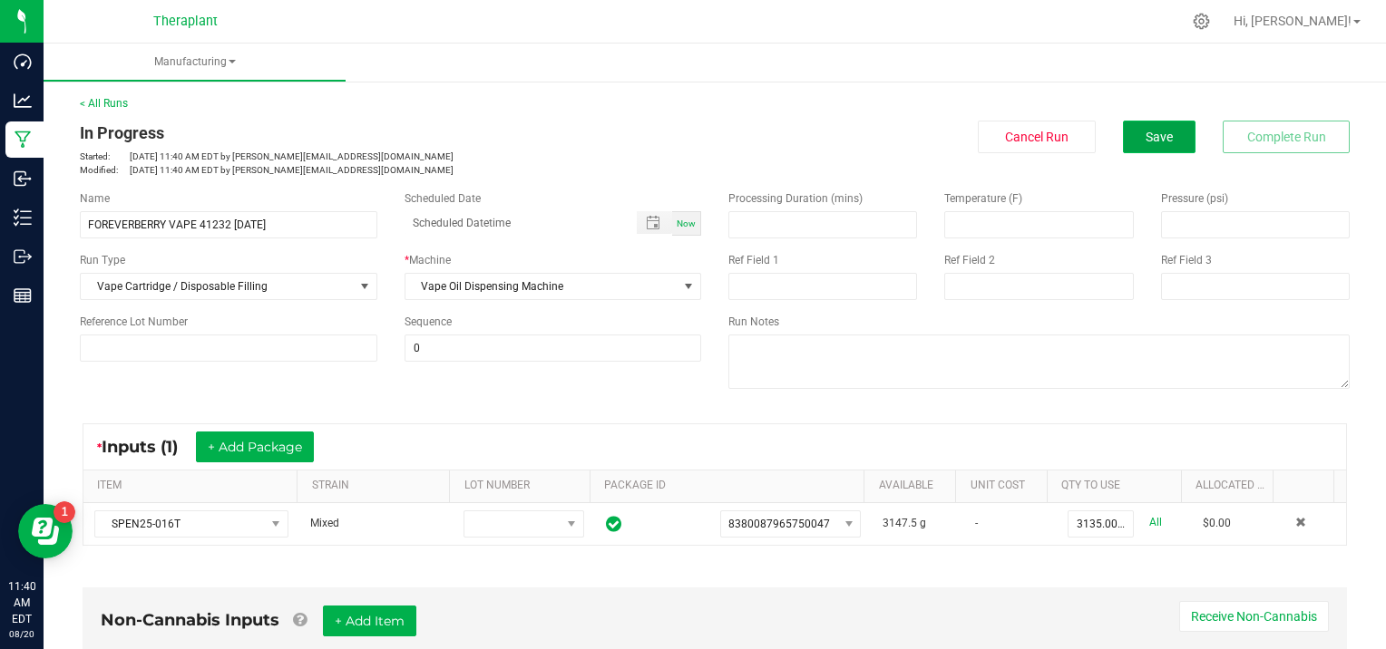
click at [1165, 145] on button "Save" at bounding box center [1159, 137] width 73 height 33
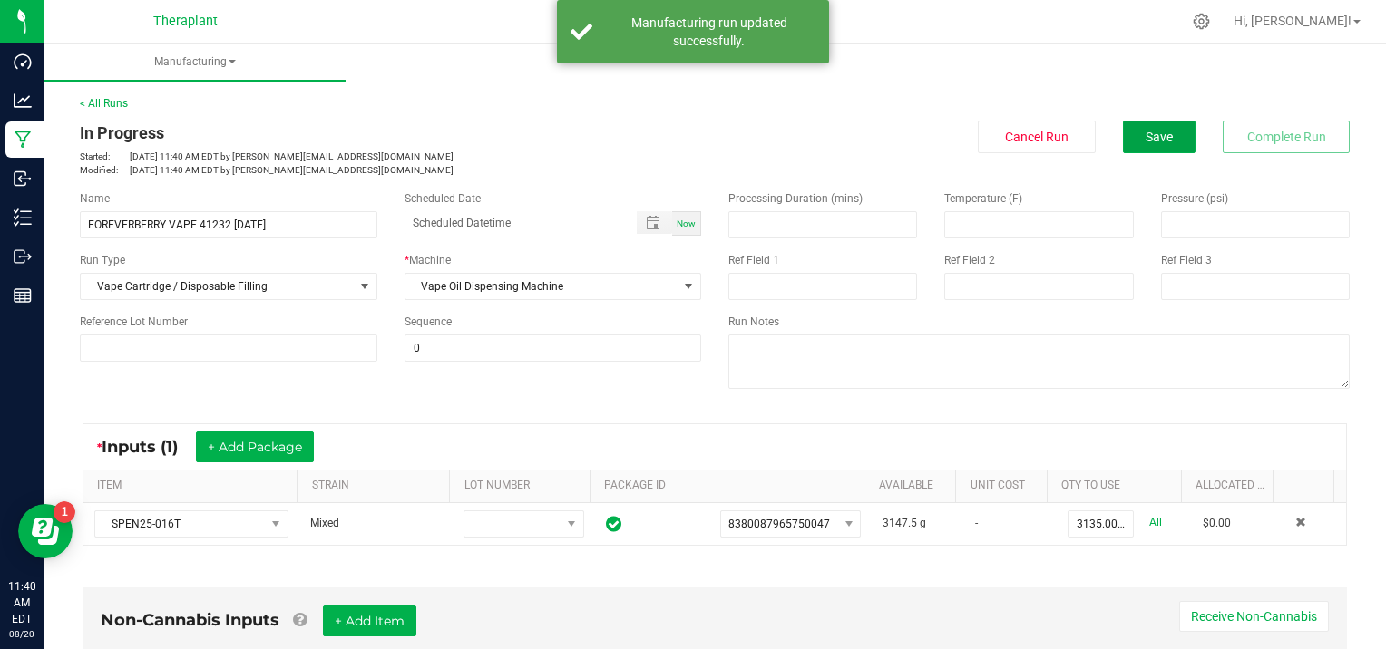
click at [1152, 141] on span "Save" at bounding box center [1159, 137] width 27 height 15
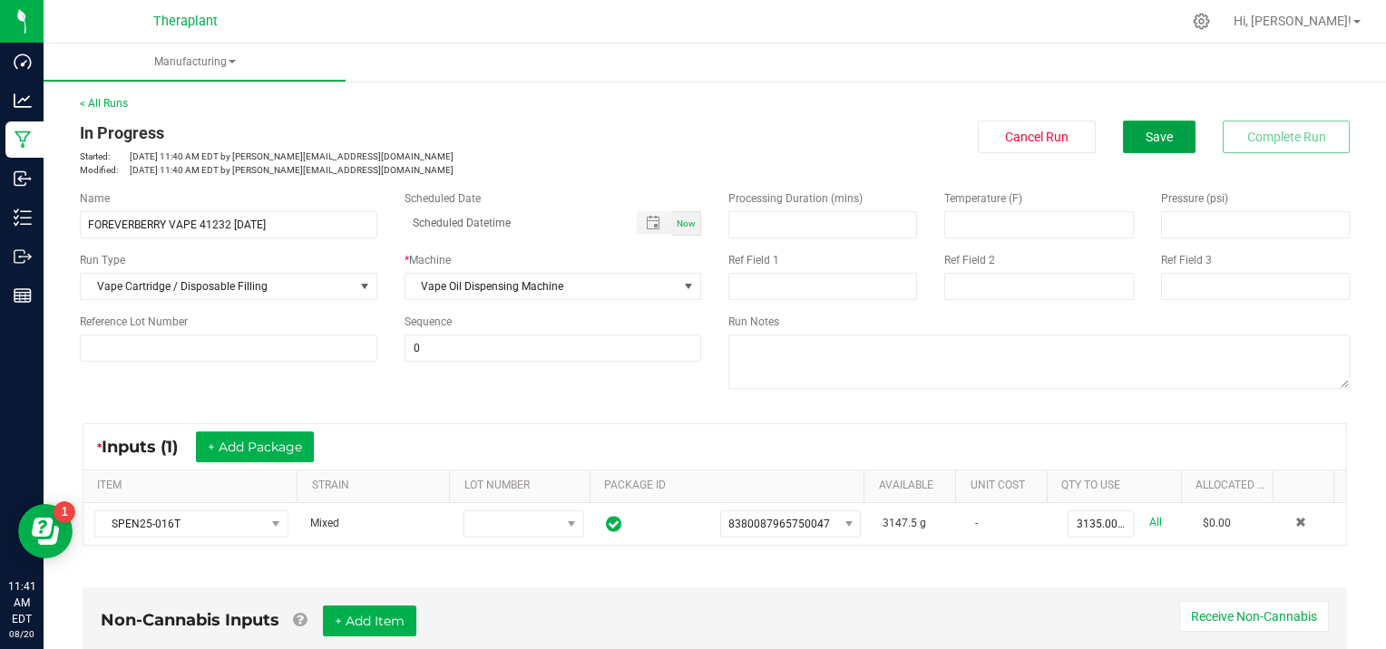
click at [1152, 141] on span "Save" at bounding box center [1159, 137] width 27 height 15
click at [1147, 130] on span "Save" at bounding box center [1159, 137] width 27 height 15
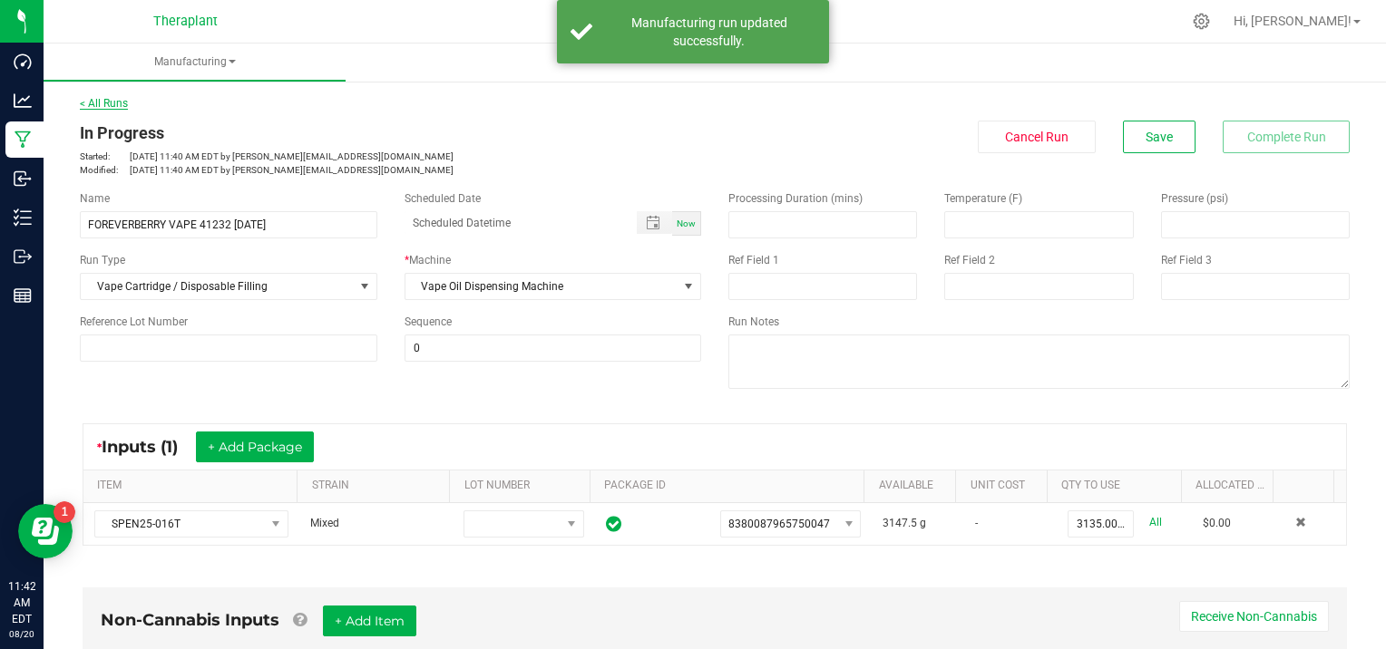
click at [97, 100] on link "< All Runs" at bounding box center [104, 103] width 48 height 13
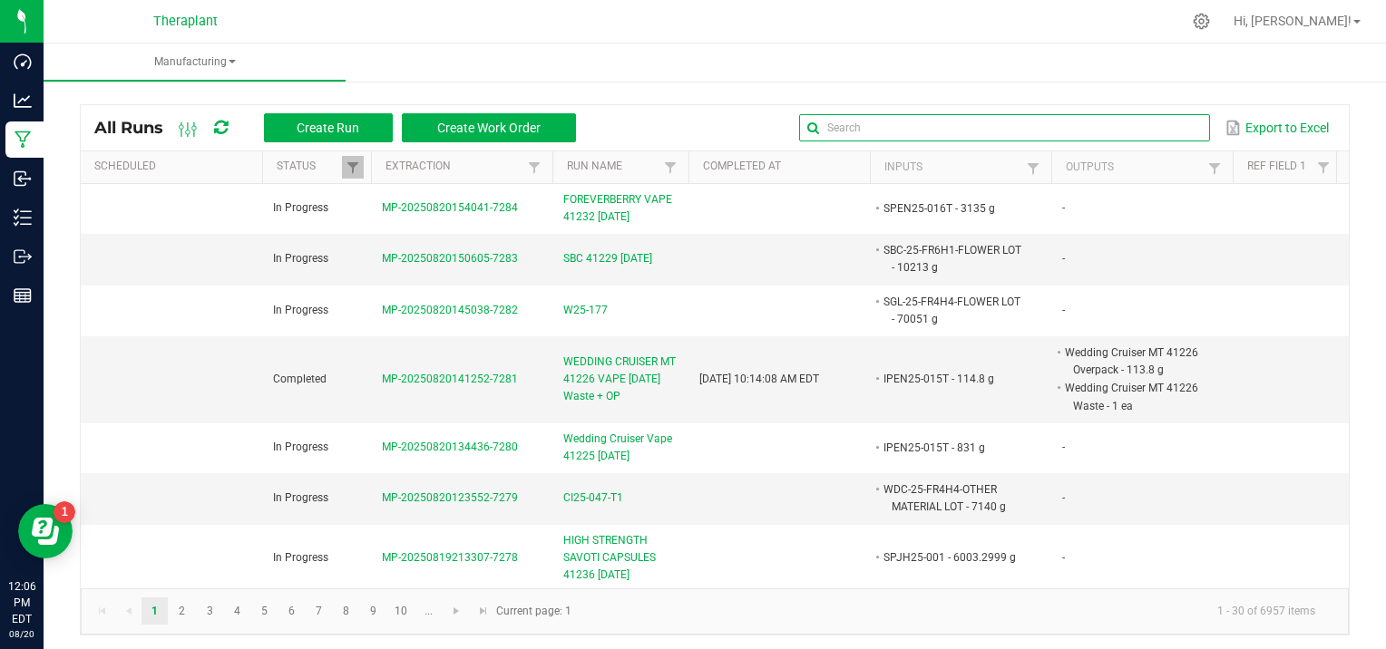
click at [1150, 132] on input "text" at bounding box center [1004, 127] width 410 height 27
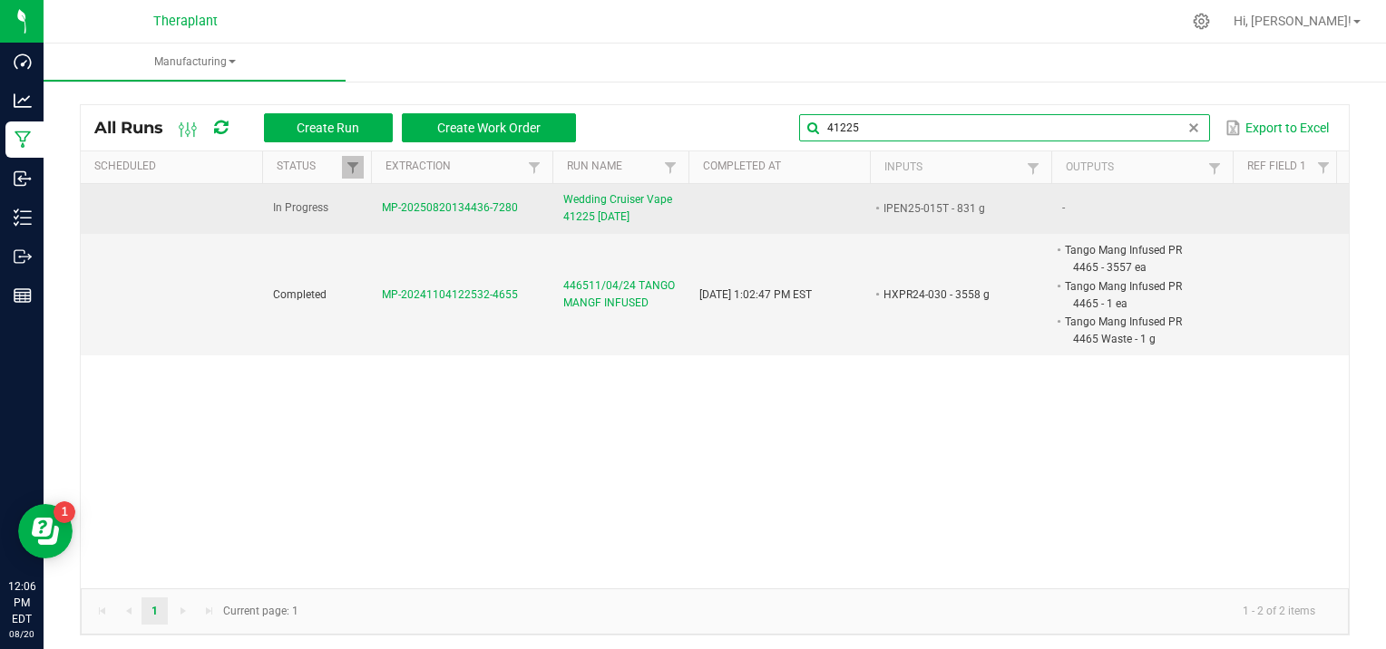
type input "41225"
click at [441, 207] on span "MP-20250820134436-7280" at bounding box center [450, 207] width 136 height 13
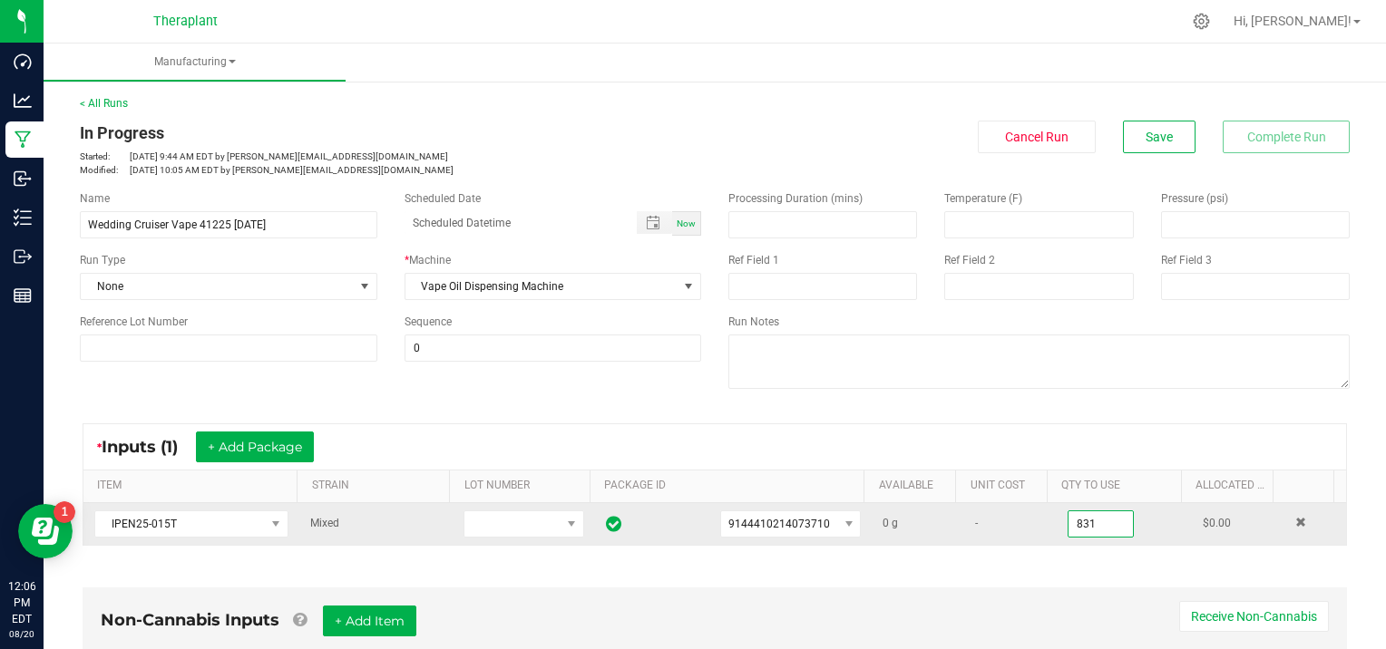
click at [1100, 522] on input "831" at bounding box center [1101, 524] width 64 height 25
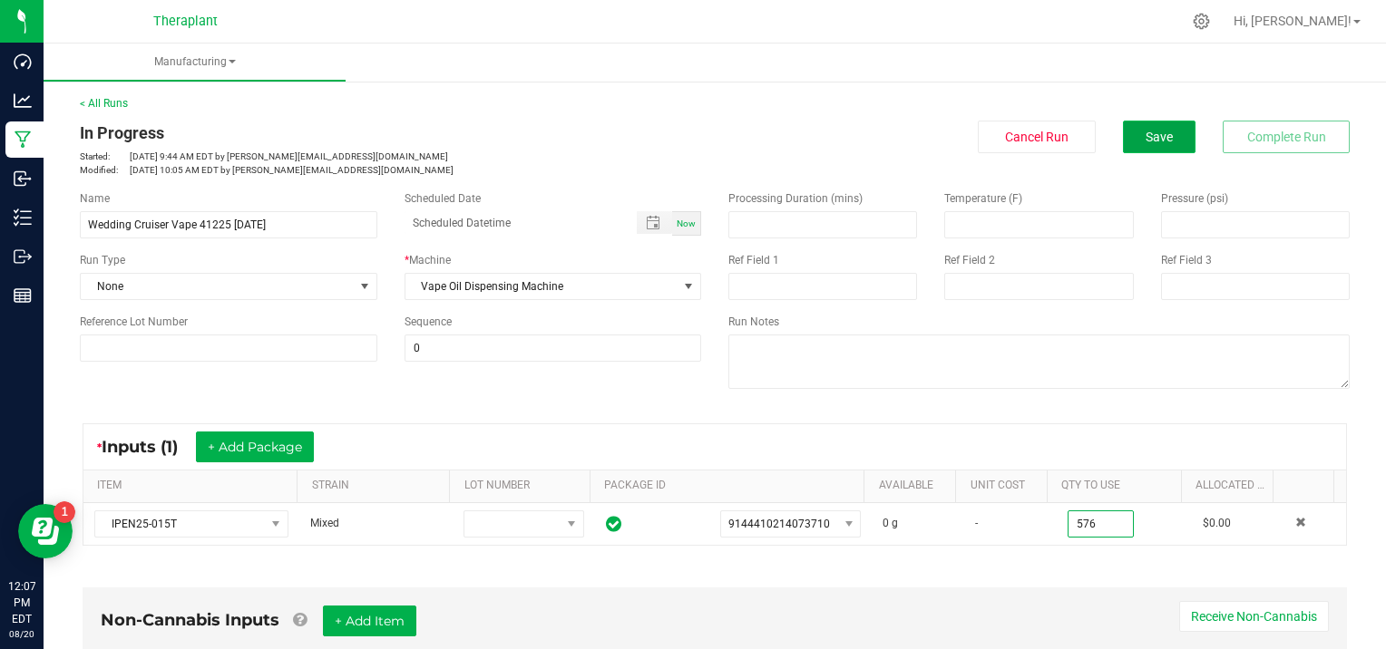
type input "576.0000 g"
click at [1149, 141] on span "Save" at bounding box center [1159, 137] width 27 height 15
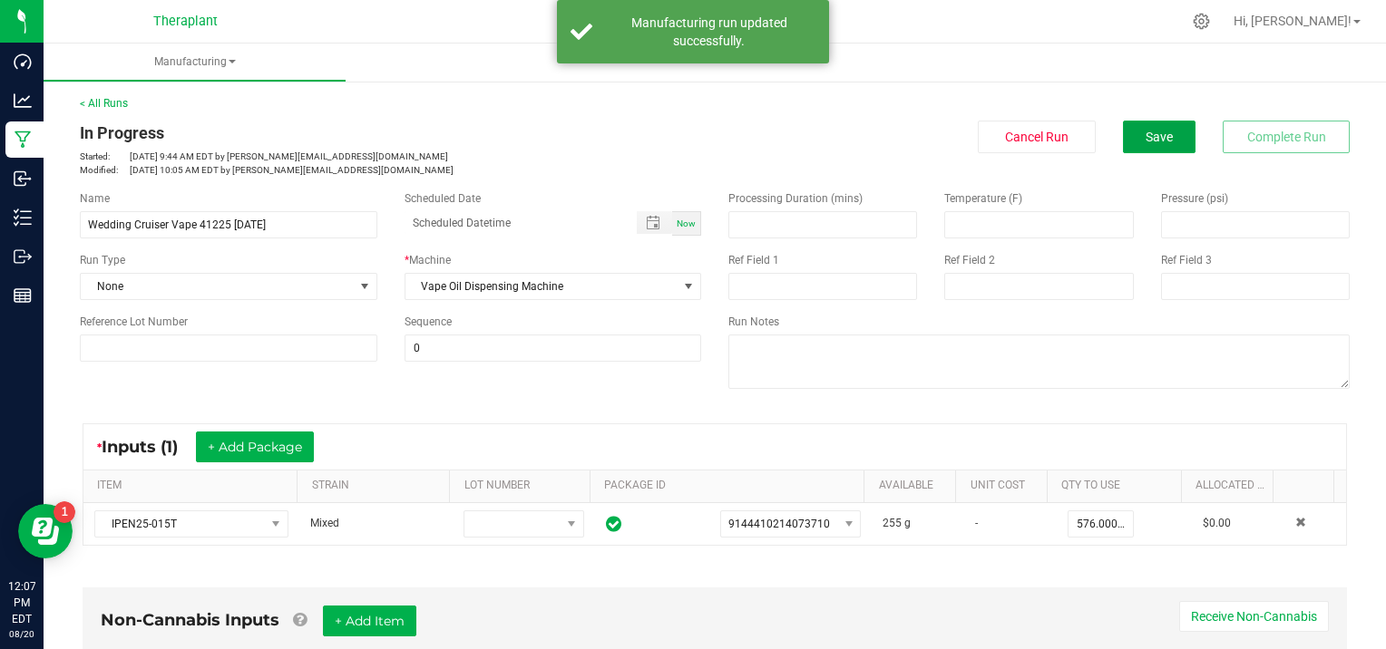
click at [1149, 141] on span "Save" at bounding box center [1159, 137] width 27 height 15
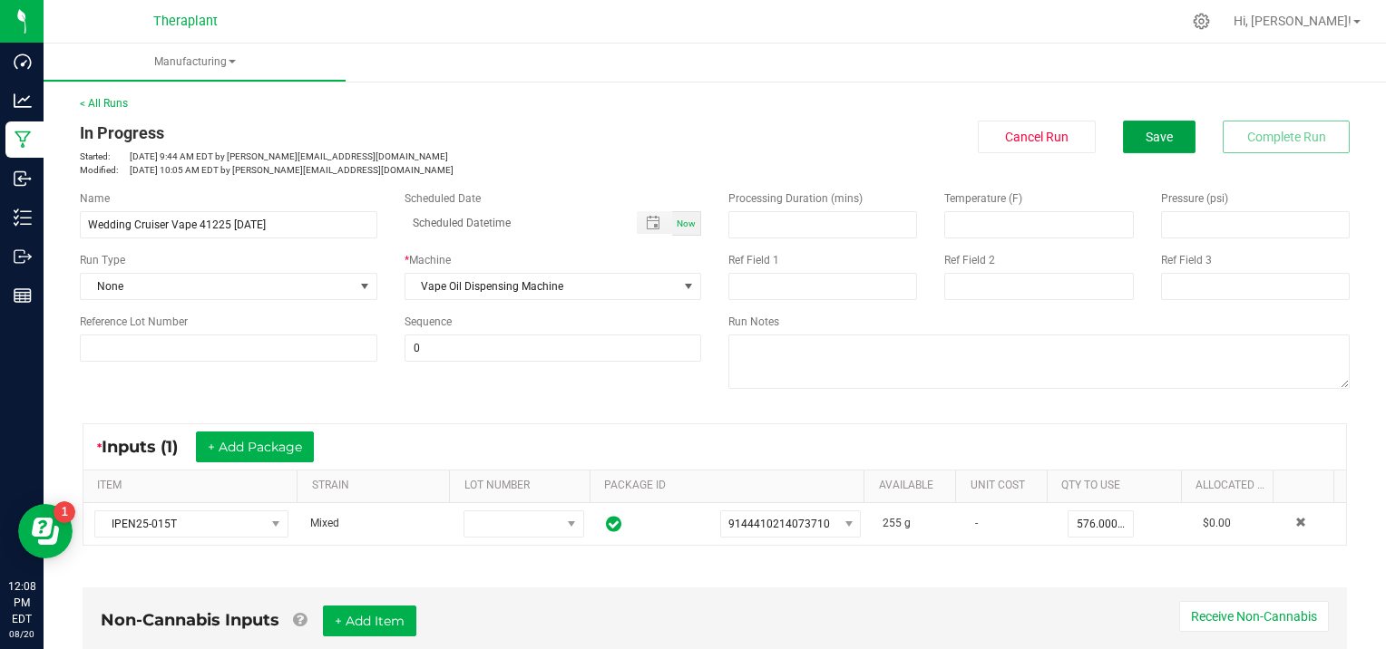
click at [1149, 141] on span "Save" at bounding box center [1159, 137] width 27 height 15
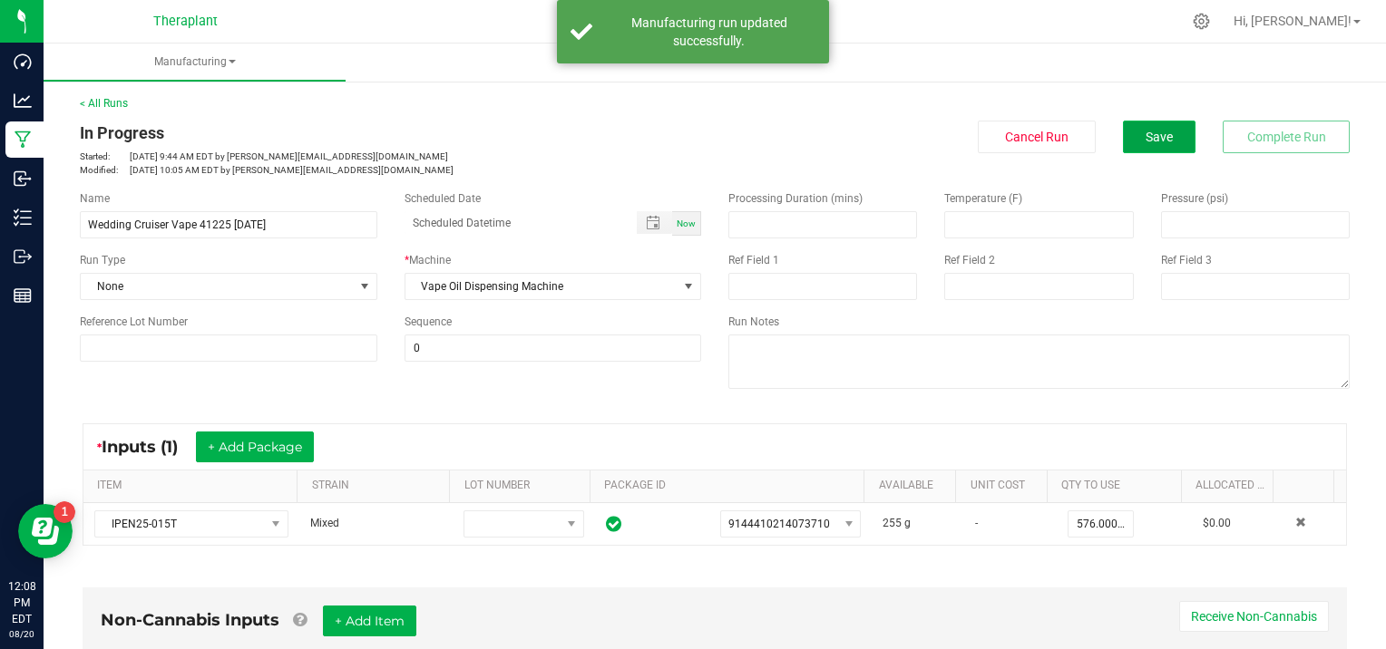
click at [1146, 134] on span "Save" at bounding box center [1159, 137] width 27 height 15
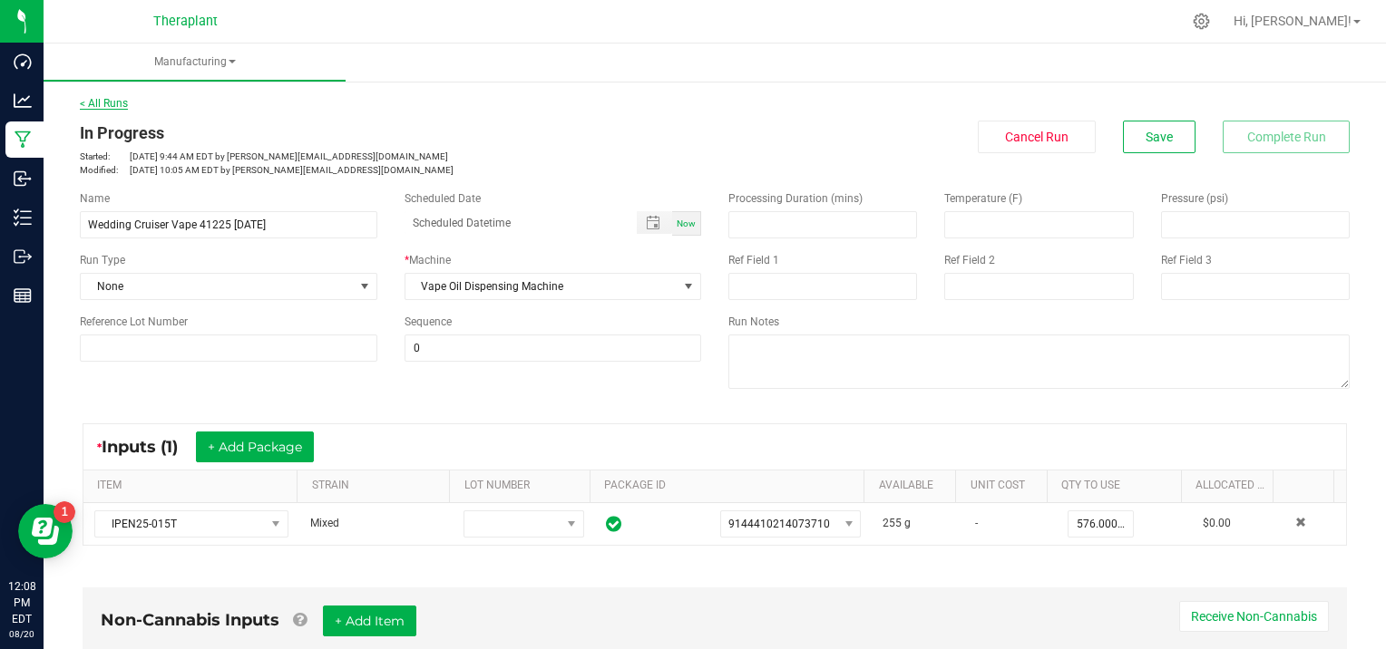
click at [108, 102] on link "< All Runs" at bounding box center [104, 103] width 48 height 13
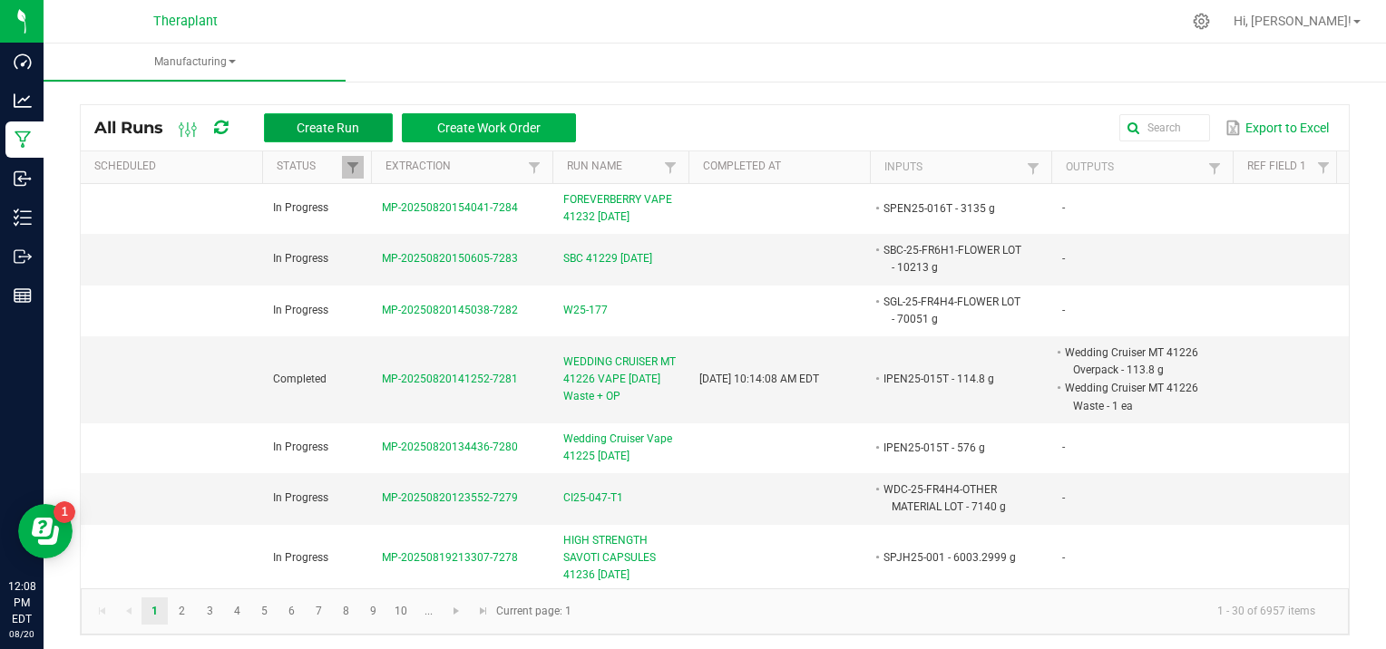
click at [352, 124] on span "Create Run" at bounding box center [328, 128] width 63 height 15
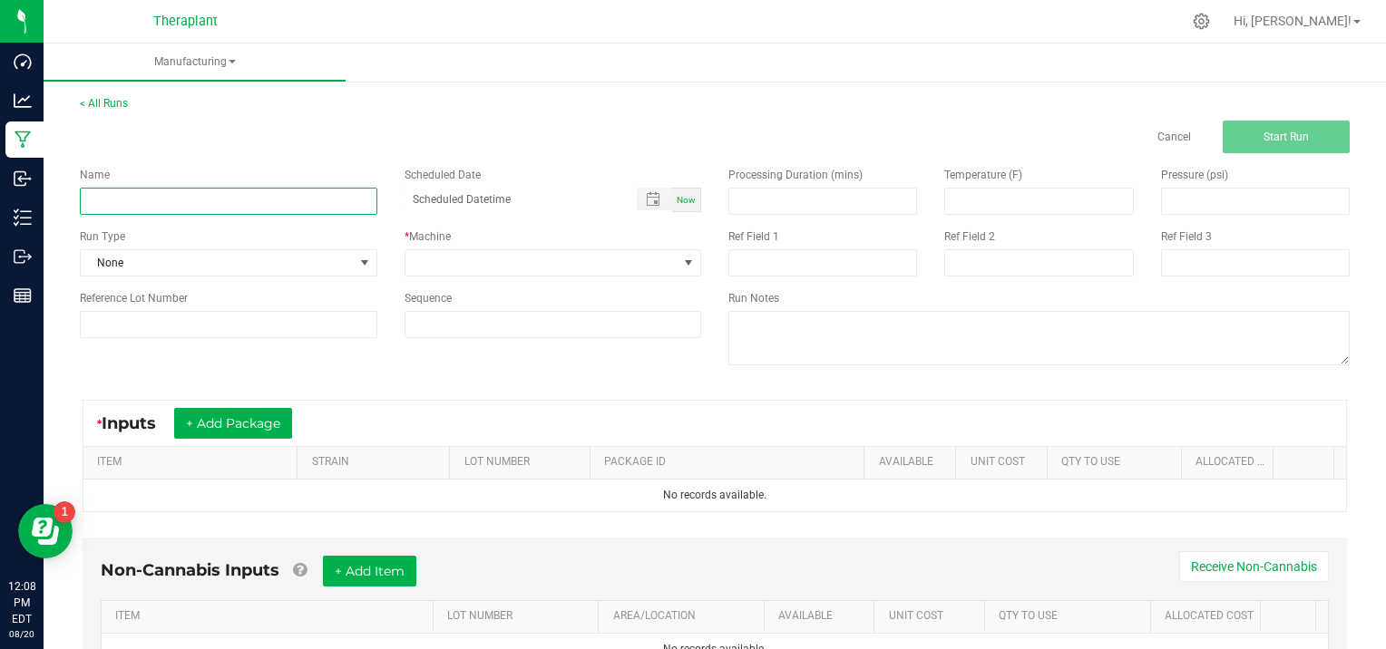
click at [145, 190] on input at bounding box center [229, 201] width 298 height 27
type input "WEDDING CRUISER MT 41227 [DATE]"
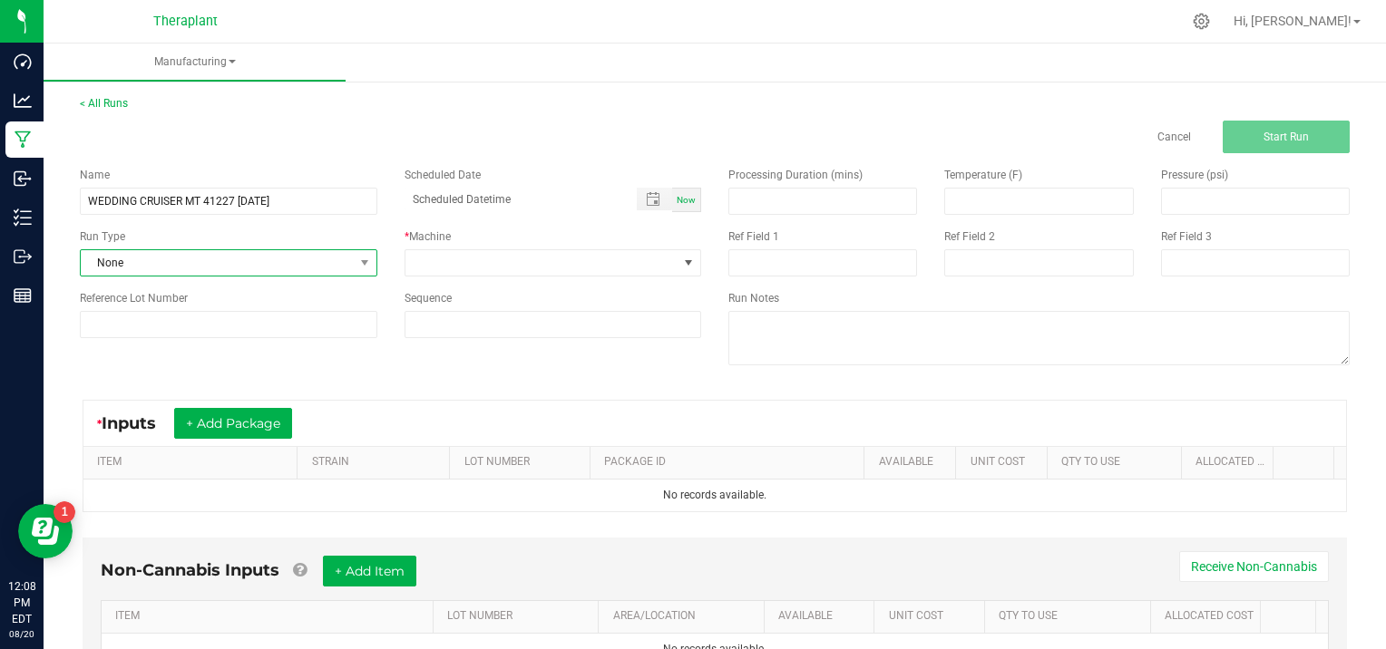
click at [363, 254] on span at bounding box center [364, 262] width 23 height 25
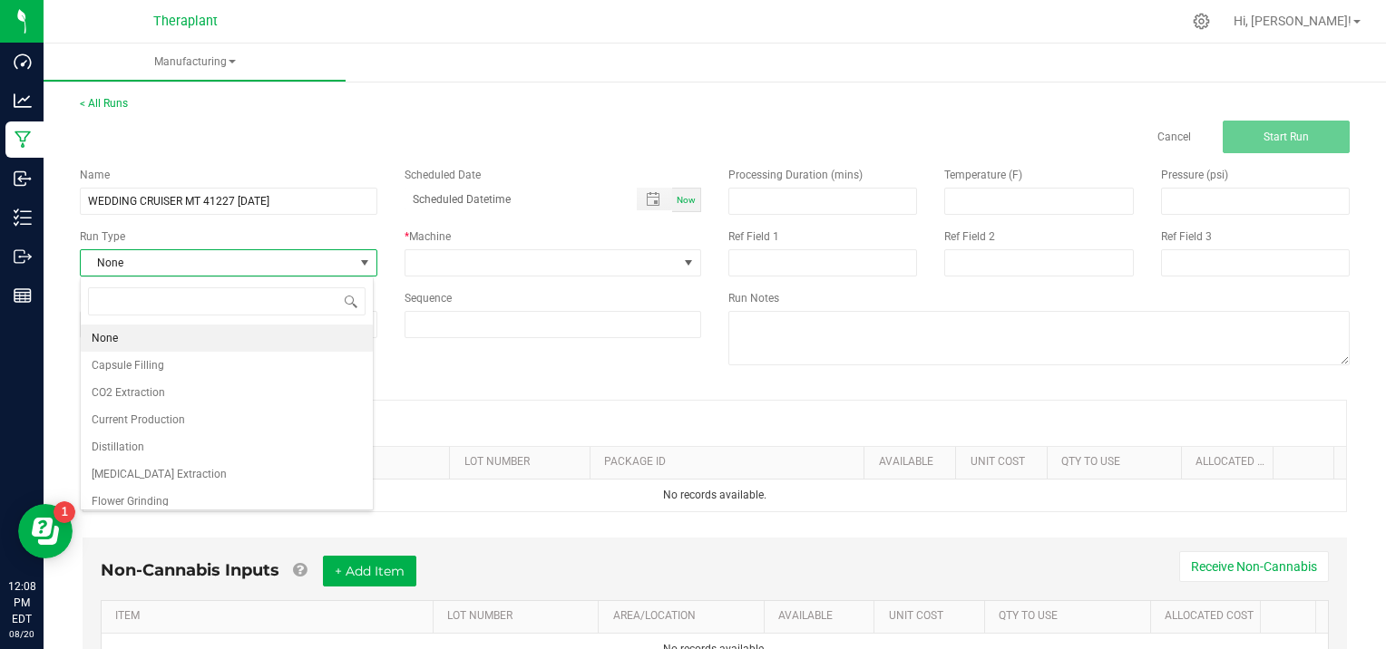
scroll to position [117, 0]
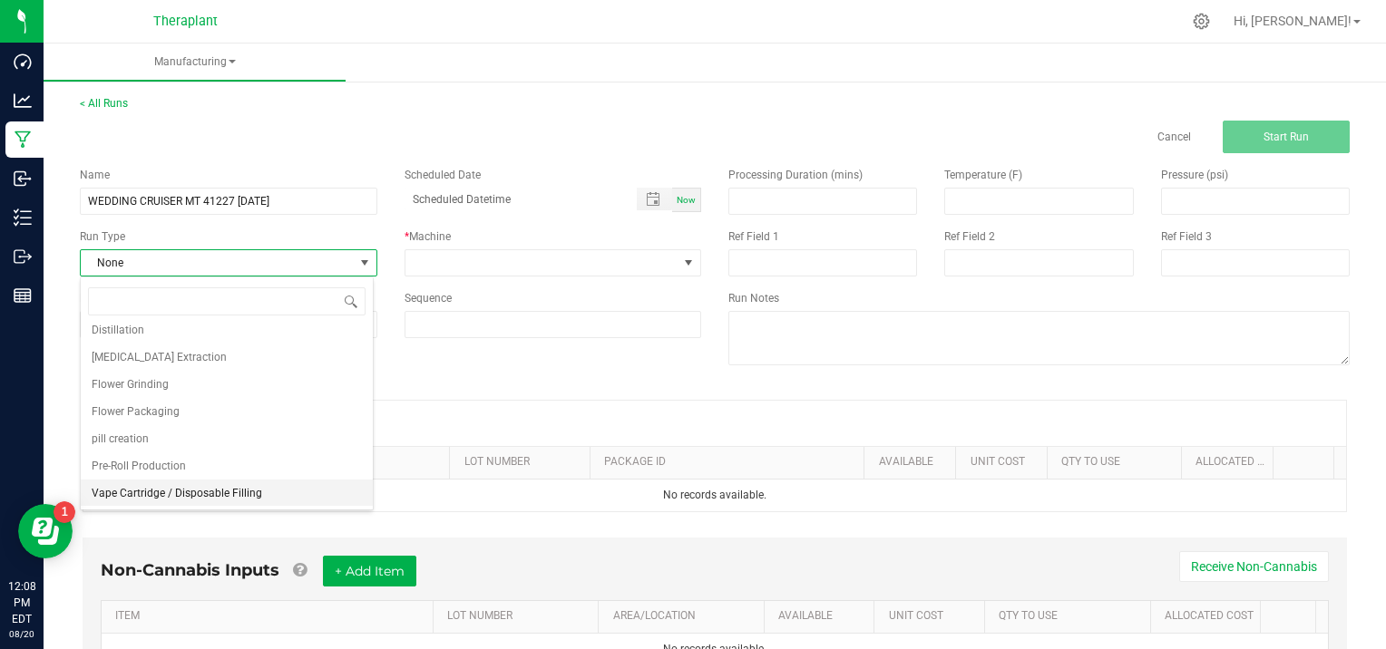
click at [265, 494] on li "Vape Cartridge / Disposable Filling" at bounding box center [227, 493] width 292 height 27
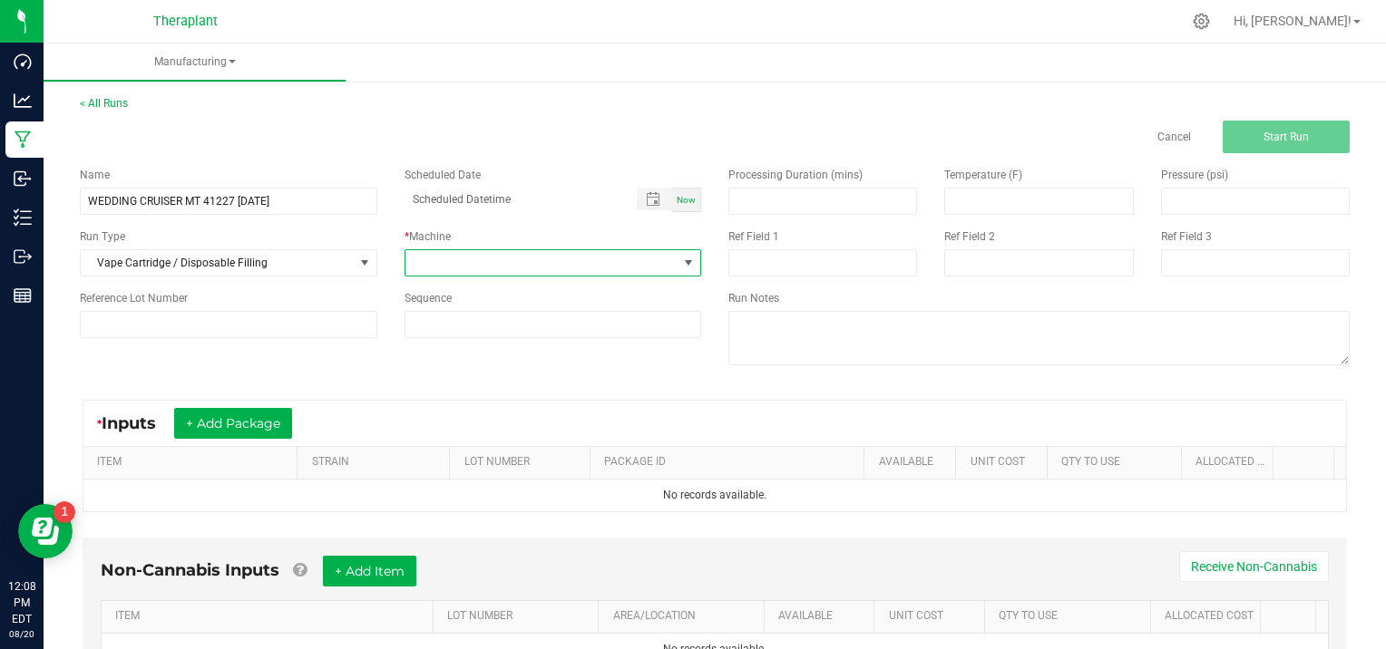
click at [682, 257] on span at bounding box center [688, 263] width 15 height 15
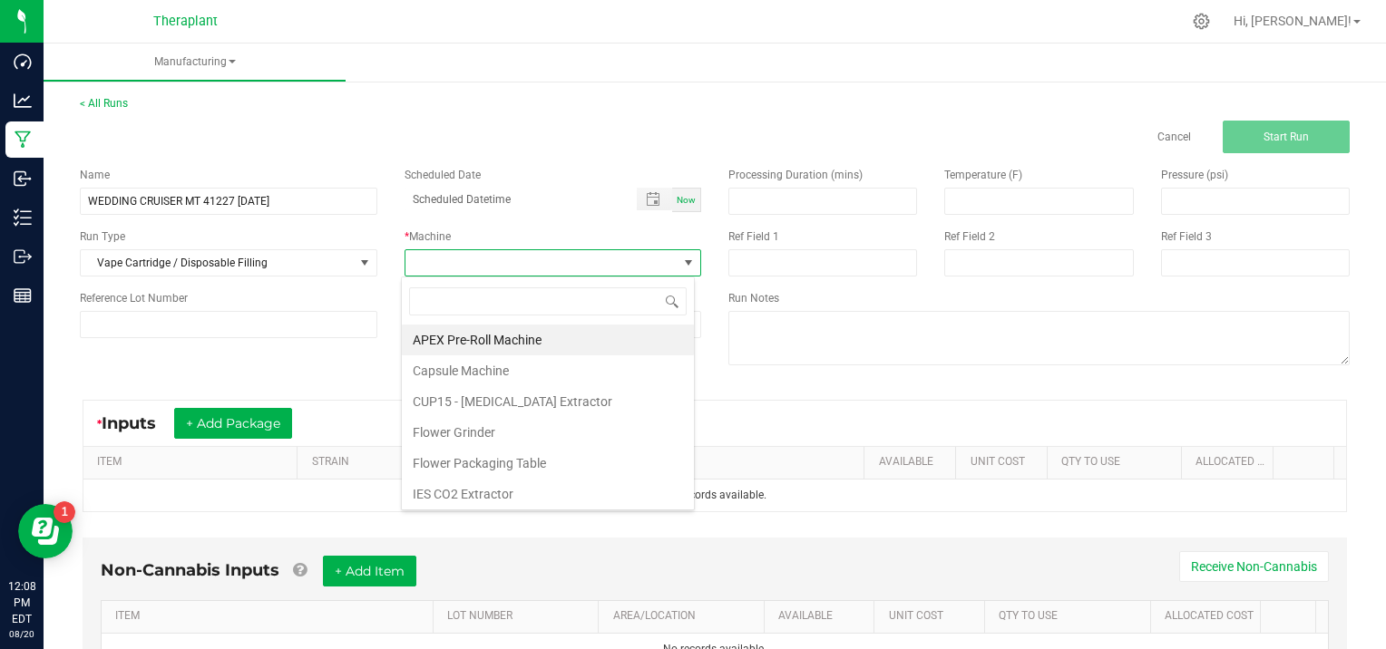
scroll to position [93, 0]
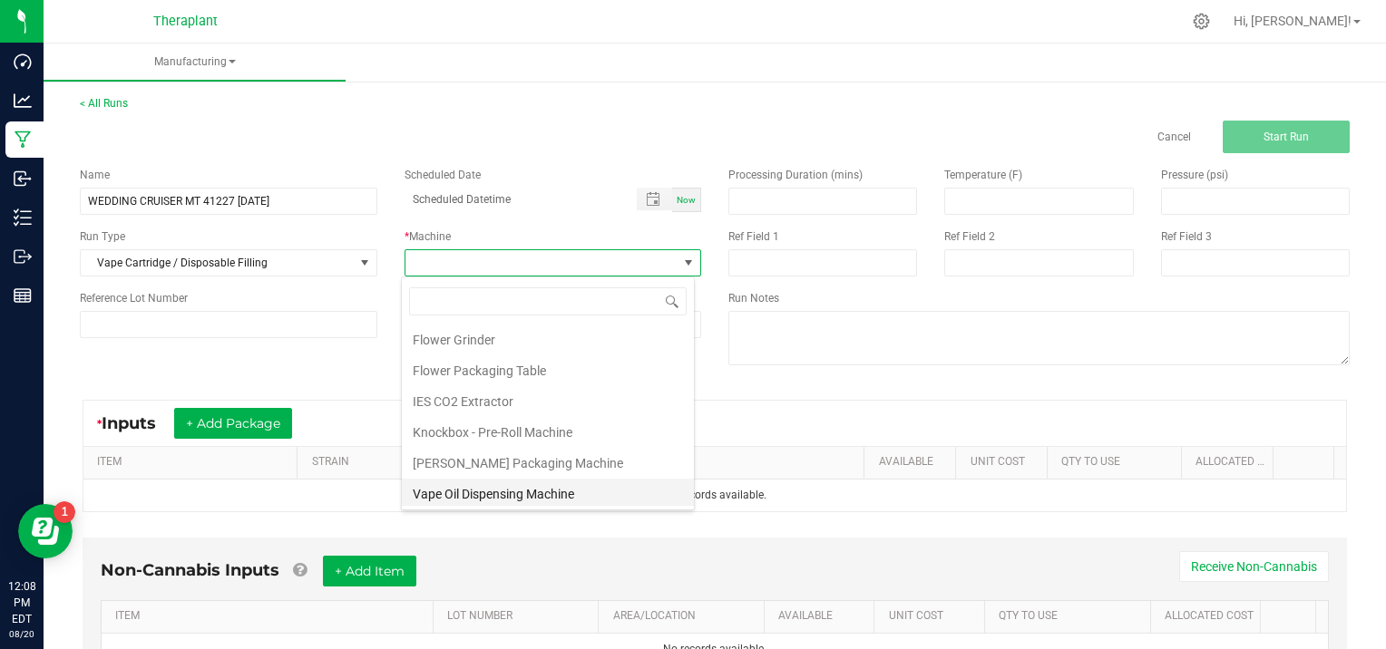
click at [512, 486] on li "Vape Oil Dispensing Machine" at bounding box center [548, 494] width 292 height 31
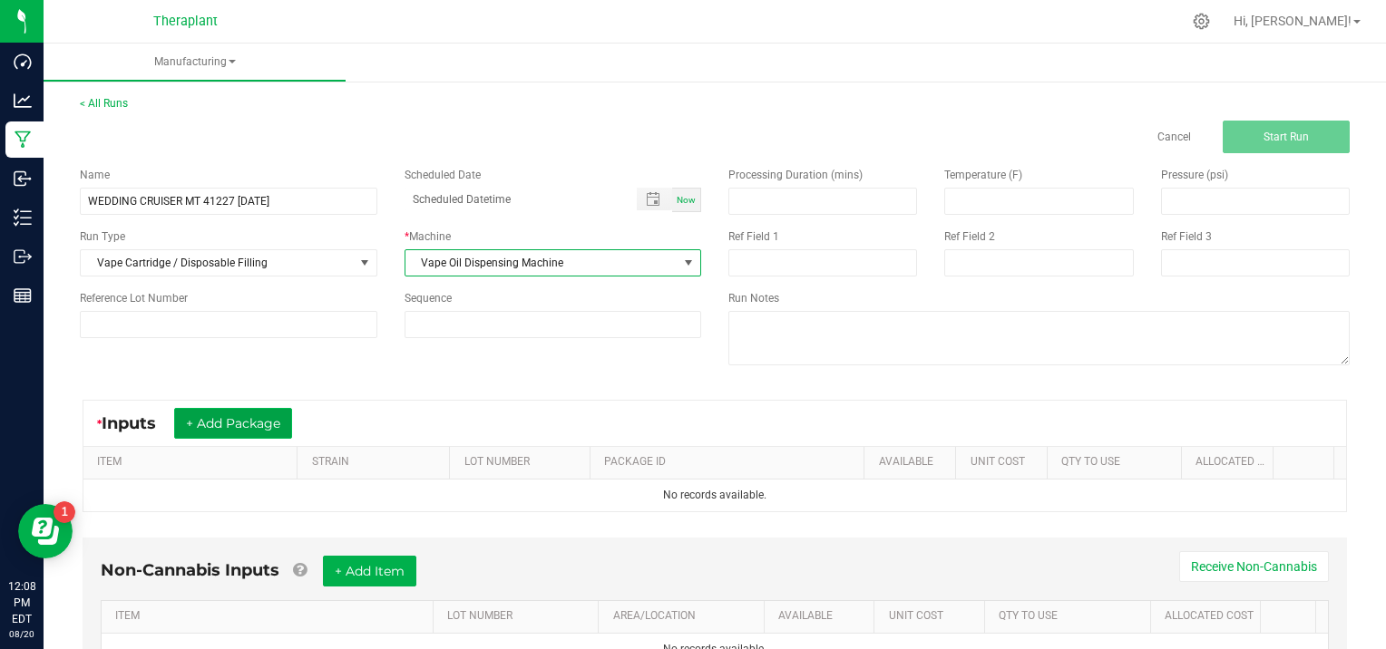
click at [190, 420] on button "+ Add Package" at bounding box center [233, 423] width 118 height 31
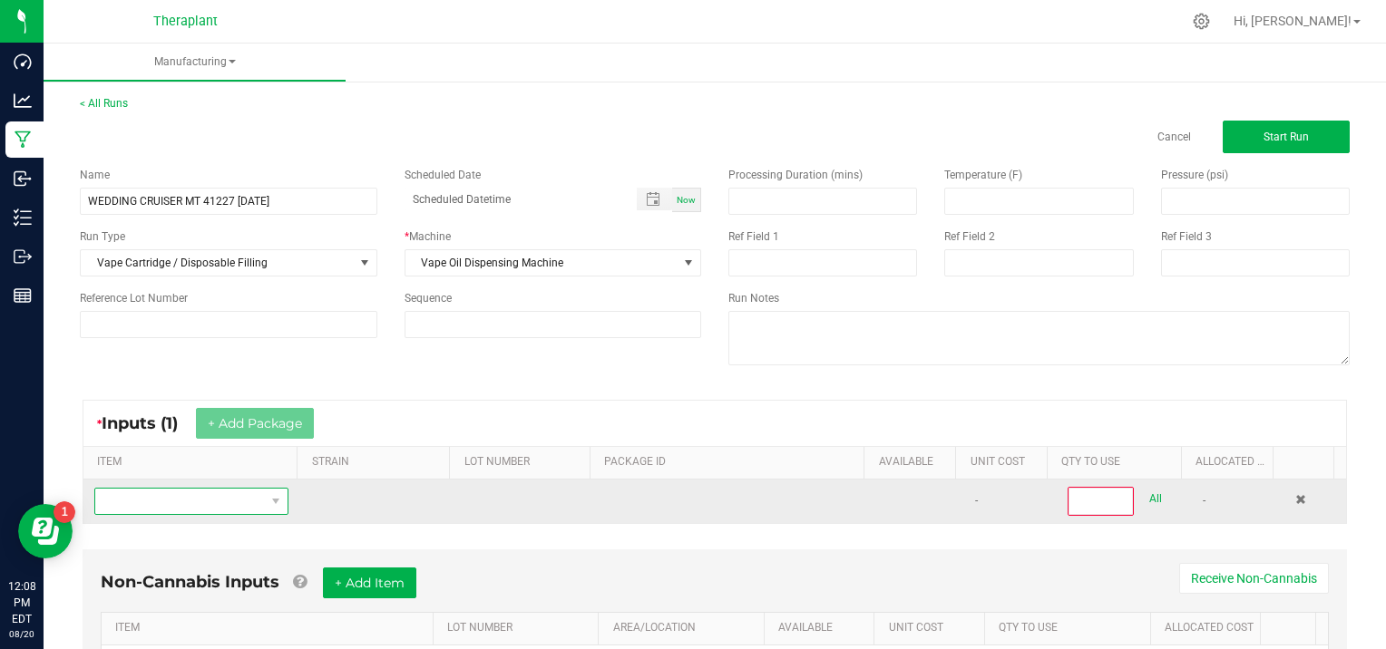
click at [152, 493] on span "NO DATA FOUND" at bounding box center [180, 501] width 170 height 25
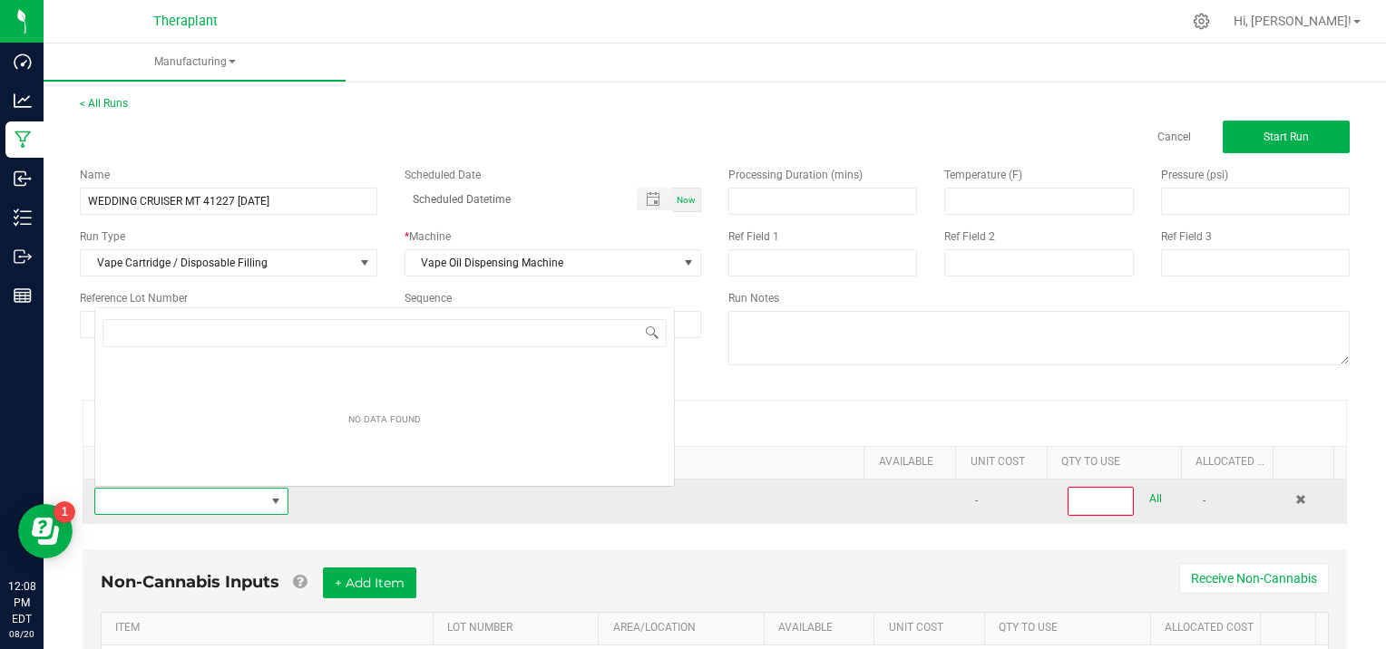
scroll to position [26, 187]
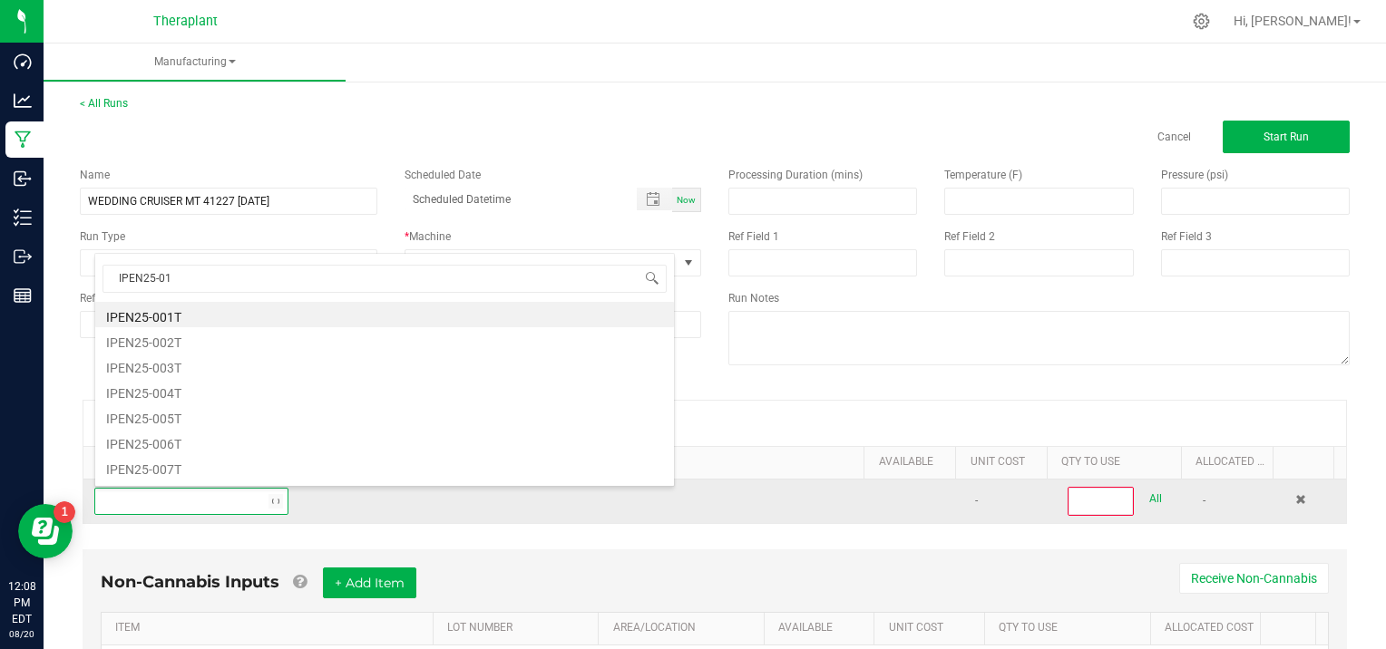
type input "IPEN25-015"
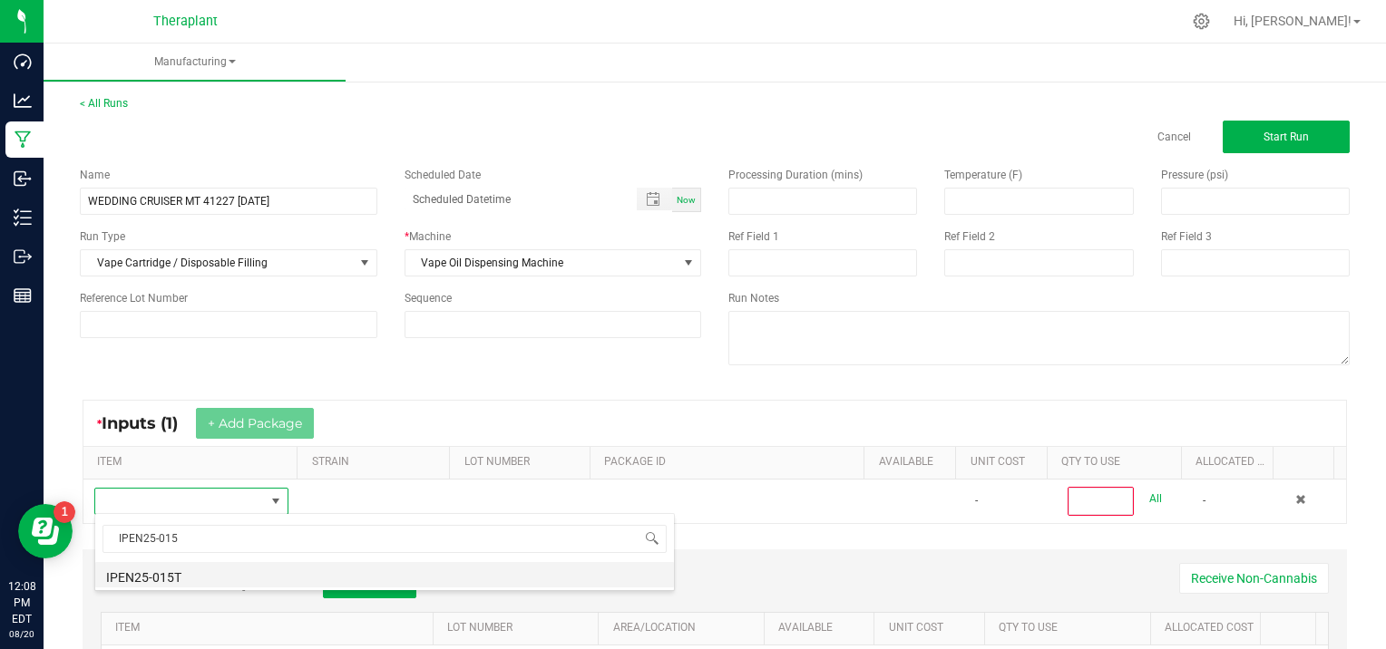
click at [202, 582] on li "IPEN25-015T" at bounding box center [384, 574] width 579 height 25
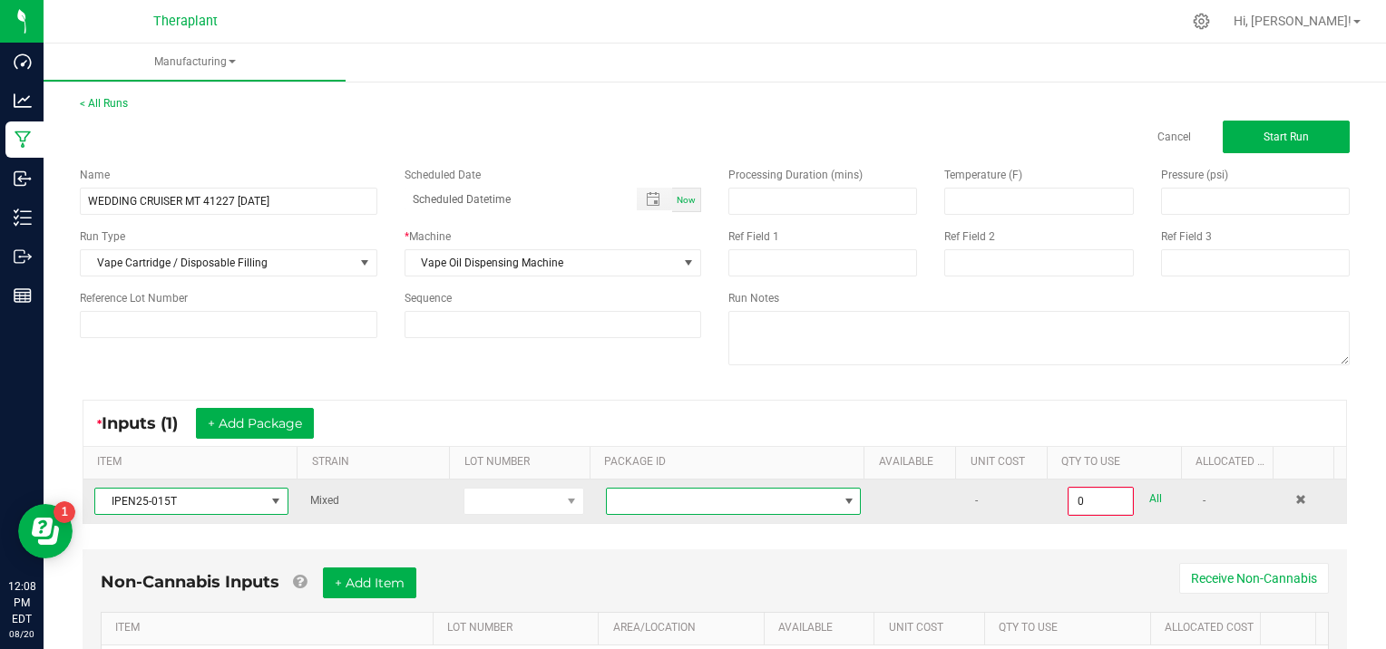
click at [842, 498] on span at bounding box center [849, 501] width 15 height 15
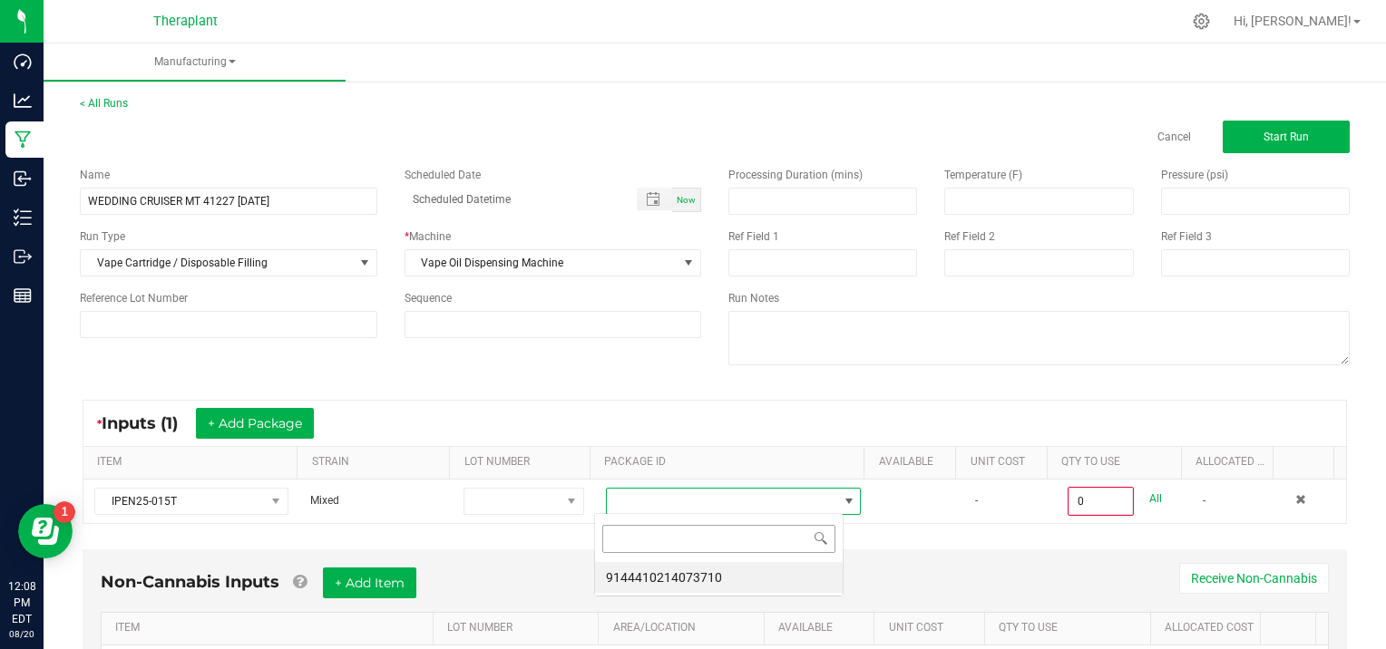
scroll to position [26, 249]
click at [785, 584] on li "9144410214073710" at bounding box center [719, 577] width 248 height 31
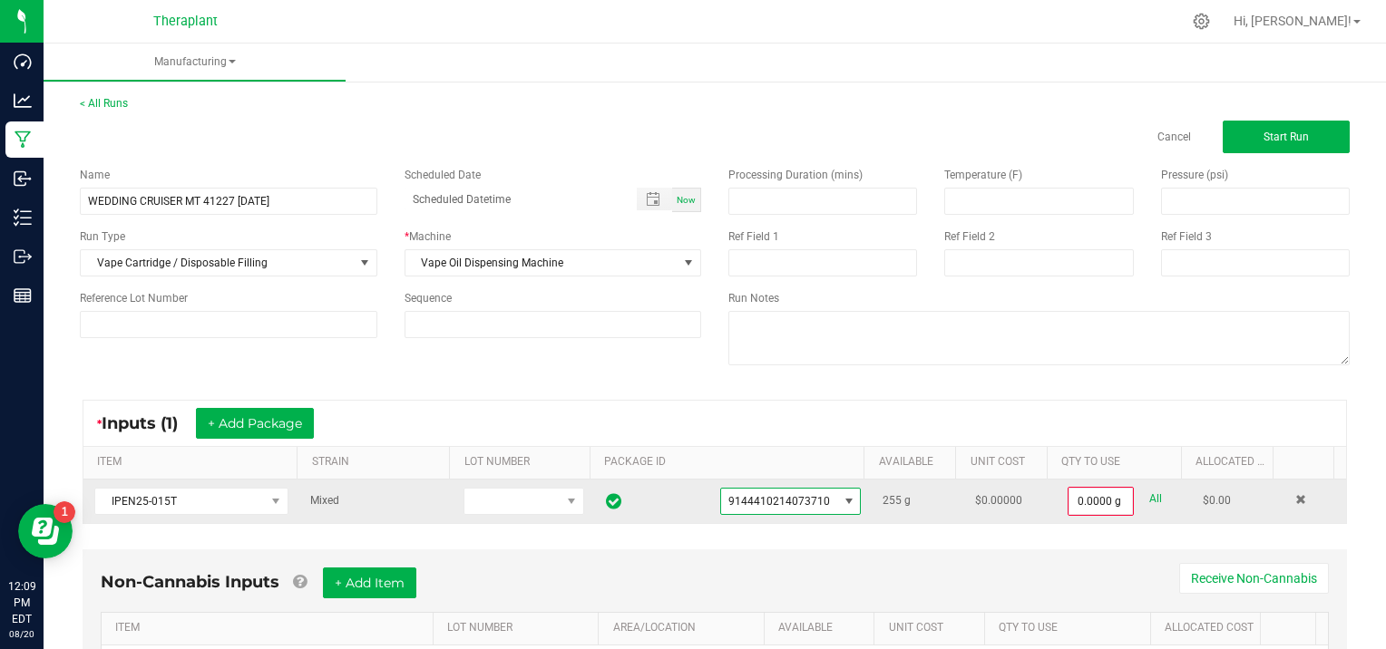
click at [1149, 493] on link "All" at bounding box center [1155, 499] width 13 height 24
type input "255.0000 g"
click at [1264, 140] on span "Start Run" at bounding box center [1286, 137] width 45 height 13
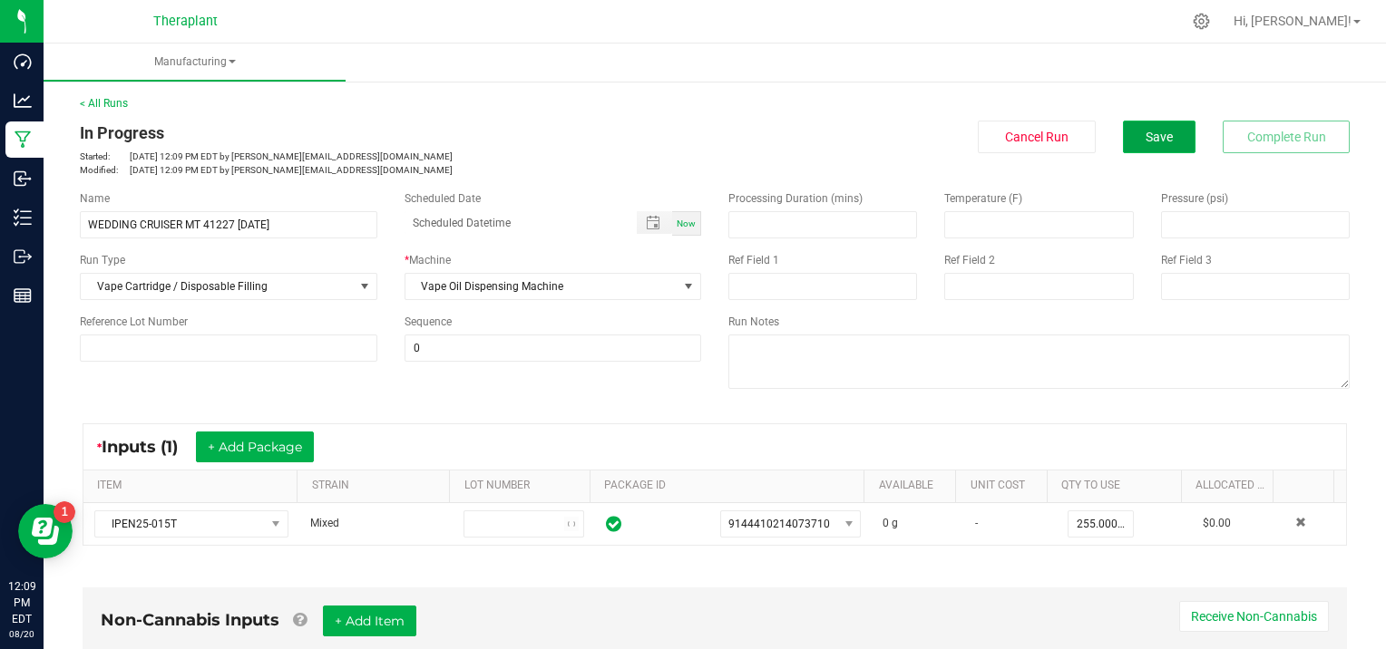
click at [1129, 132] on button "Save" at bounding box center [1159, 137] width 73 height 33
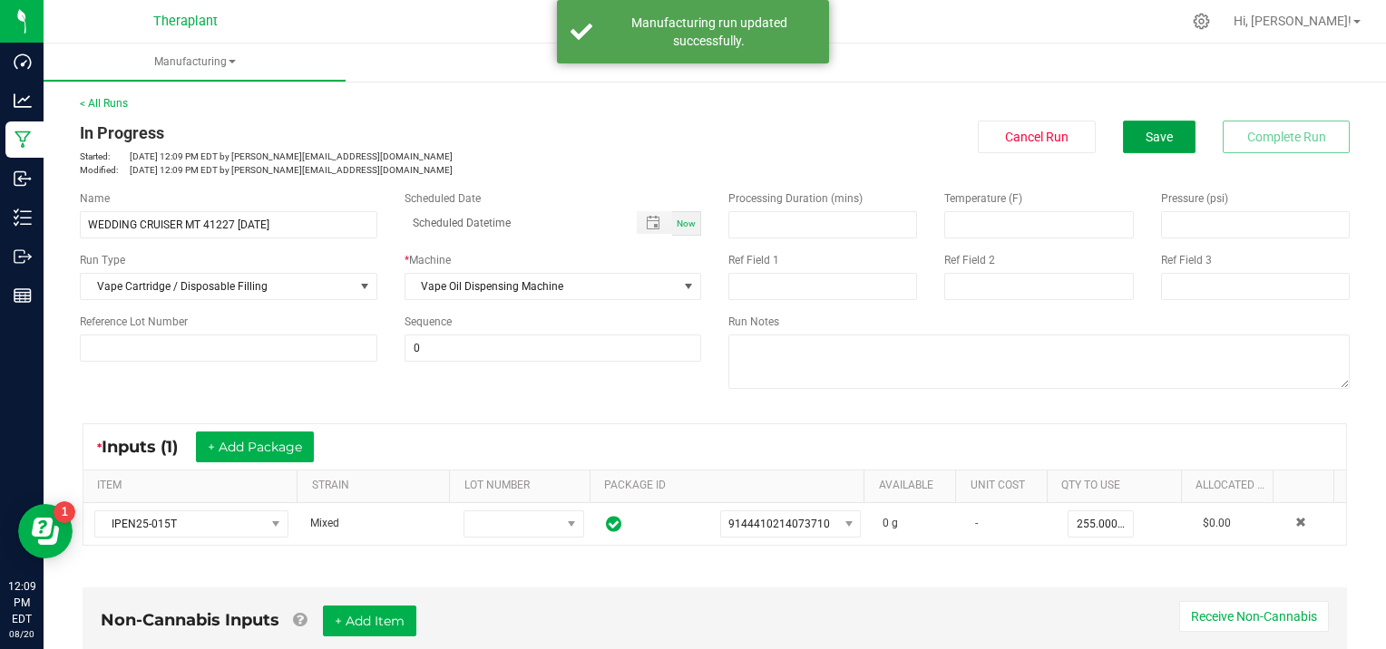
click at [1129, 132] on button "Save" at bounding box center [1159, 137] width 73 height 33
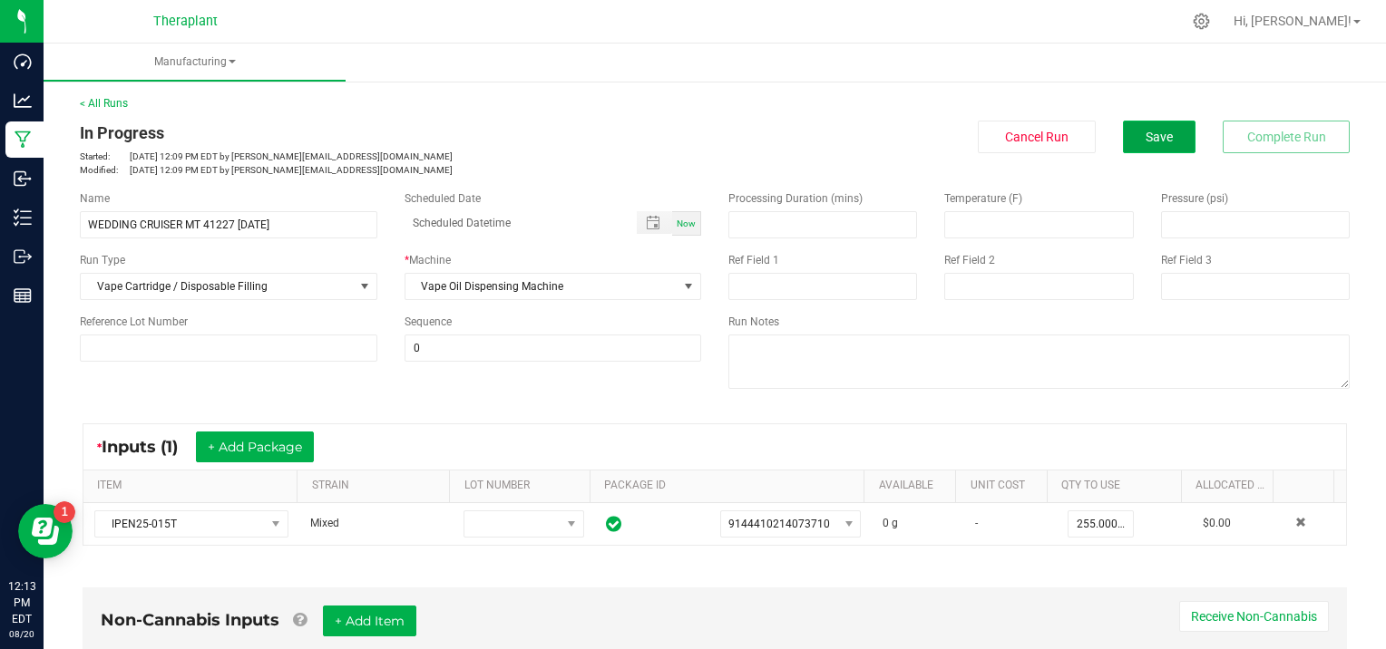
click at [1146, 132] on span "Save" at bounding box center [1159, 137] width 27 height 15
click at [1142, 148] on button "Save" at bounding box center [1159, 137] width 73 height 33
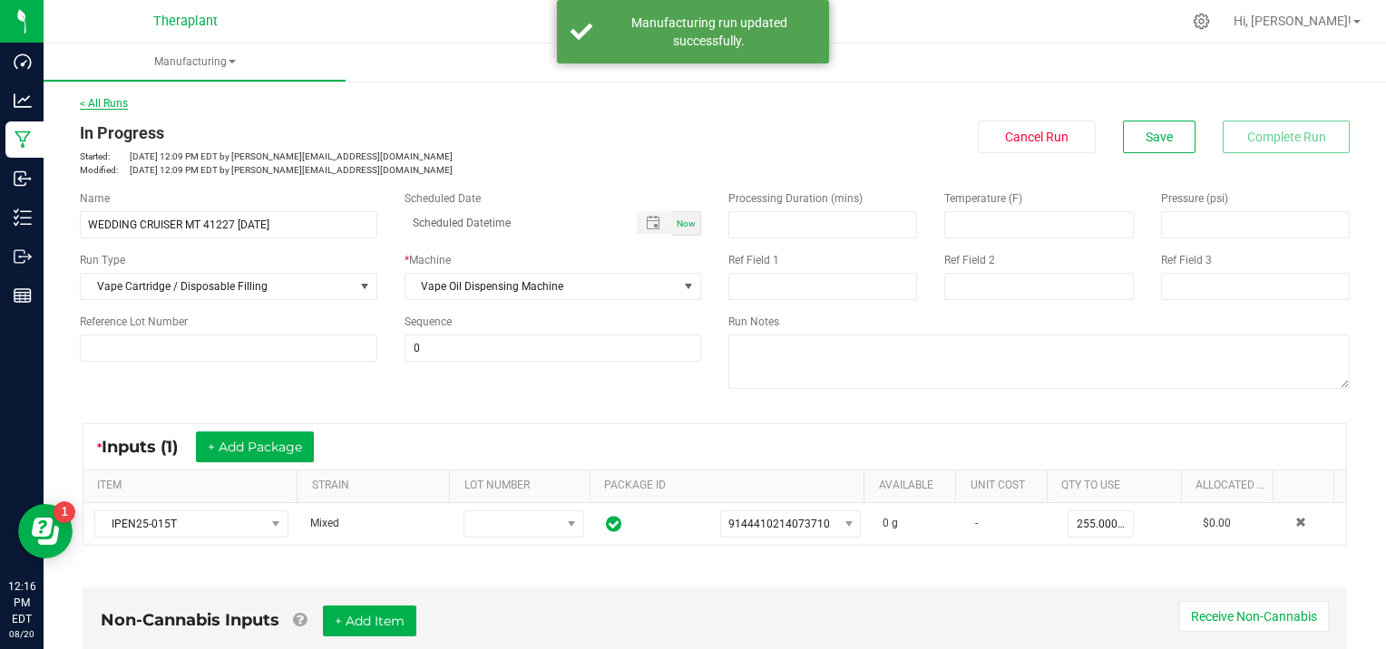
click at [98, 105] on link "< All Runs" at bounding box center [104, 103] width 48 height 13
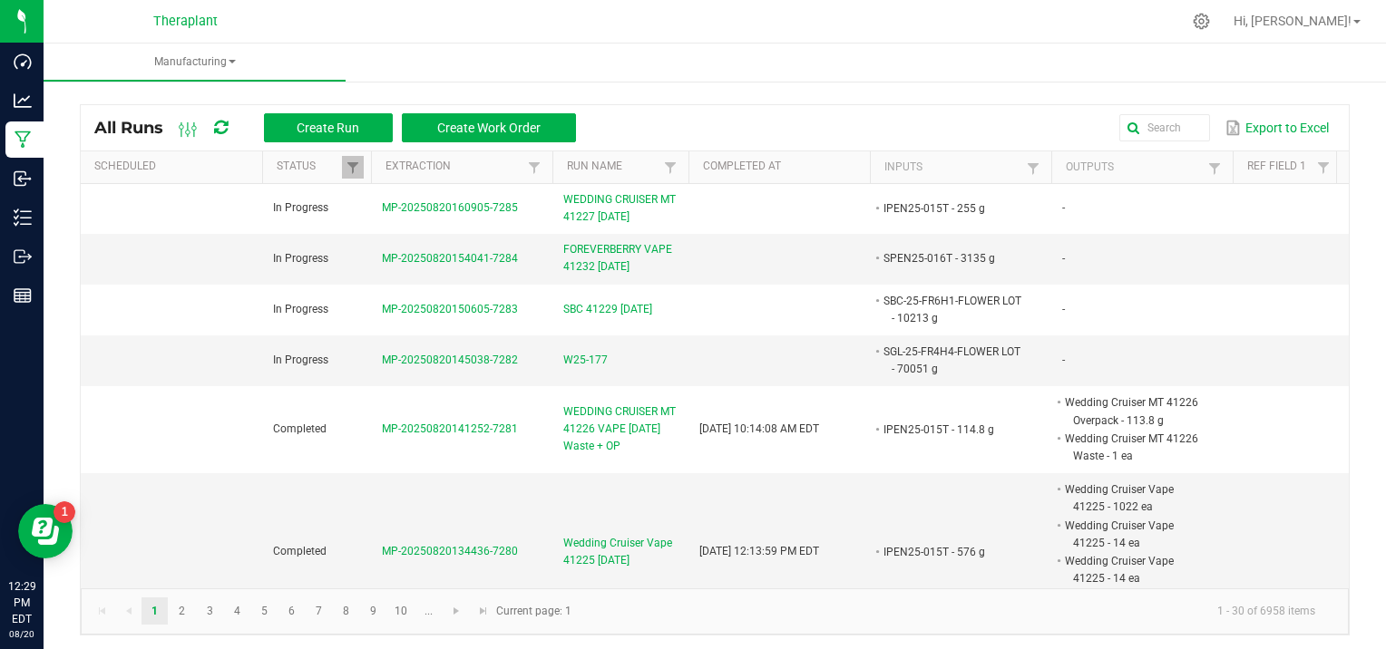
click at [363, 56] on ul "Manufacturing" at bounding box center [737, 63] width 1386 height 39
